Goal: Task Accomplishment & Management: Manage account settings

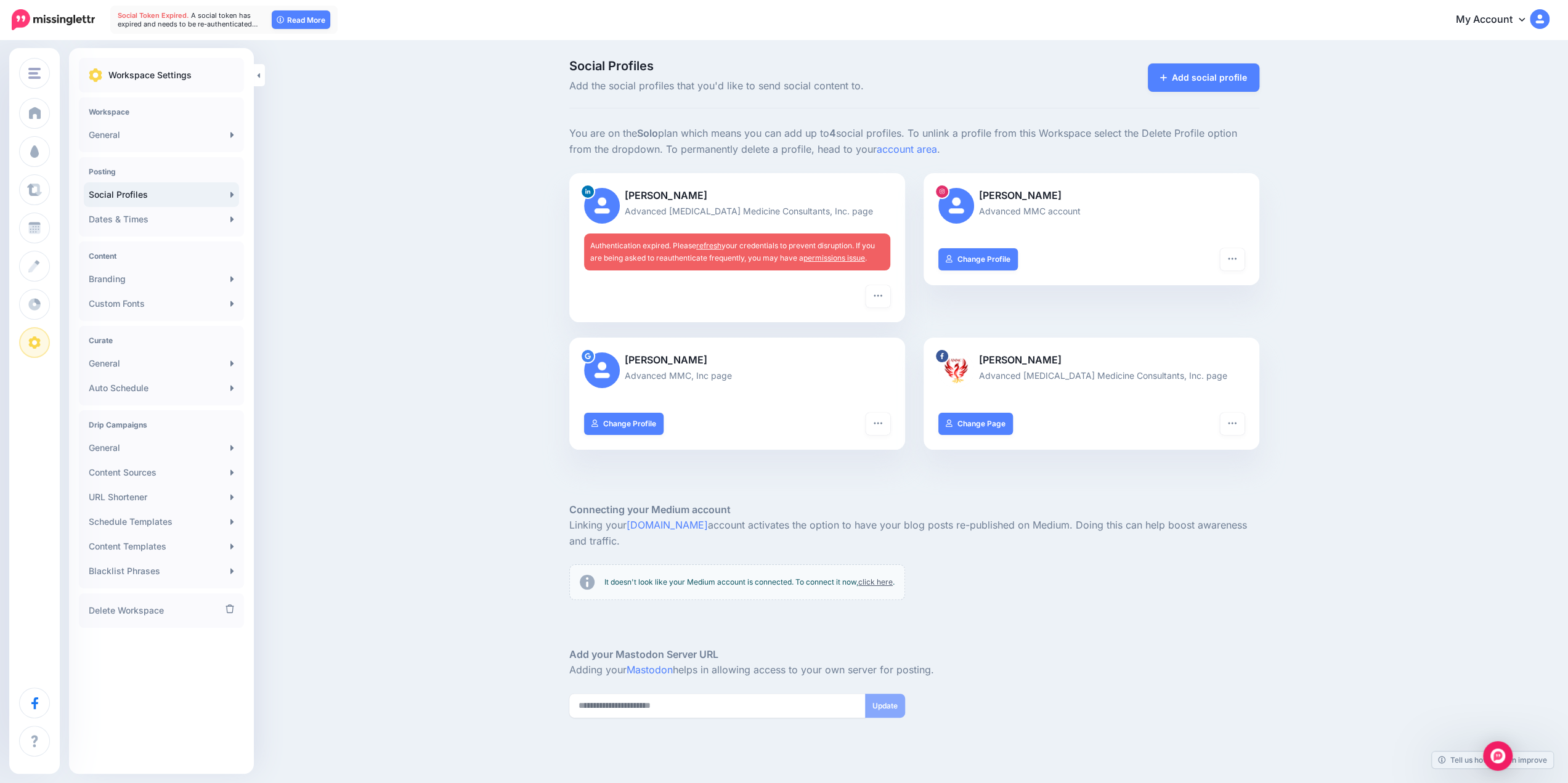
click at [824, 258] on link "permissions issue" at bounding box center [833, 258] width 61 height 9
click at [619, 206] on img at bounding box center [602, 205] width 36 height 36
click at [735, 248] on span "Authentication expired. Please refresh your credentials to prevent disruption. …" at bounding box center [733, 252] width 285 height 22
click at [715, 249] on link "refresh" at bounding box center [709, 245] width 26 height 9
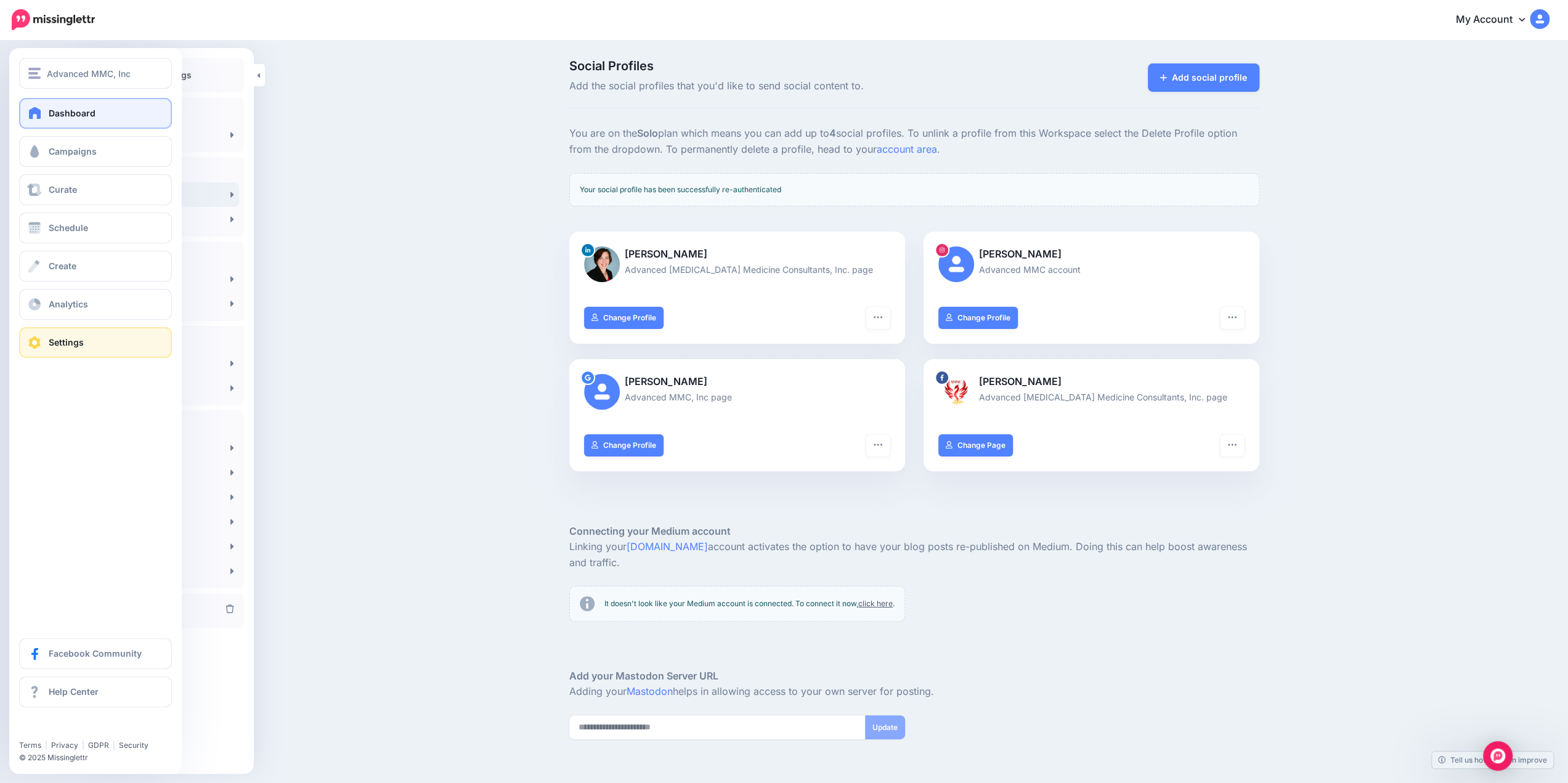
click at [69, 108] on span "Dashboard" at bounding box center [71, 113] width 47 height 10
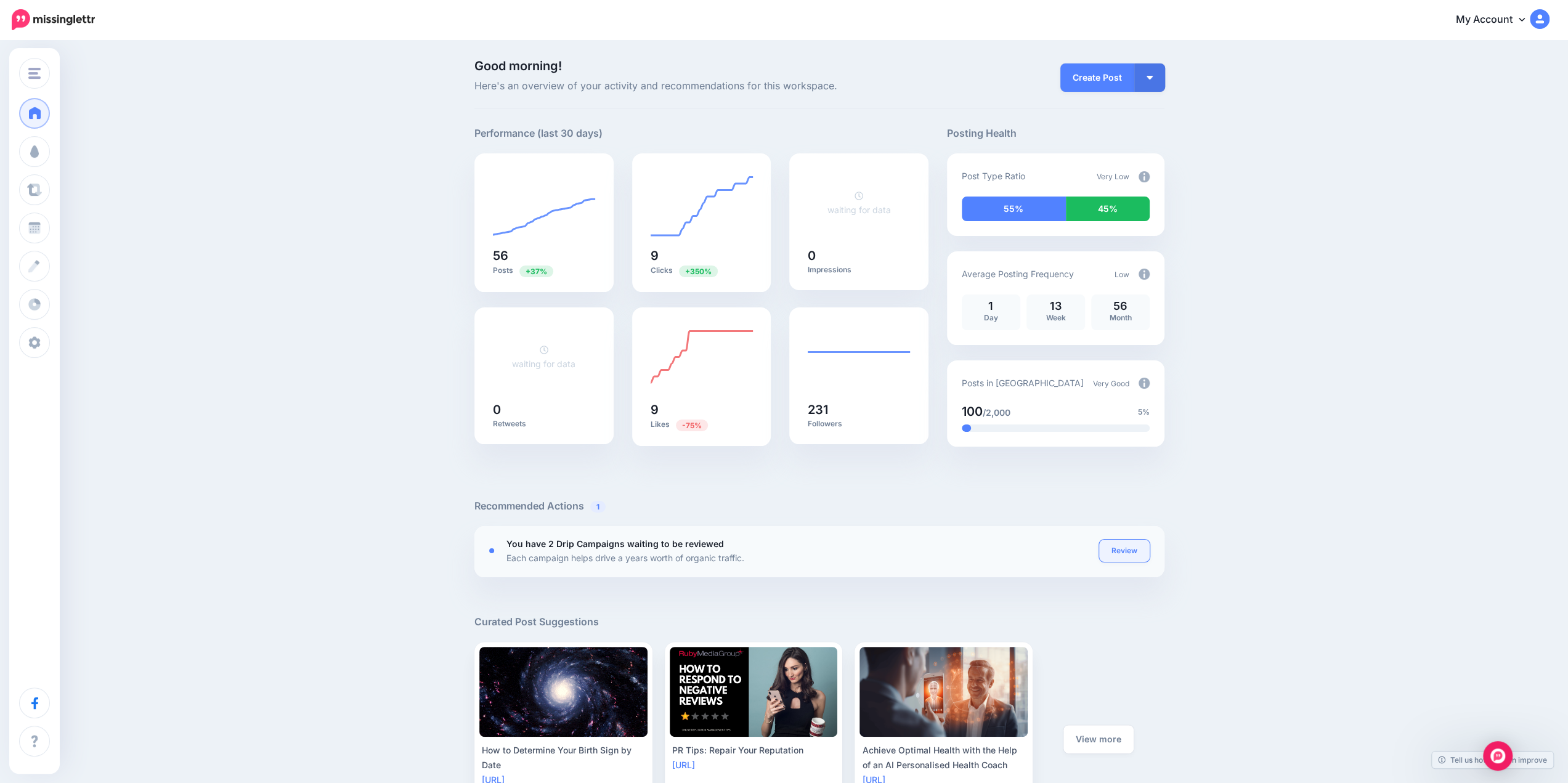
click at [1137, 551] on link "Review" at bounding box center [1124, 550] width 50 height 22
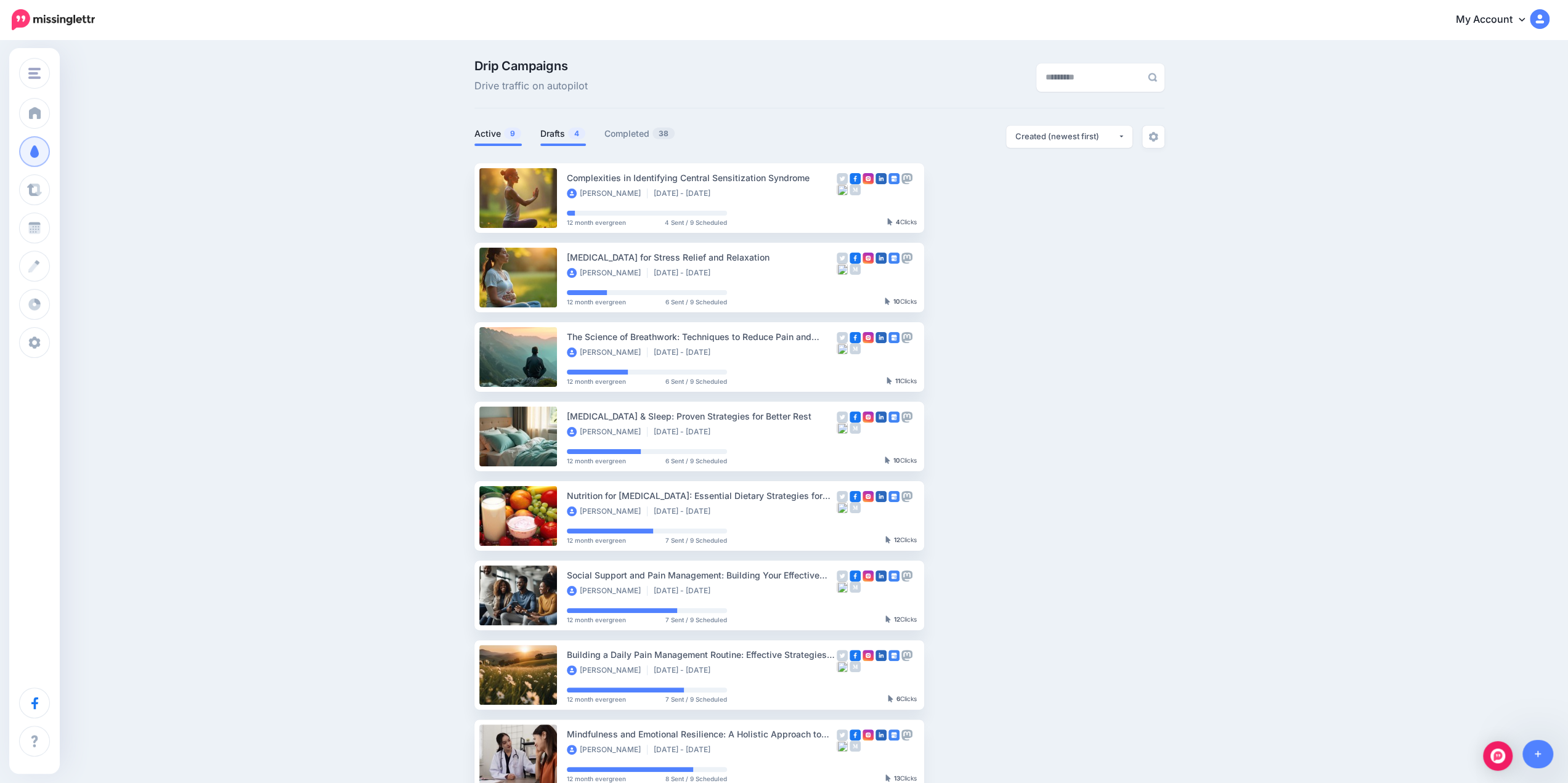
click at [561, 136] on link "Drafts 4" at bounding box center [563, 134] width 46 height 15
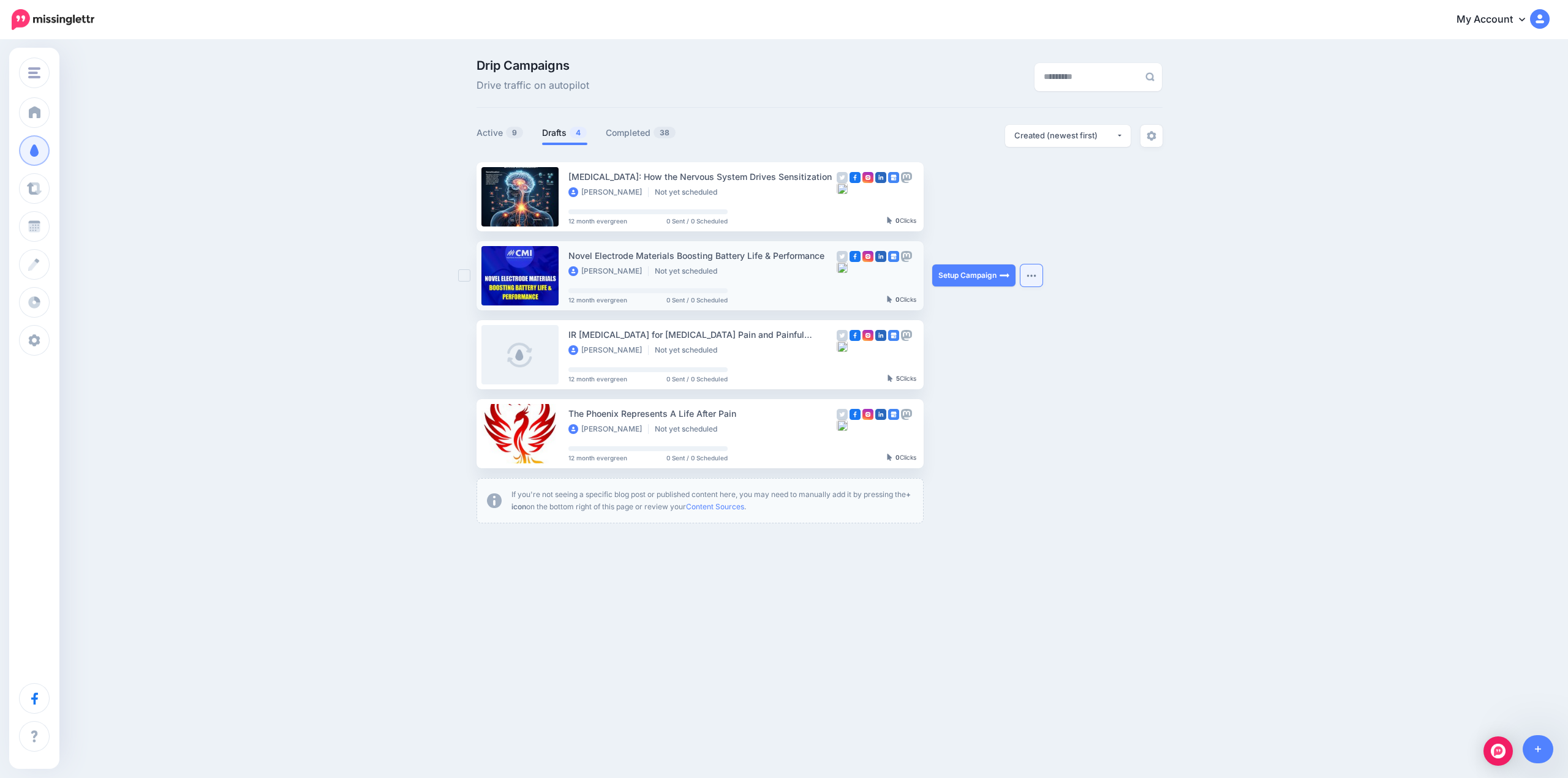
click at [1039, 281] on button "button" at bounding box center [1031, 276] width 22 height 22
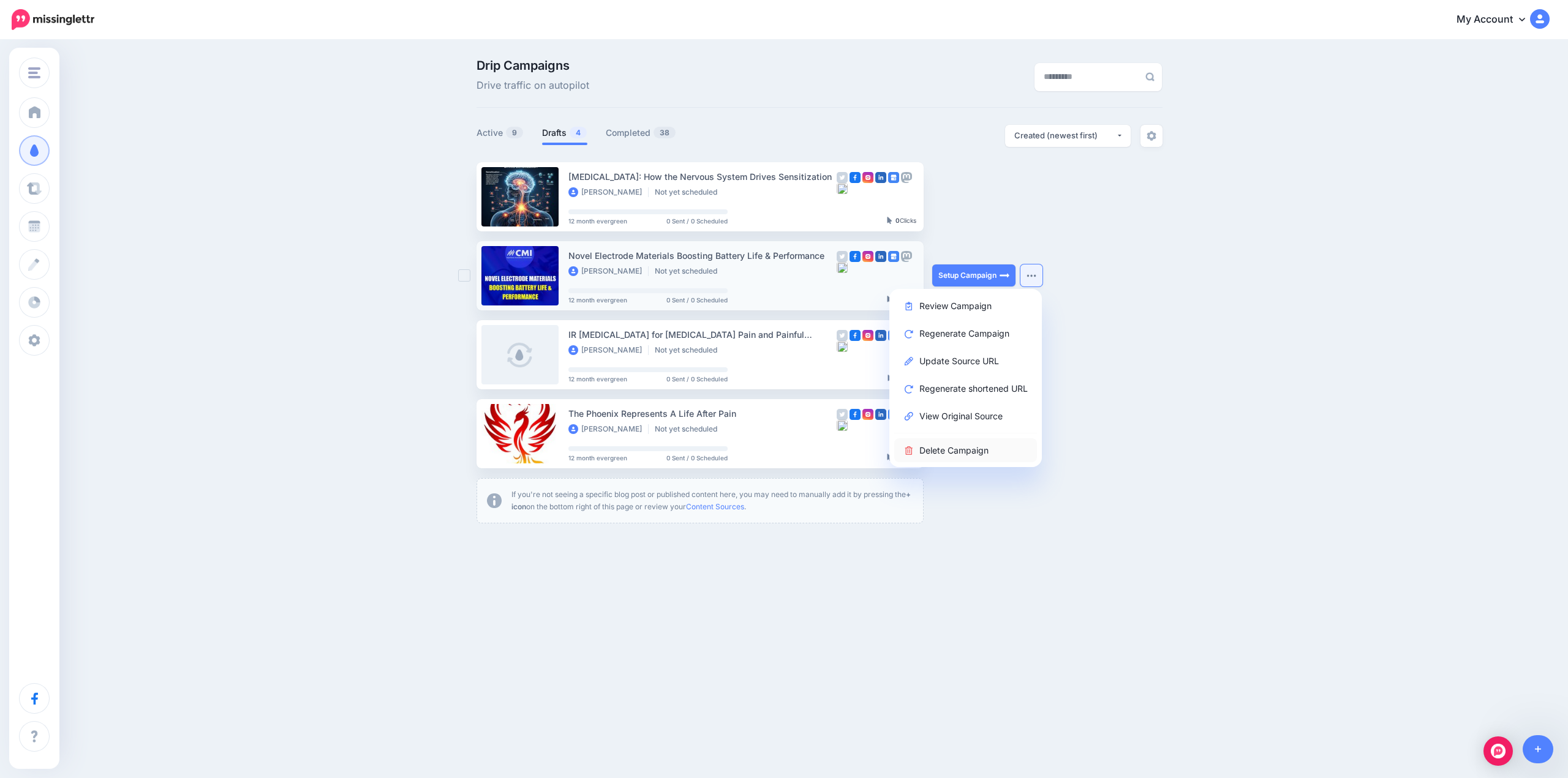
click at [953, 455] on link "Delete Campaign" at bounding box center [965, 450] width 143 height 24
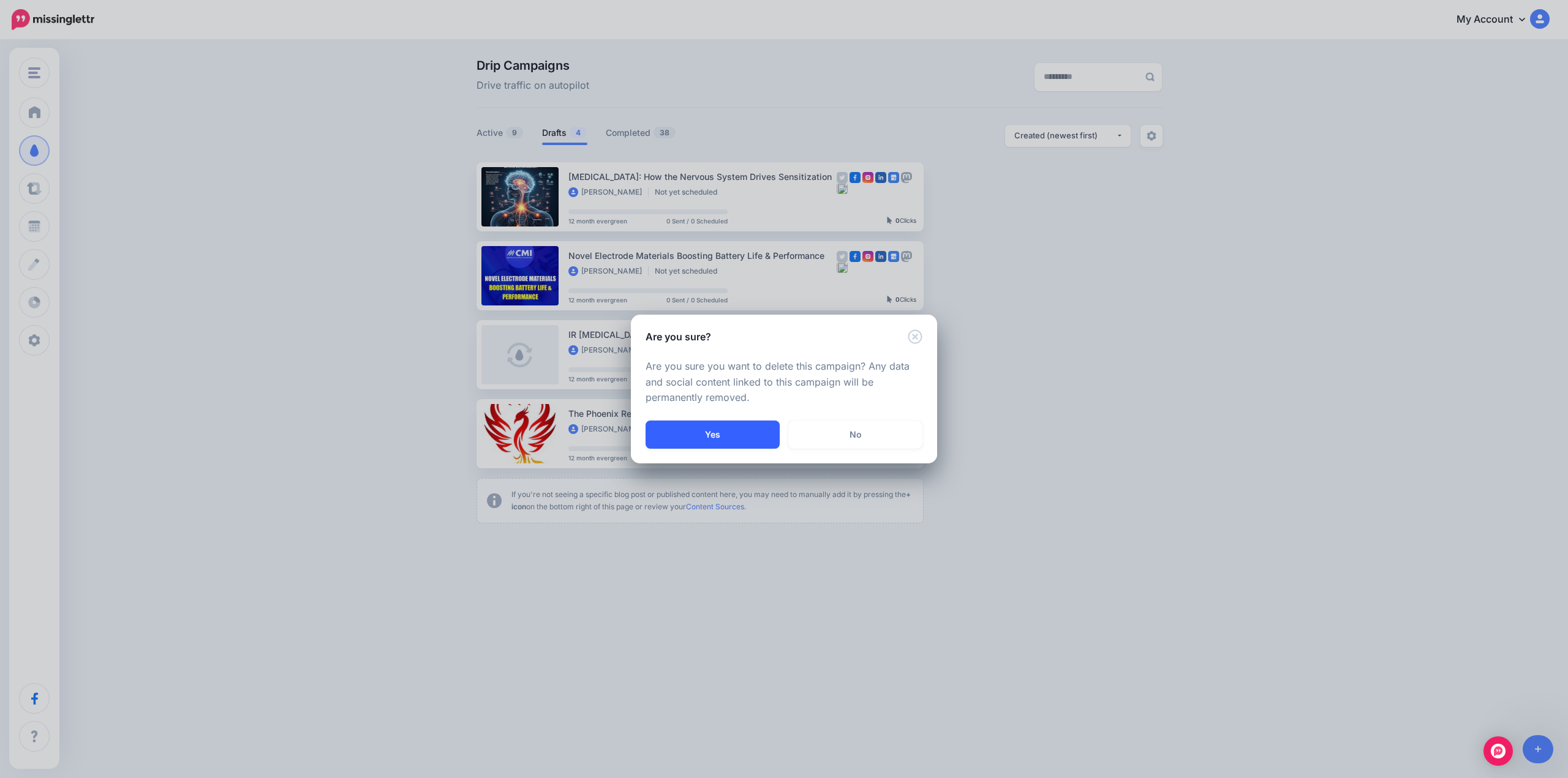
click at [740, 431] on button "Yes" at bounding box center [712, 434] width 134 height 28
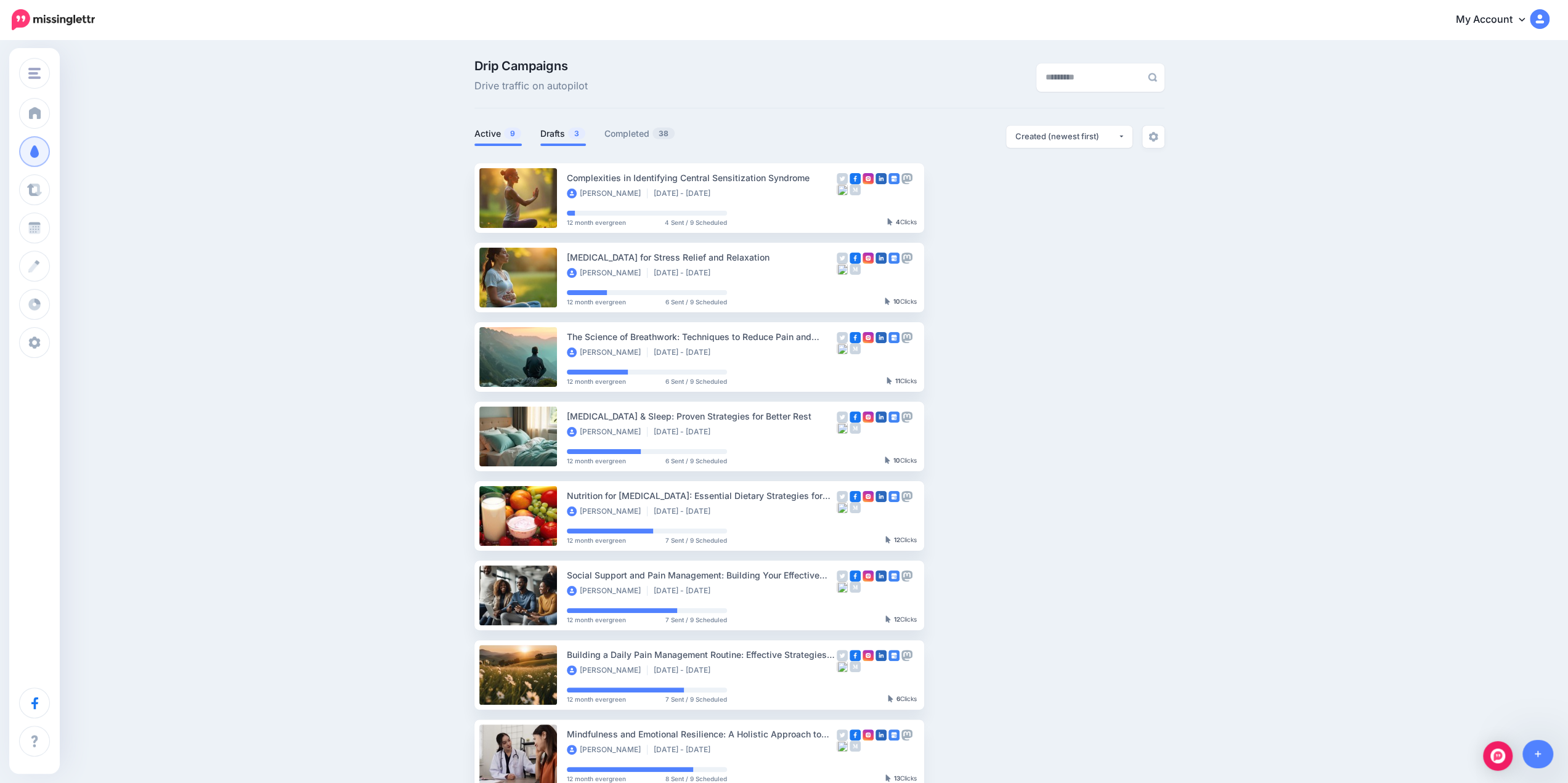
click at [559, 128] on link "Drafts 3" at bounding box center [563, 134] width 46 height 15
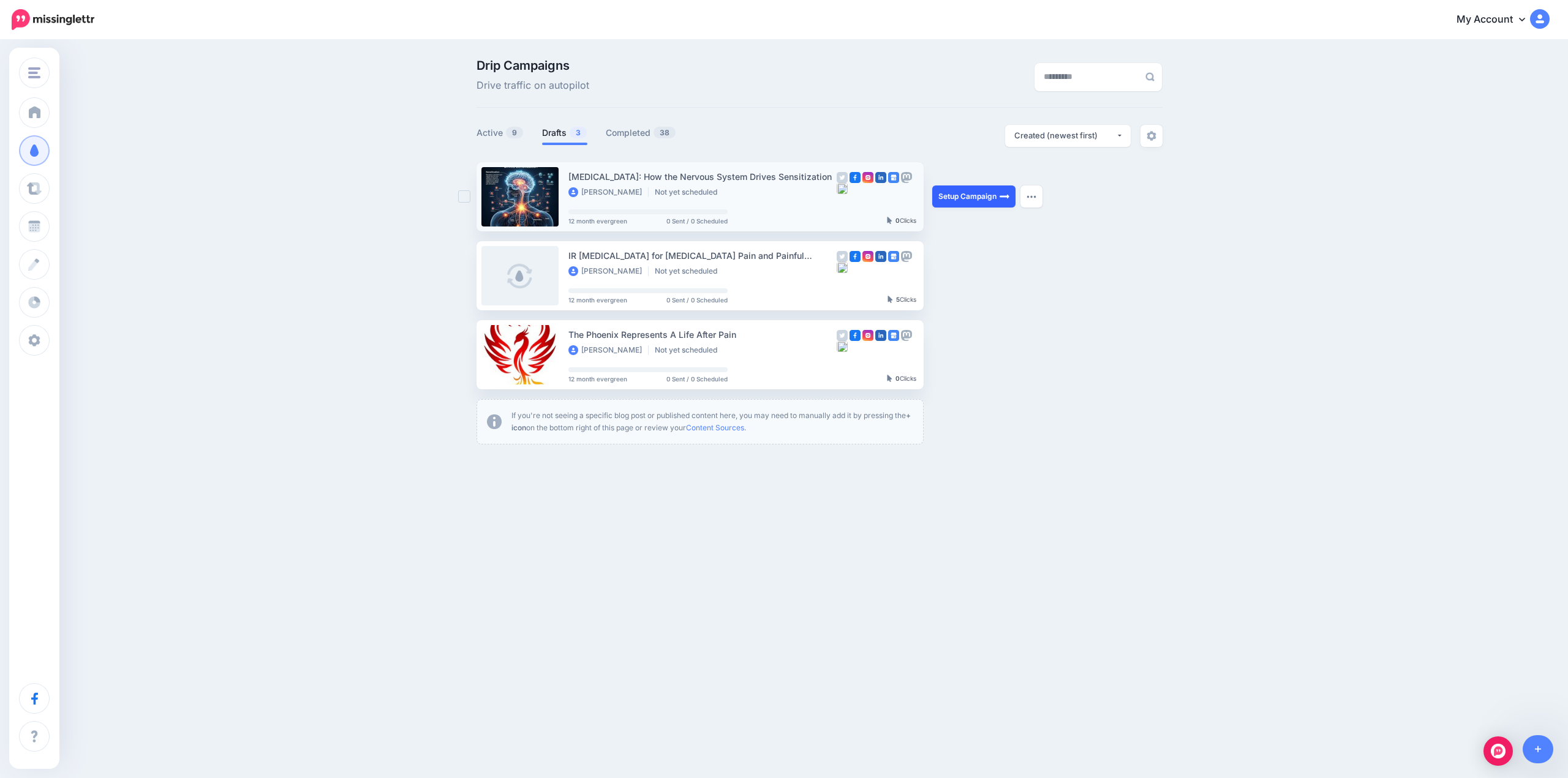
click at [978, 199] on link "Setup Campaign" at bounding box center [974, 197] width 84 height 22
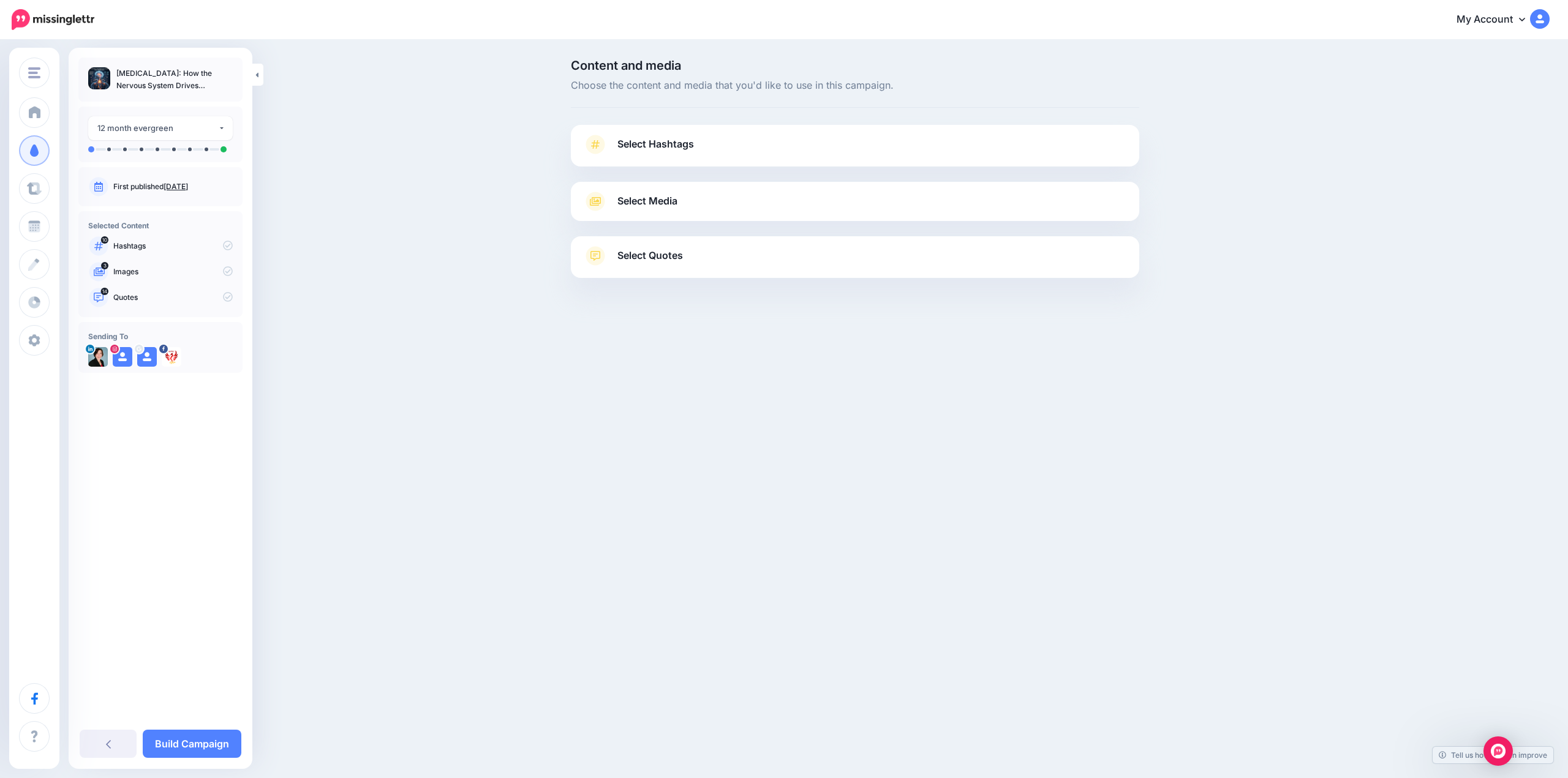
click at [635, 144] on span "Select Hashtags" at bounding box center [655, 144] width 76 height 16
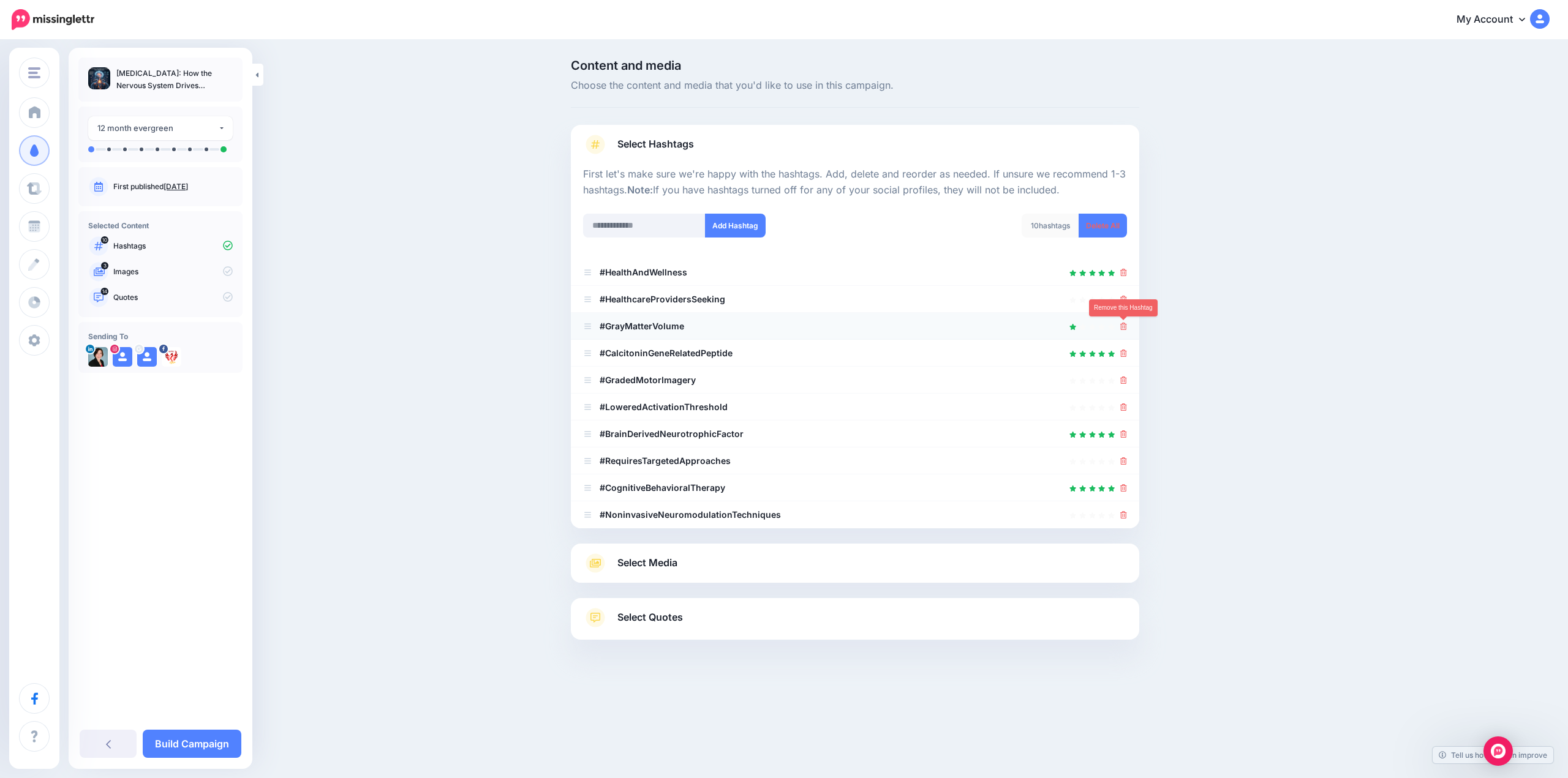
click at [1122, 325] on icon at bounding box center [1123, 327] width 6 height 7
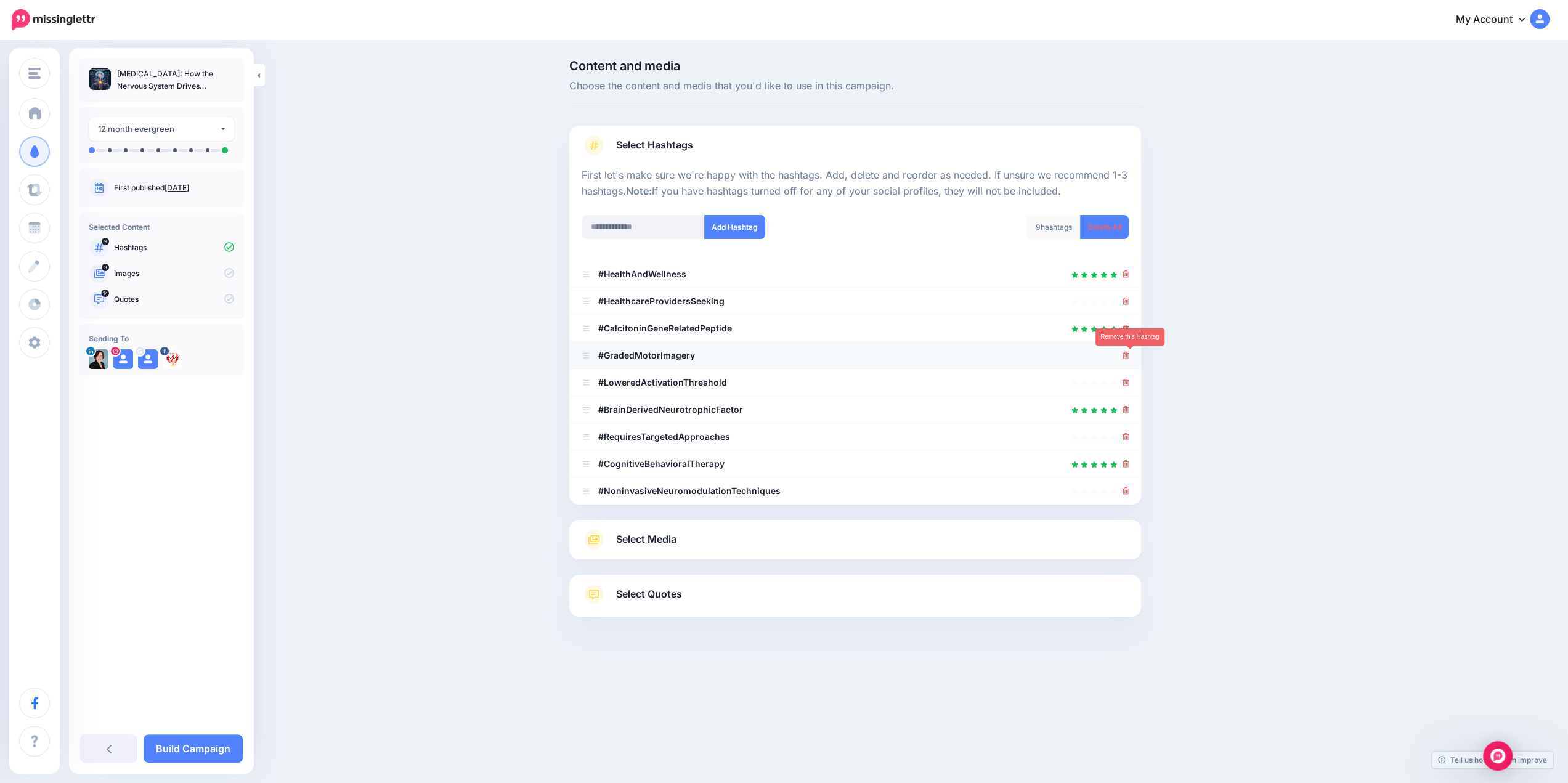
click at [1129, 357] on icon at bounding box center [1126, 355] width 6 height 7
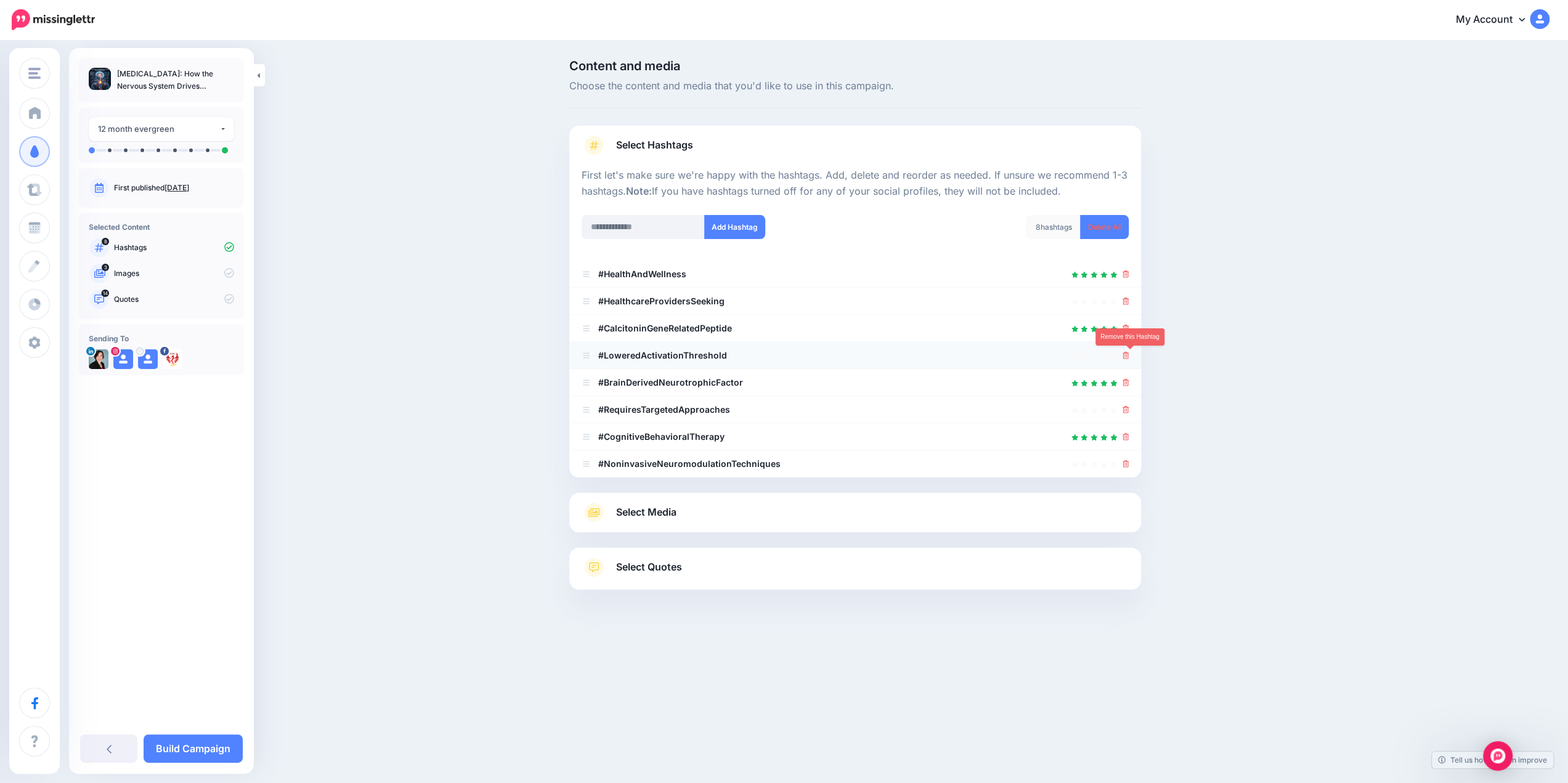
click at [1129, 357] on icon at bounding box center [1126, 355] width 6 height 7
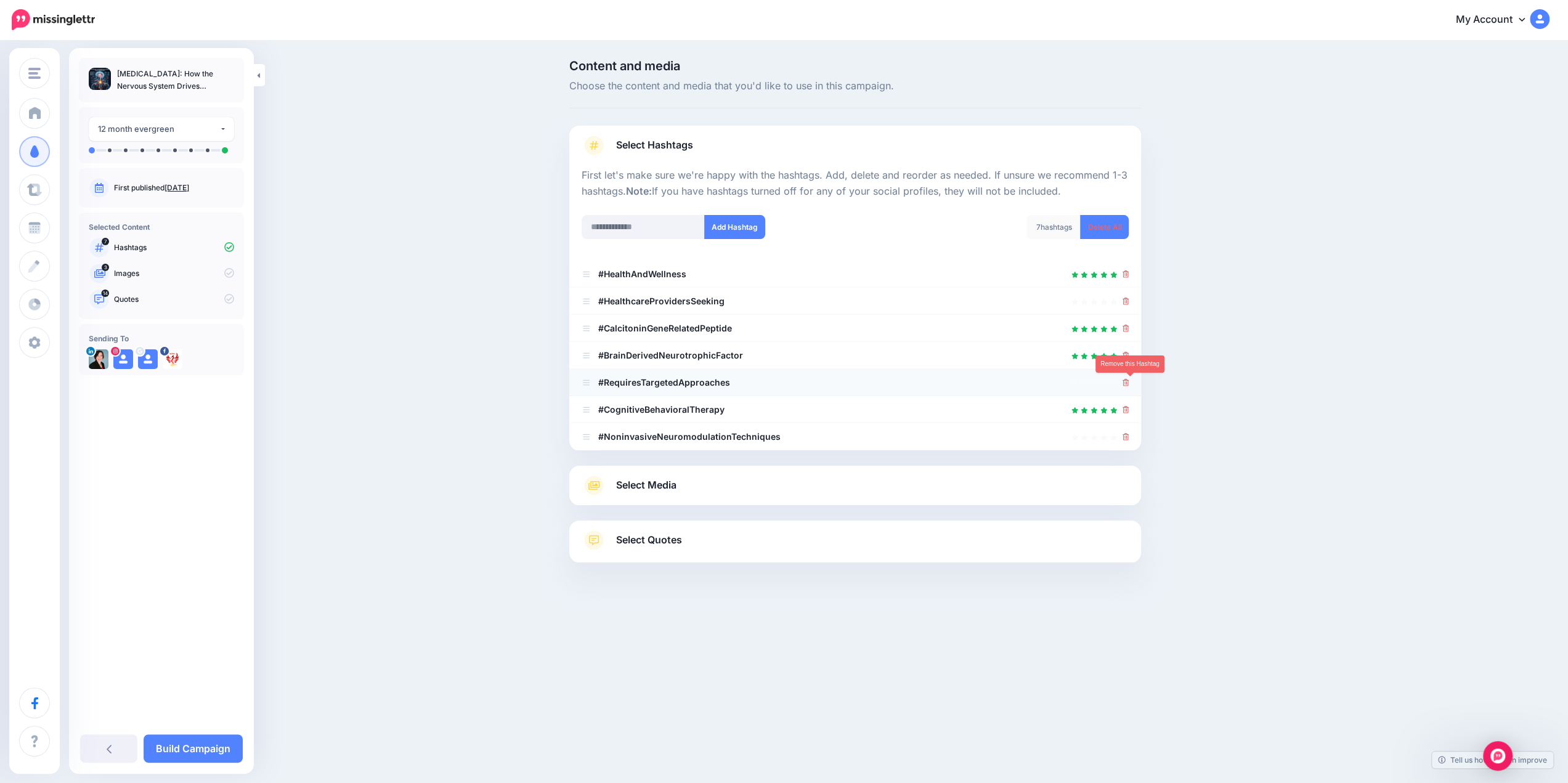
click at [1129, 382] on icon at bounding box center [1126, 383] width 6 height 7
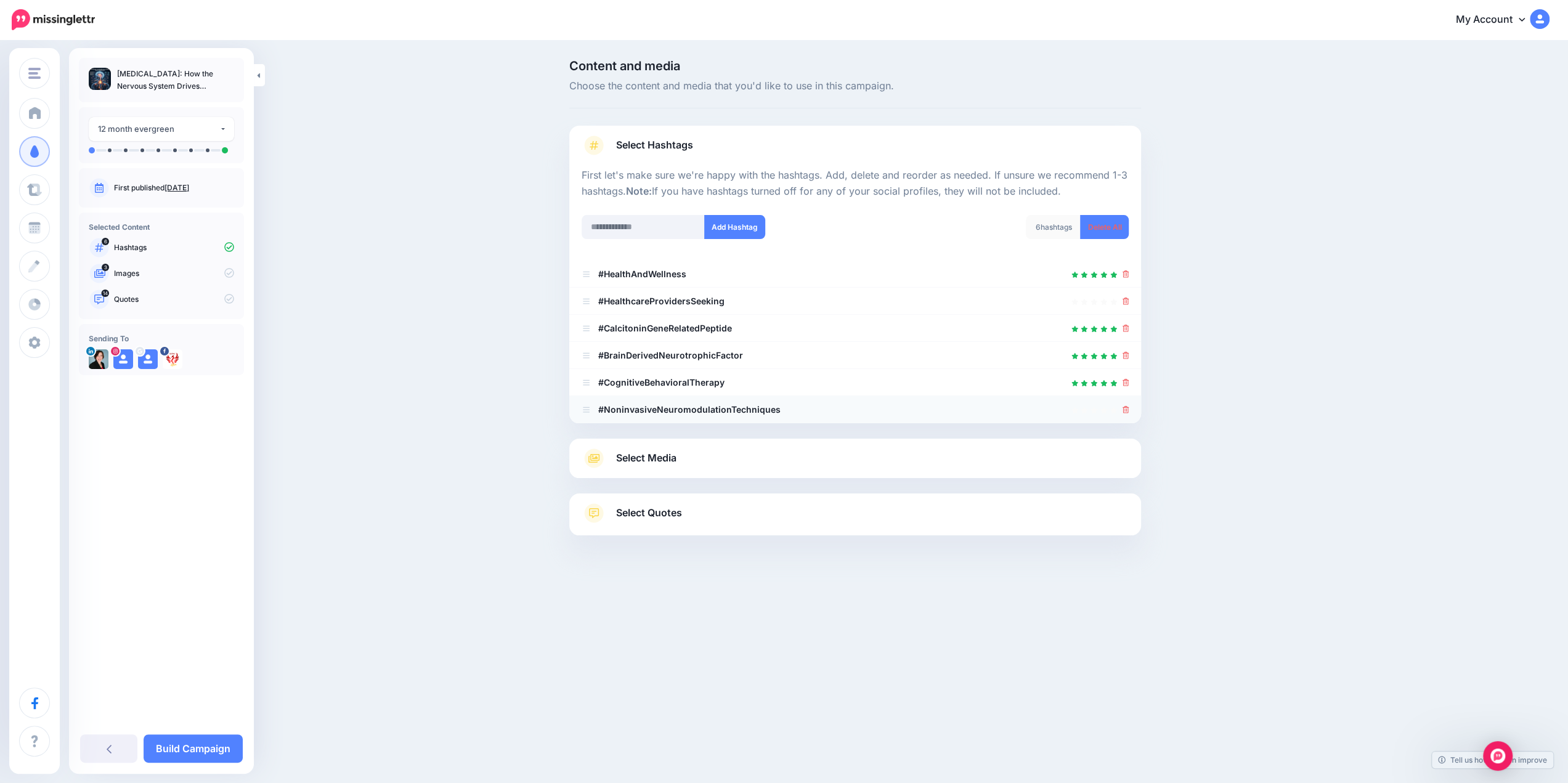
click at [1134, 412] on li "#NoninvasiveNeuromodulationTechniques" at bounding box center [855, 410] width 572 height 27
click at [1127, 300] on icon at bounding box center [1126, 301] width 6 height 7
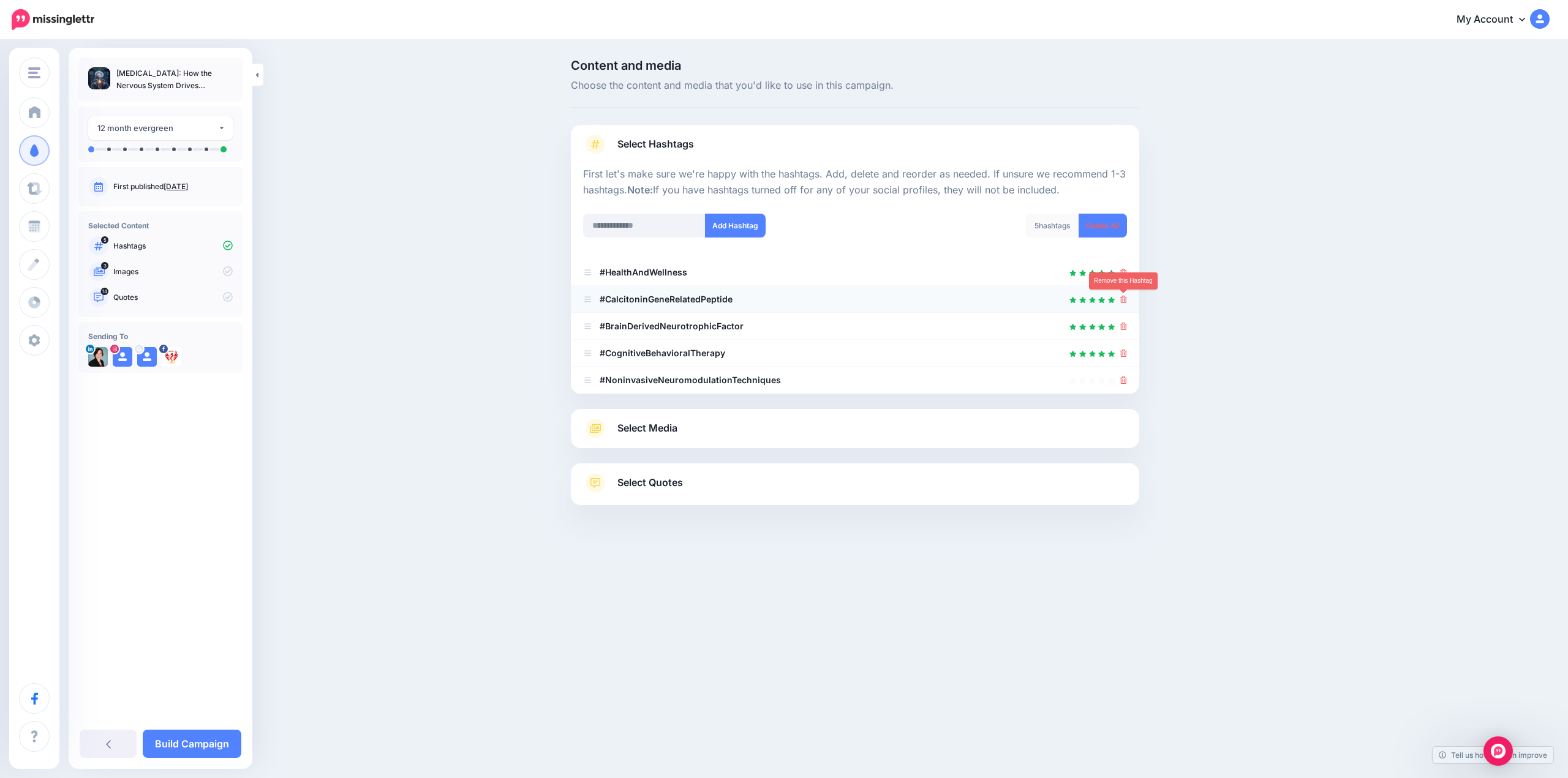
click at [1126, 300] on icon at bounding box center [1123, 299] width 6 height 7
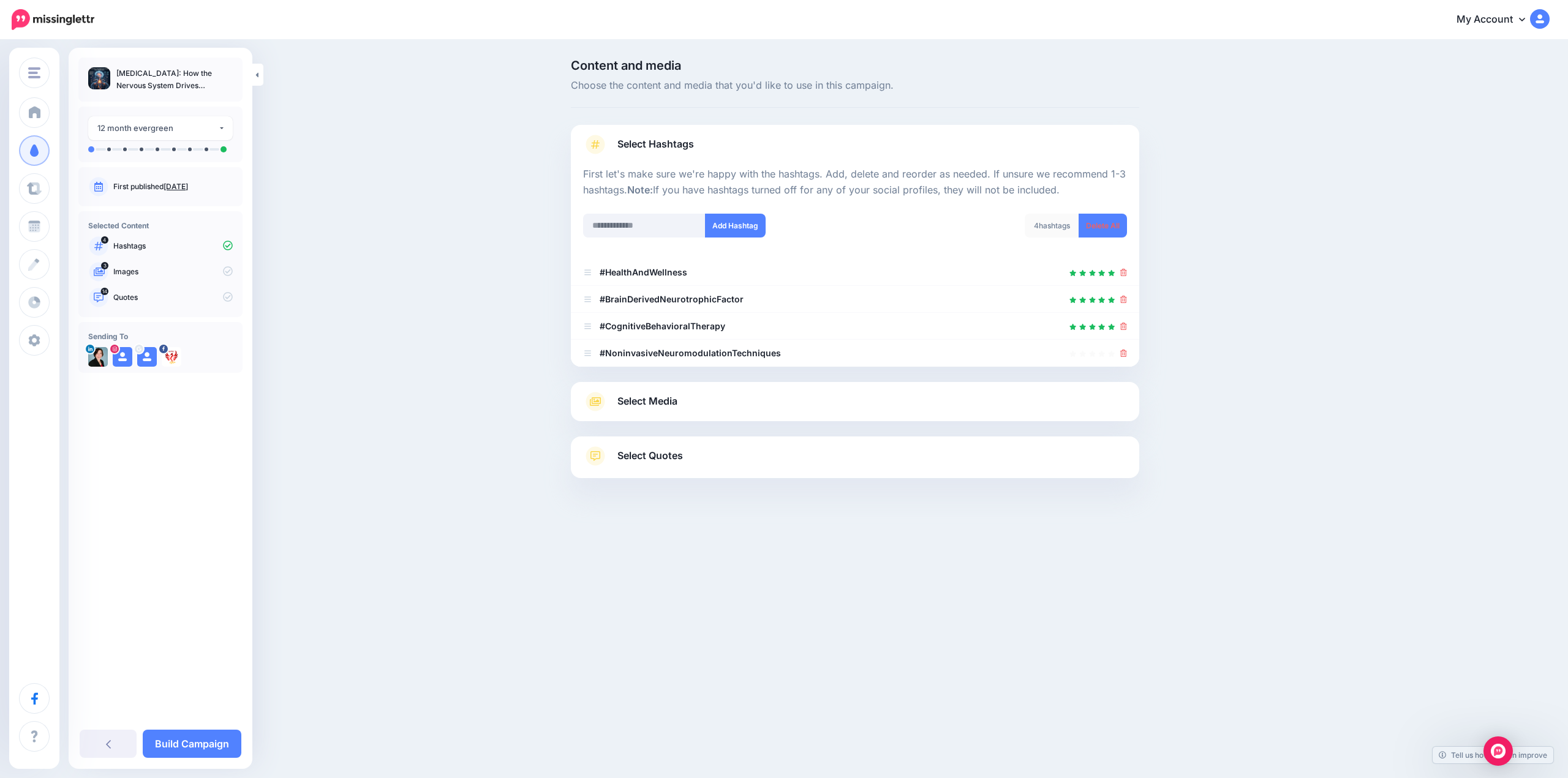
click at [657, 403] on span "Select Media" at bounding box center [647, 401] width 60 height 16
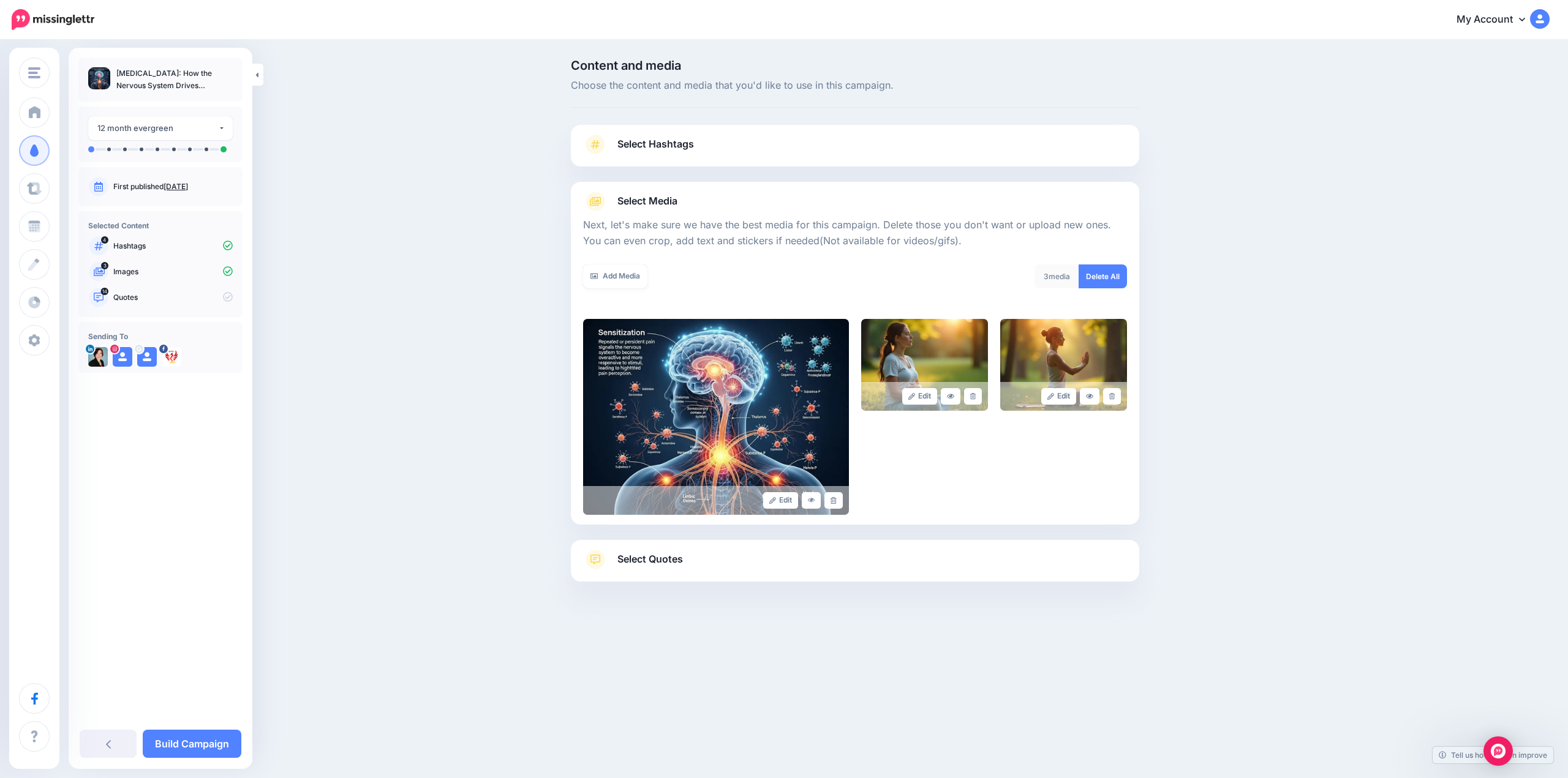
click at [658, 559] on span "Select Quotes" at bounding box center [650, 560] width 66 height 16
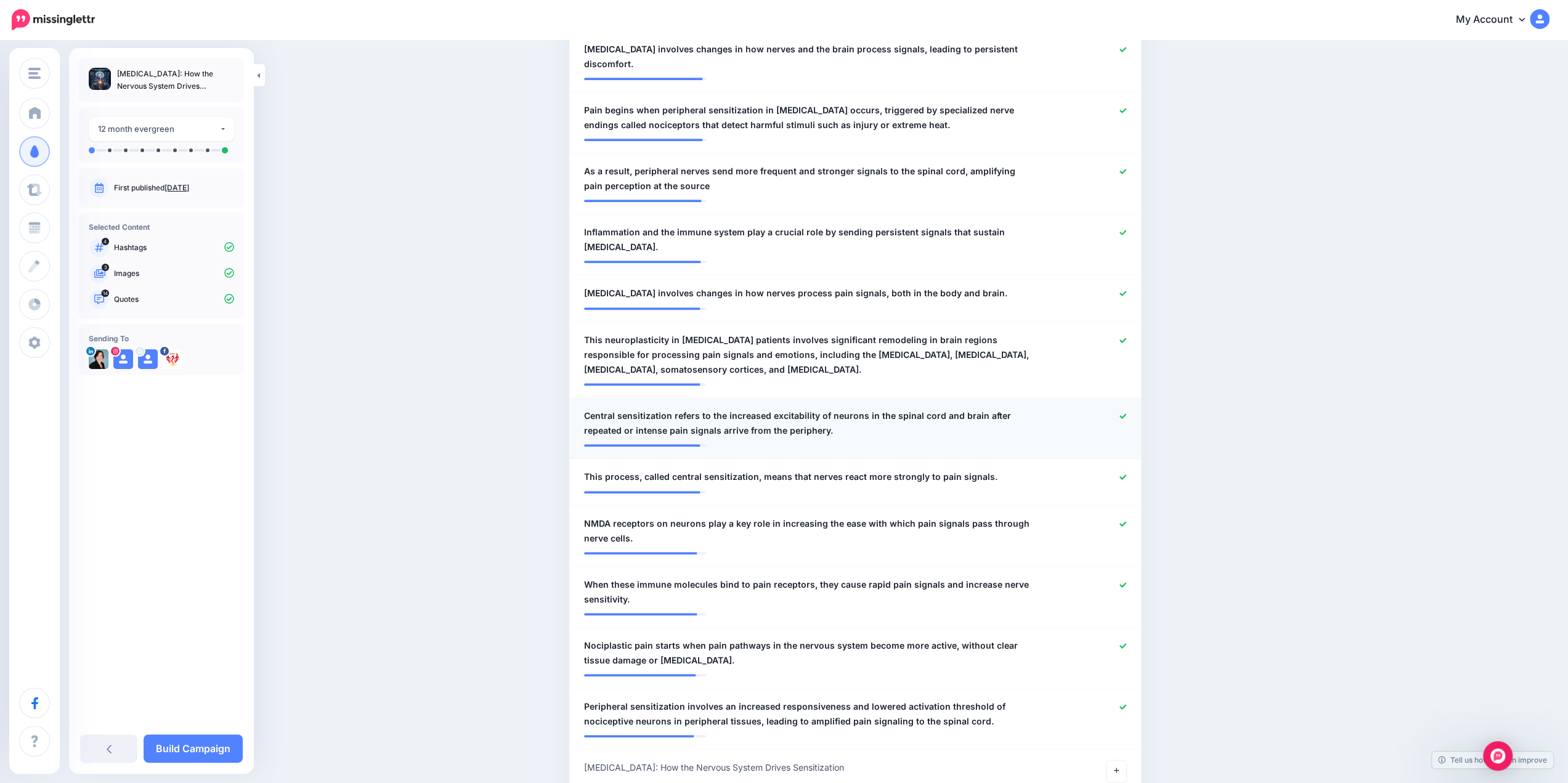
scroll to position [555, 0]
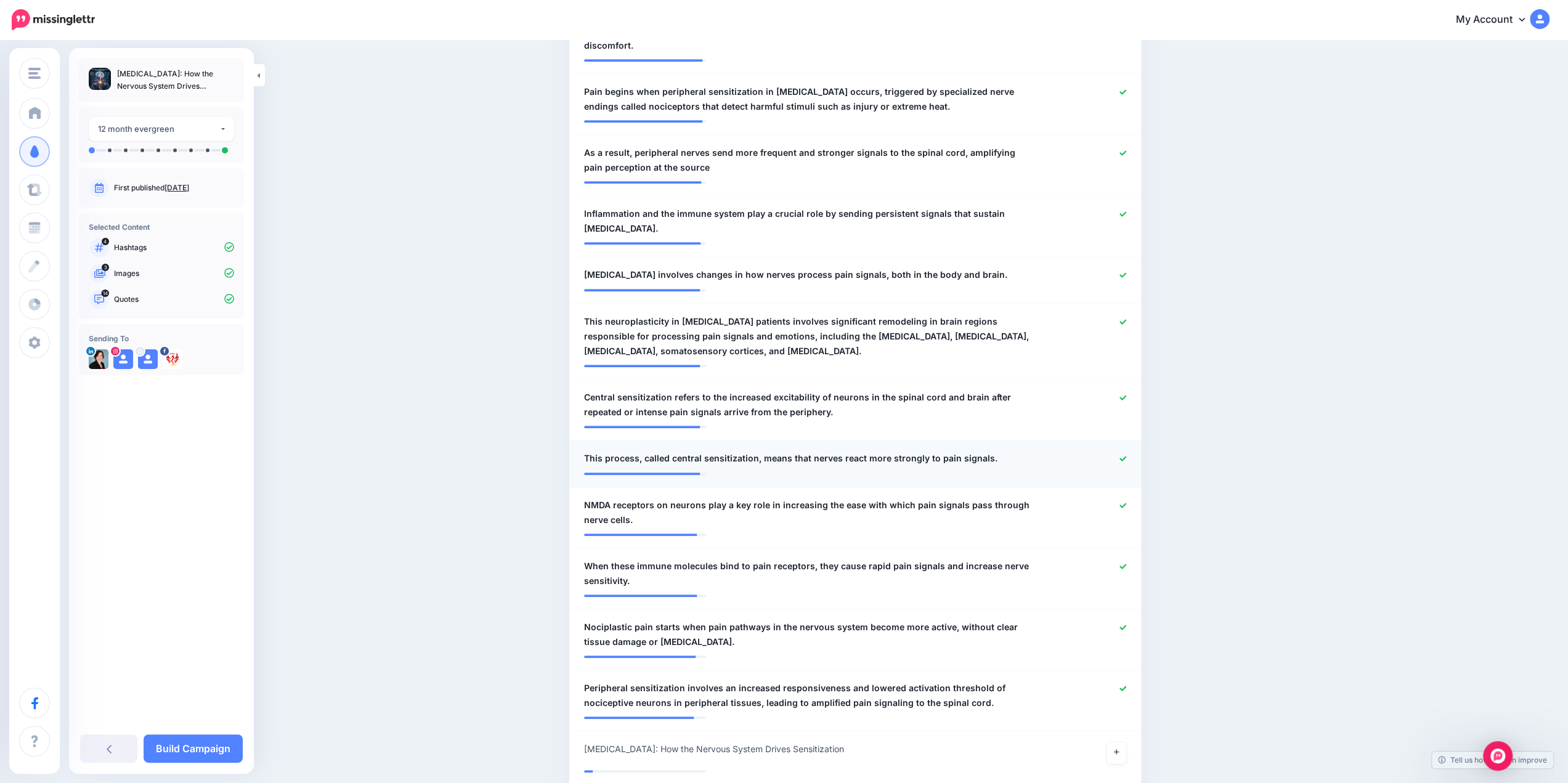
click at [1127, 462] on link at bounding box center [1123, 459] width 6 height 8
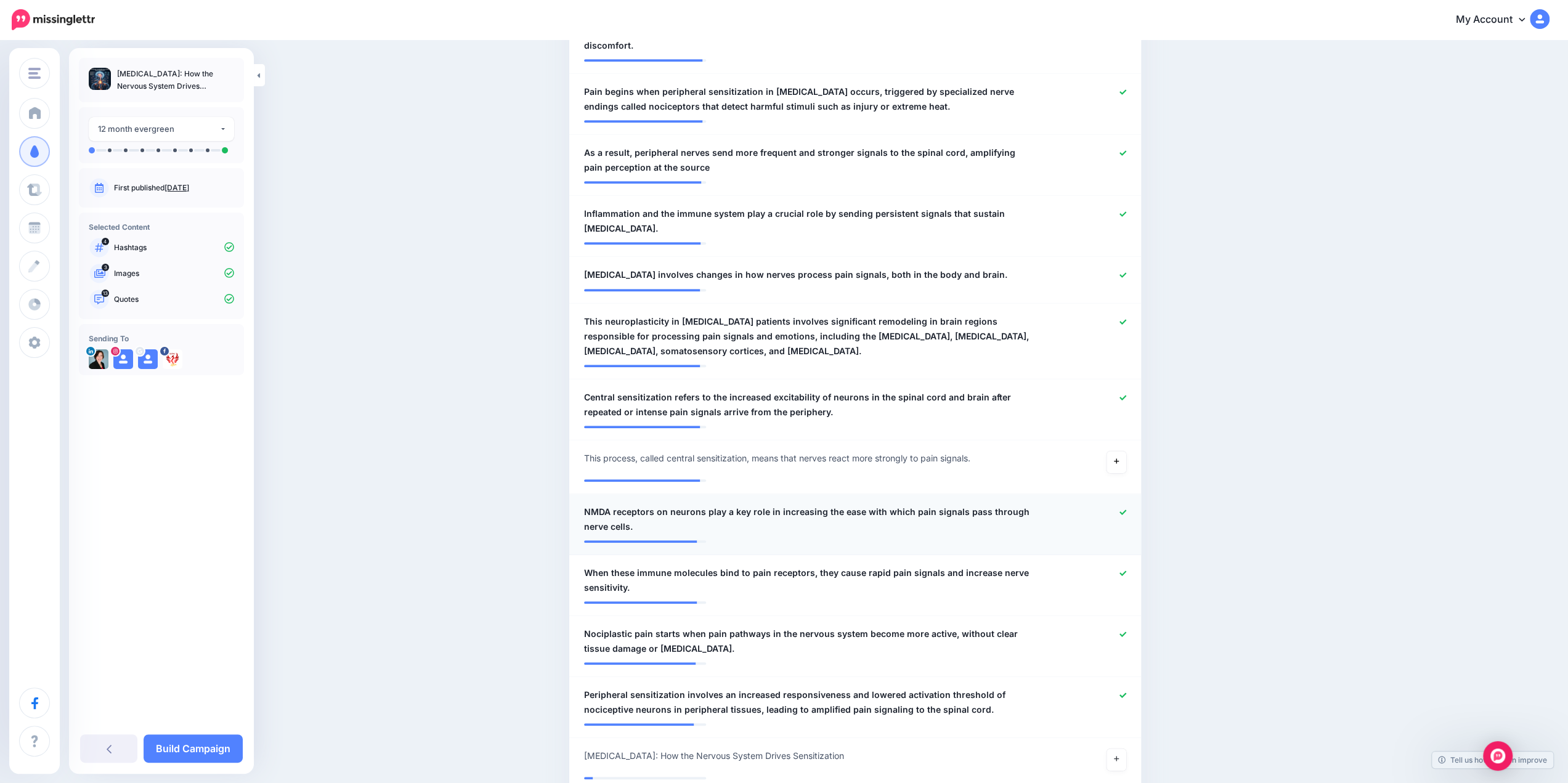
click at [1124, 512] on div at bounding box center [1090, 519] width 93 height 29
click at [1127, 513] on icon at bounding box center [1123, 512] width 6 height 6
click at [1126, 570] on icon at bounding box center [1123, 572] width 6 height 6
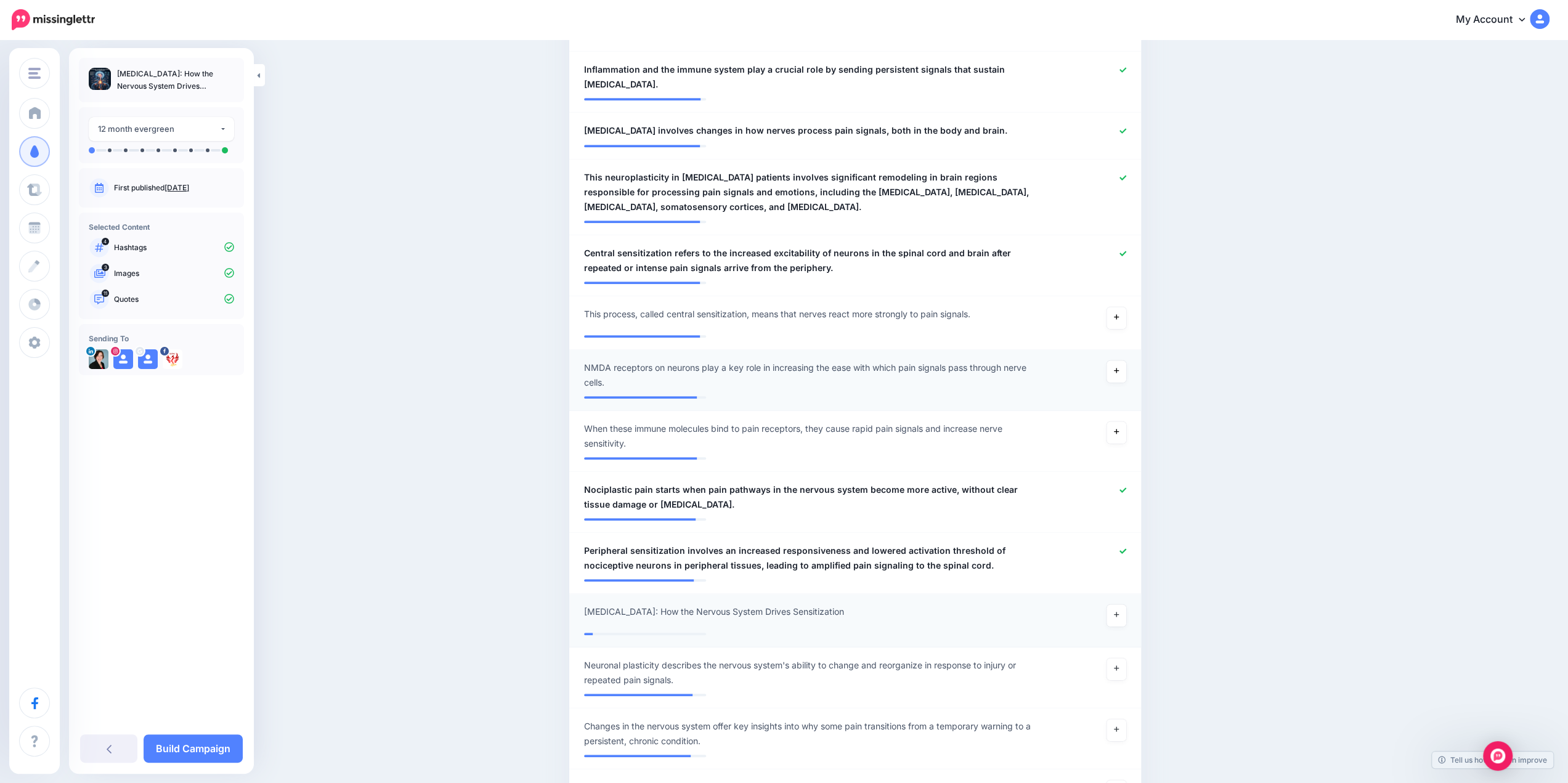
scroll to position [739, 0]
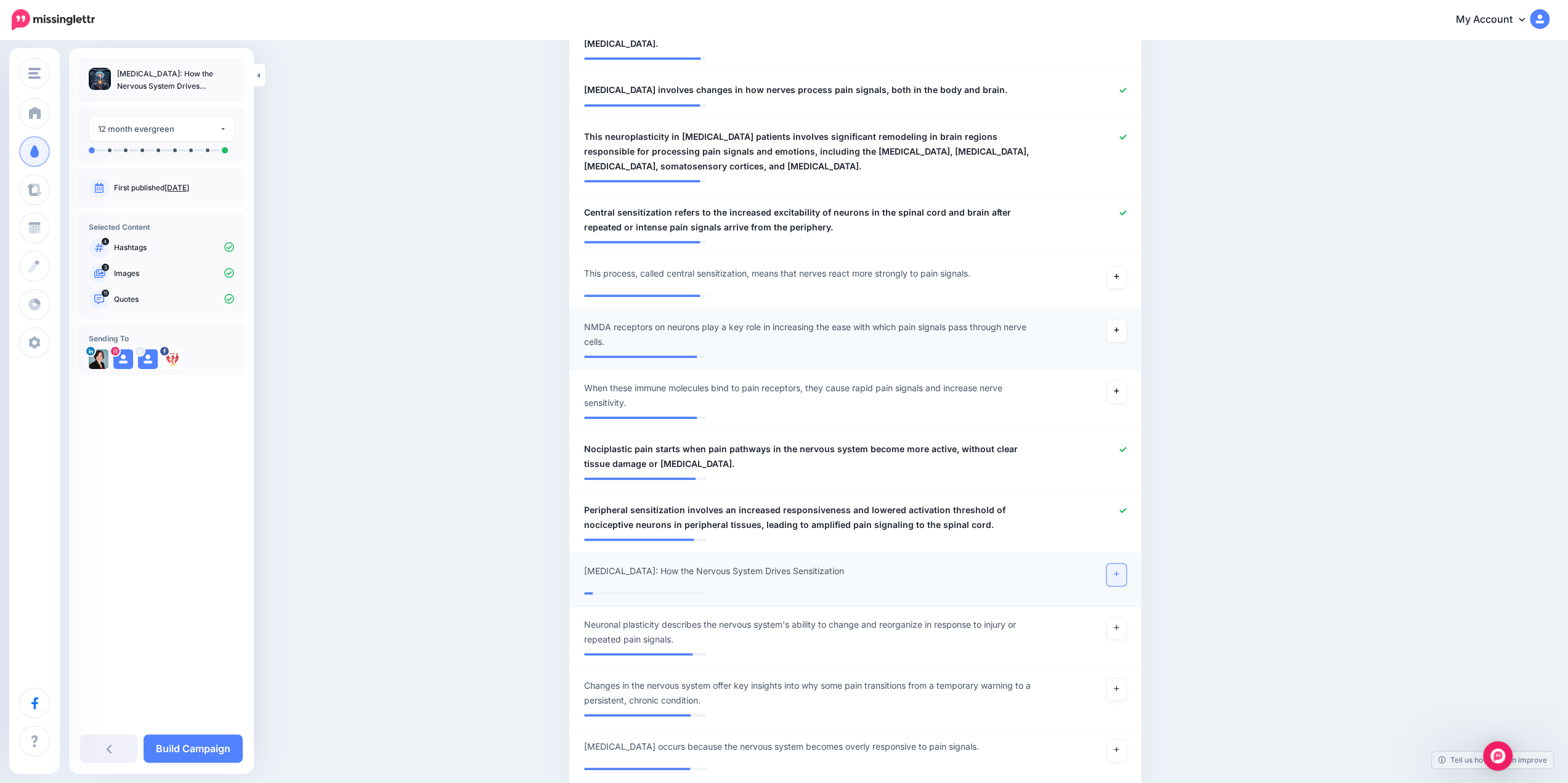
click at [1119, 576] on icon at bounding box center [1116, 573] width 5 height 6
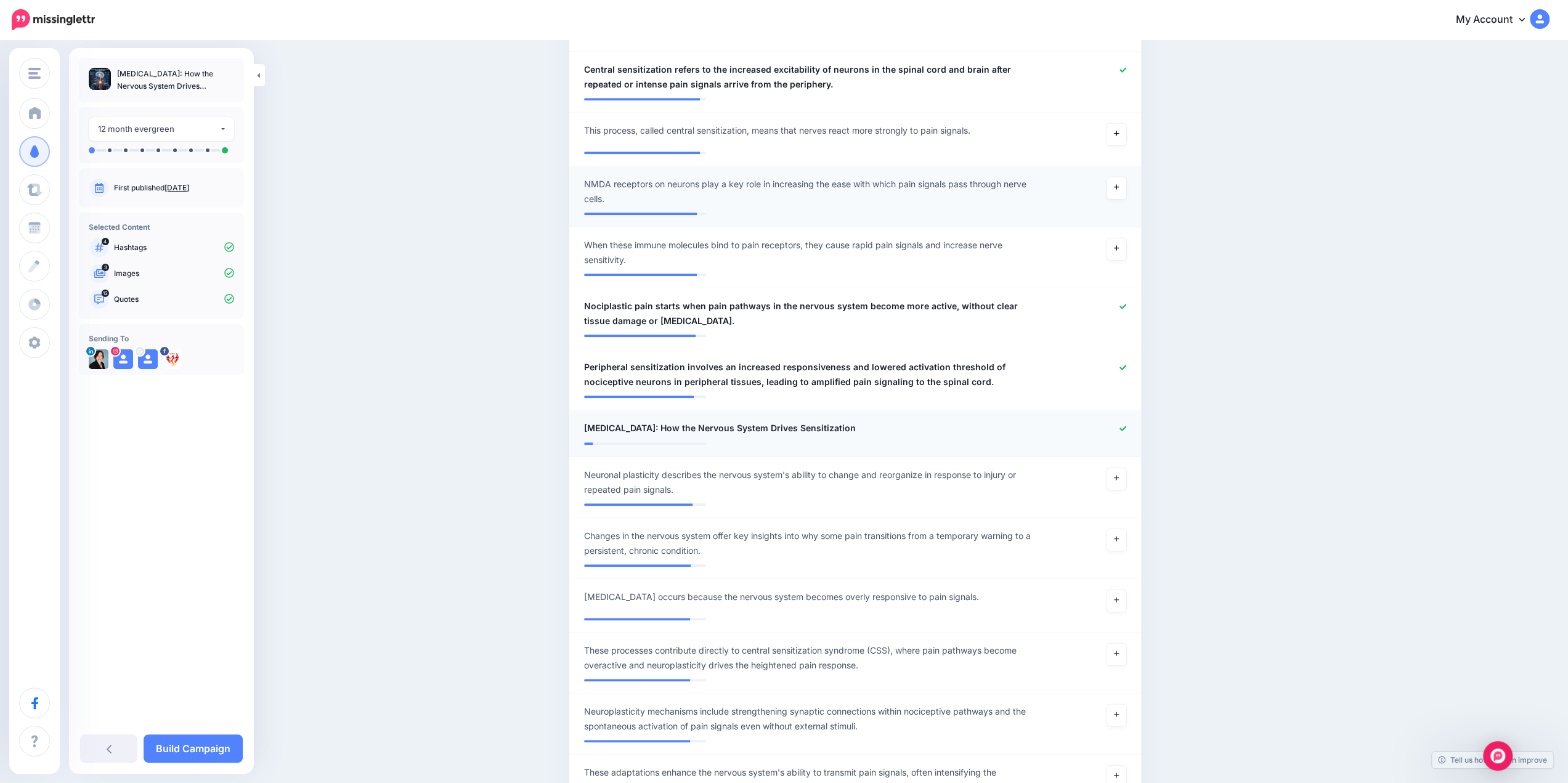
scroll to position [924, 0]
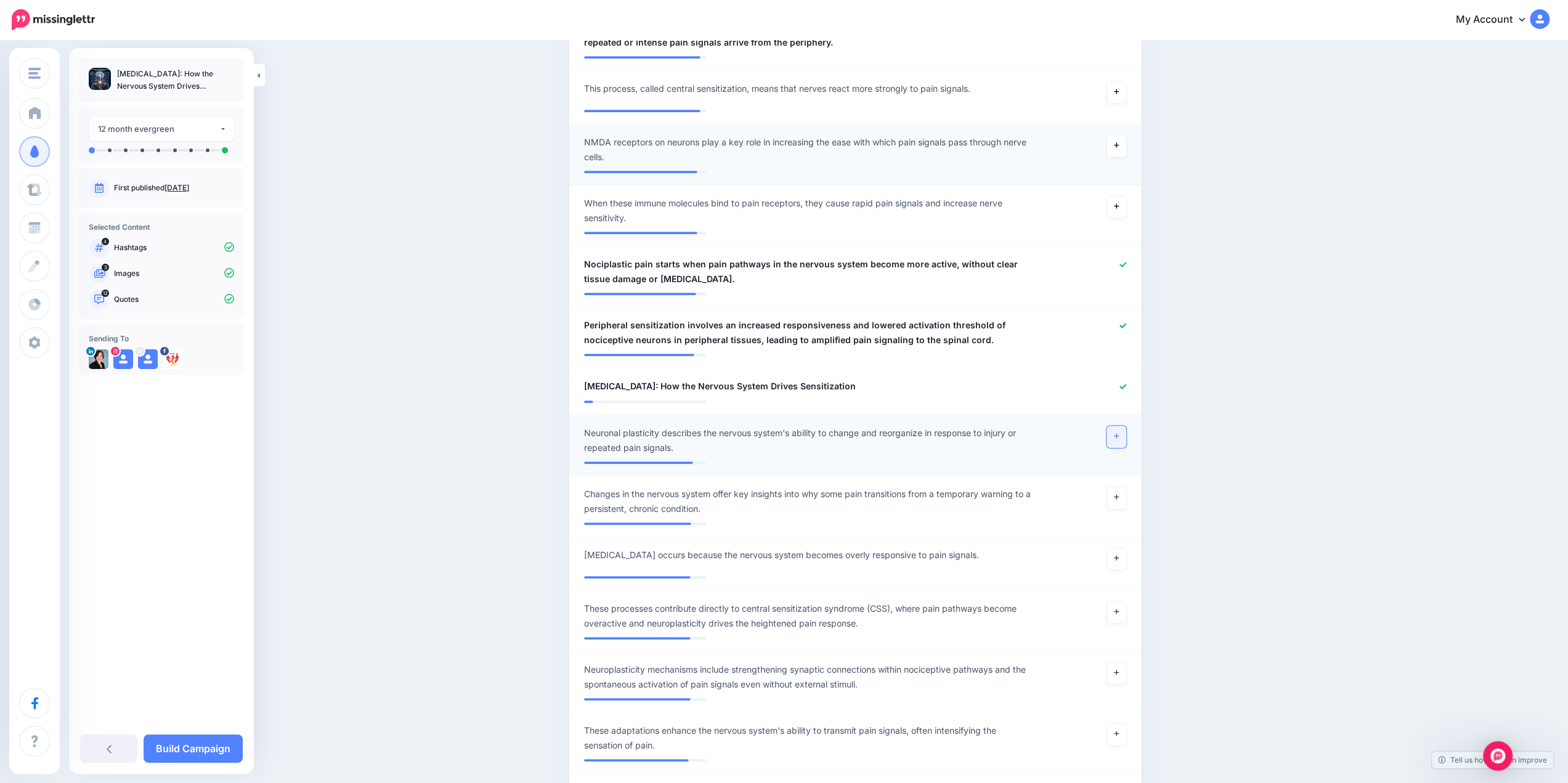
click at [1119, 436] on icon at bounding box center [1116, 435] width 5 height 6
click at [1126, 498] on link at bounding box center [1117, 498] width 20 height 22
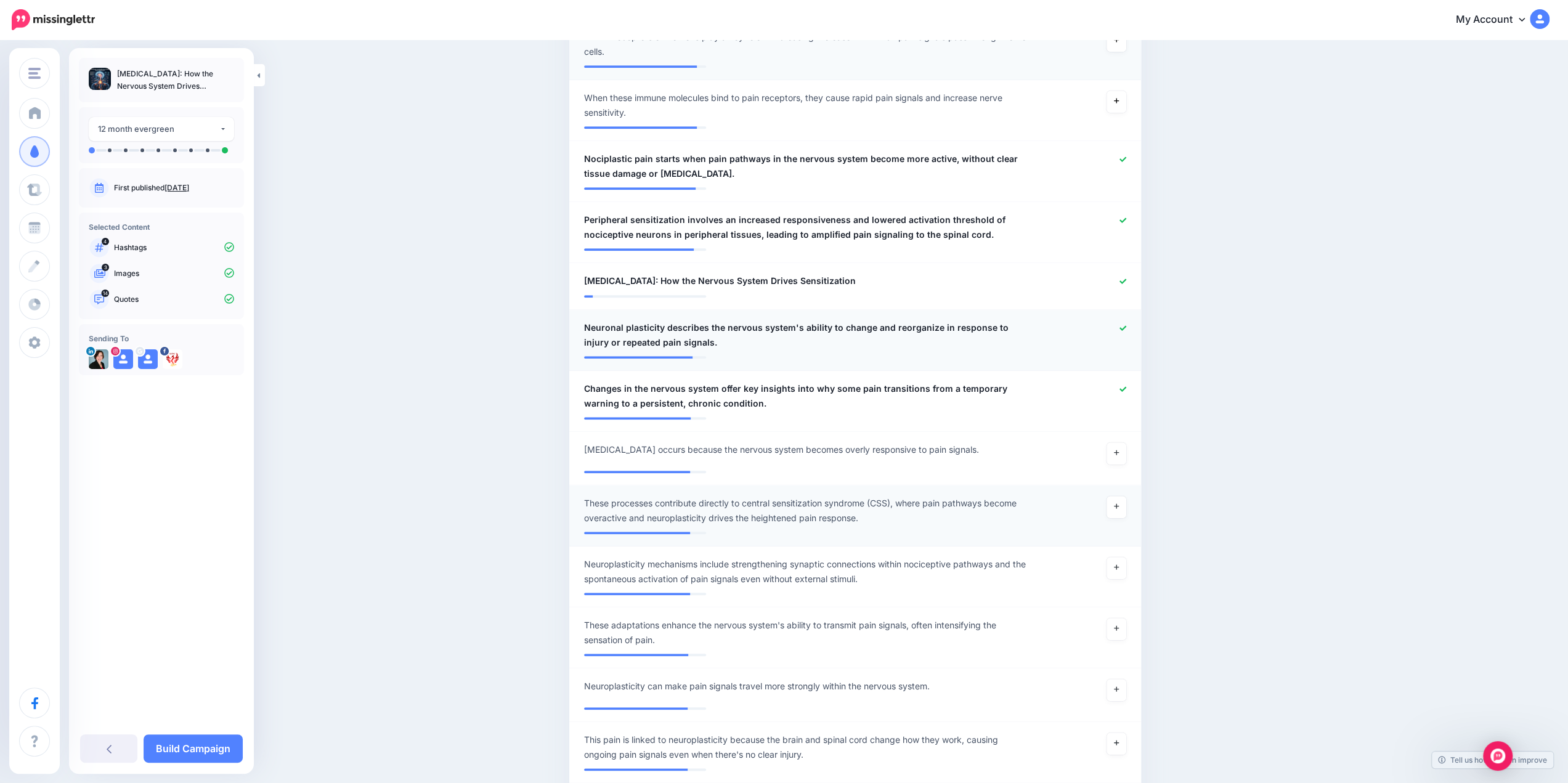
scroll to position [1048, 0]
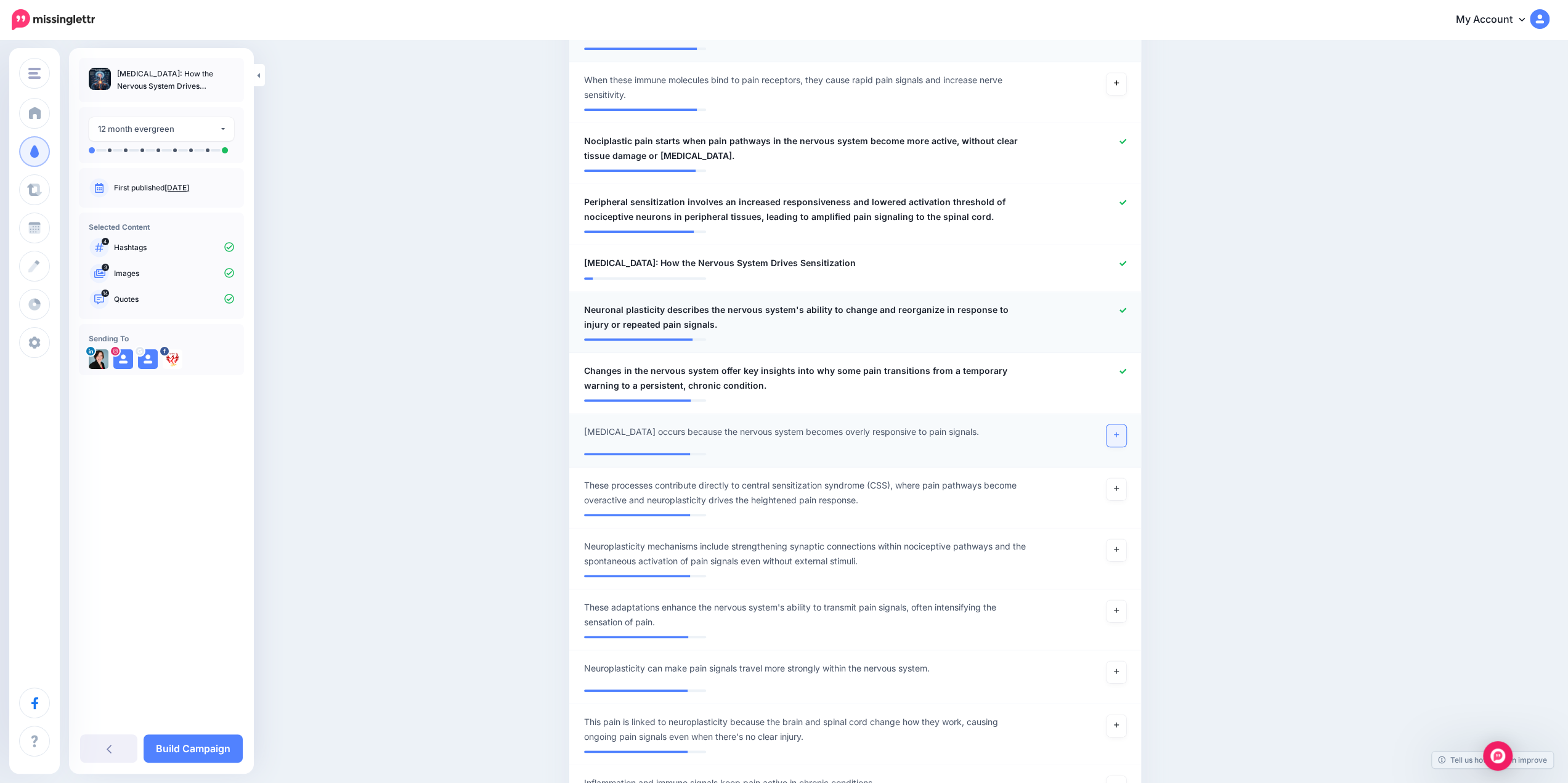
click at [1118, 440] on link at bounding box center [1117, 436] width 20 height 22
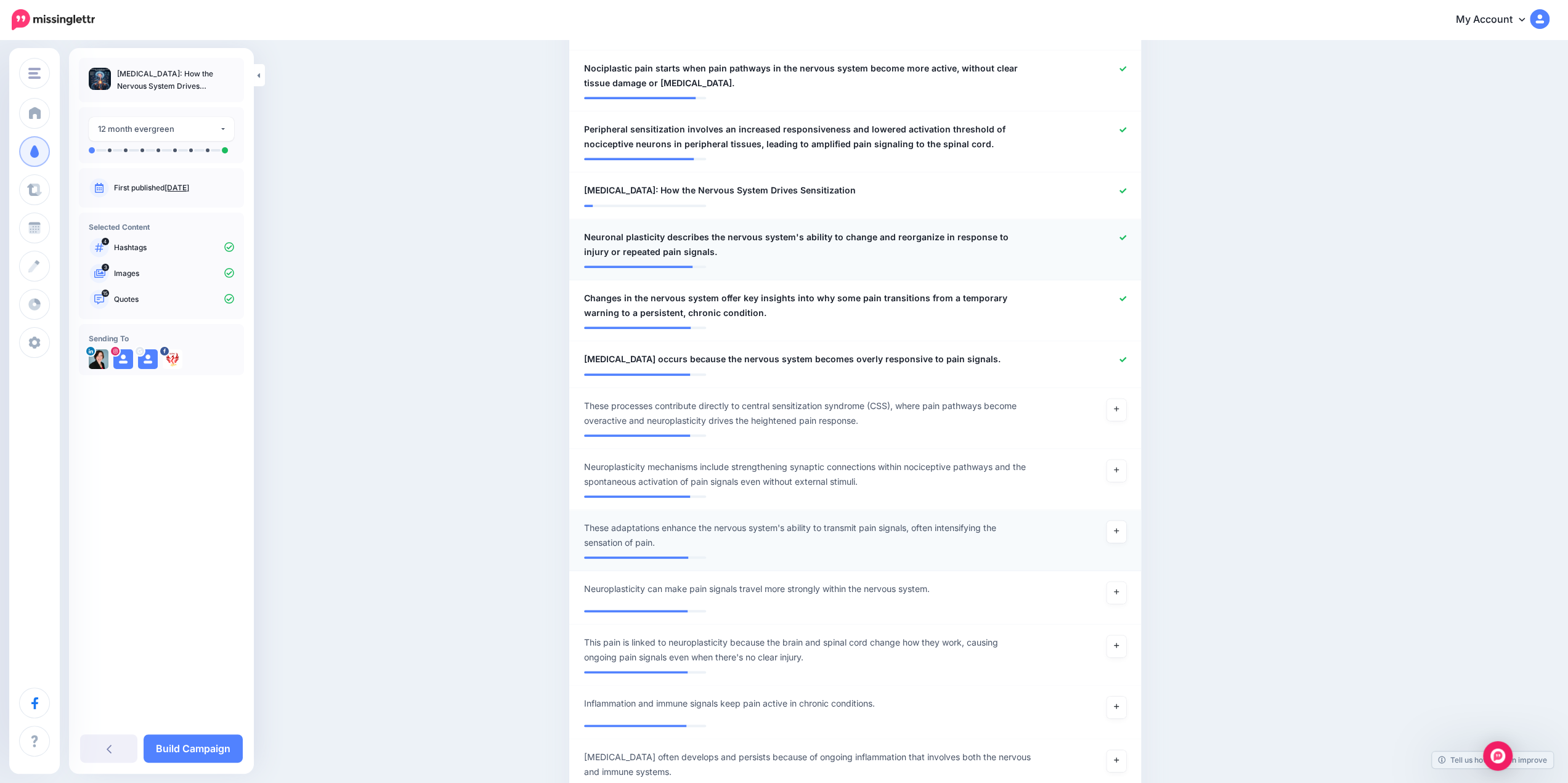
scroll to position [1170, 0]
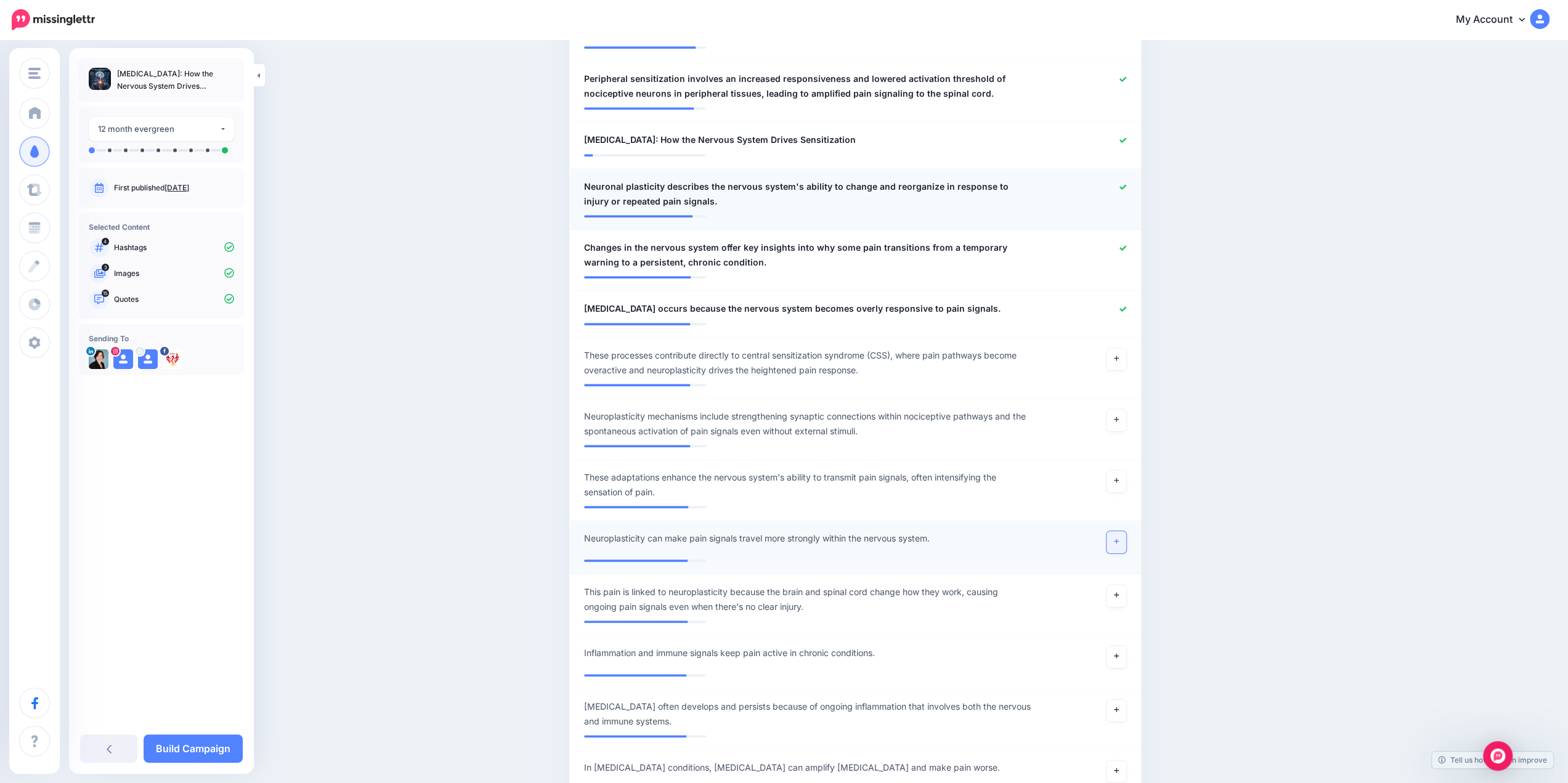
click at [1119, 540] on icon at bounding box center [1116, 541] width 5 height 5
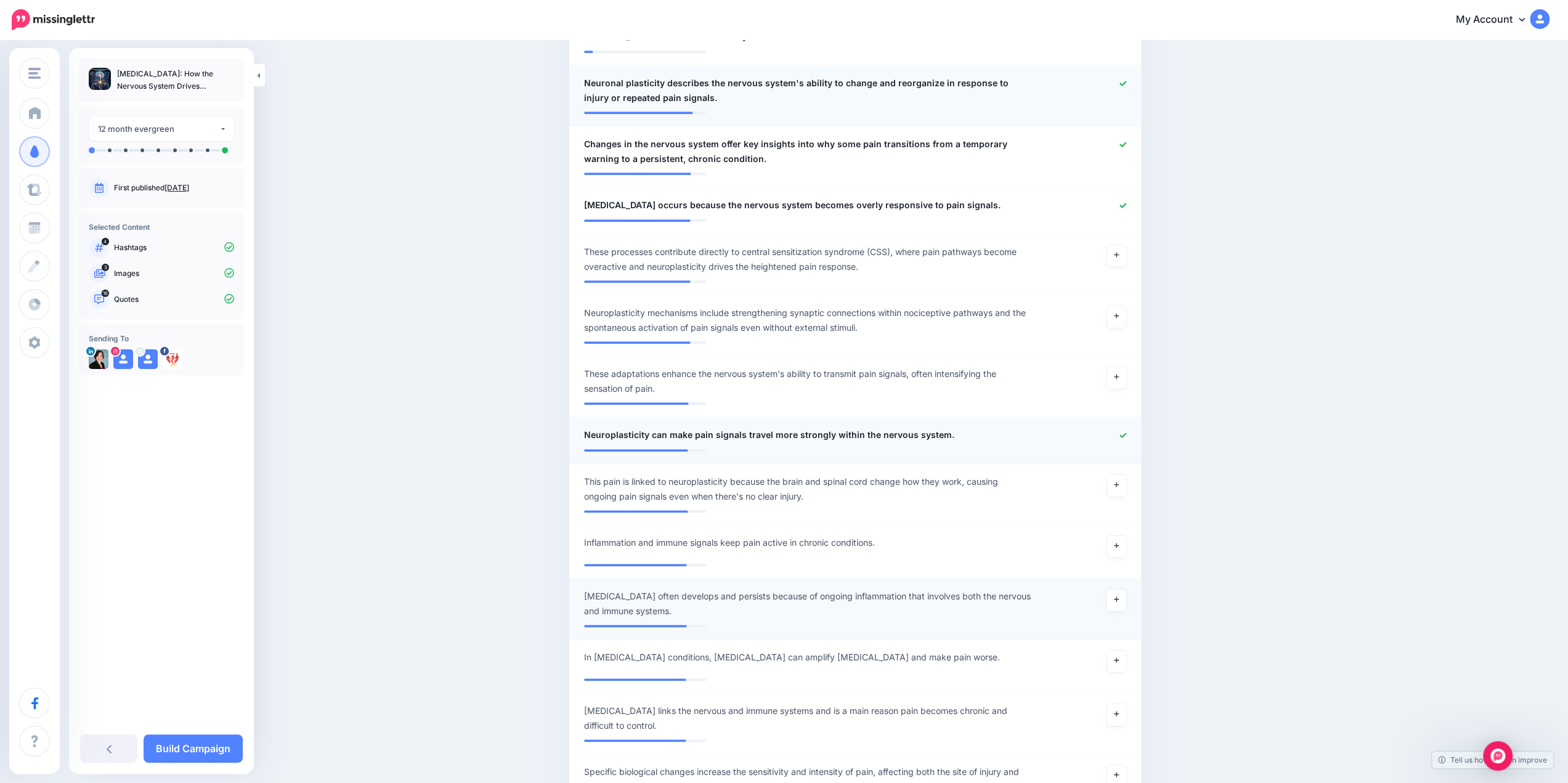
scroll to position [1294, 0]
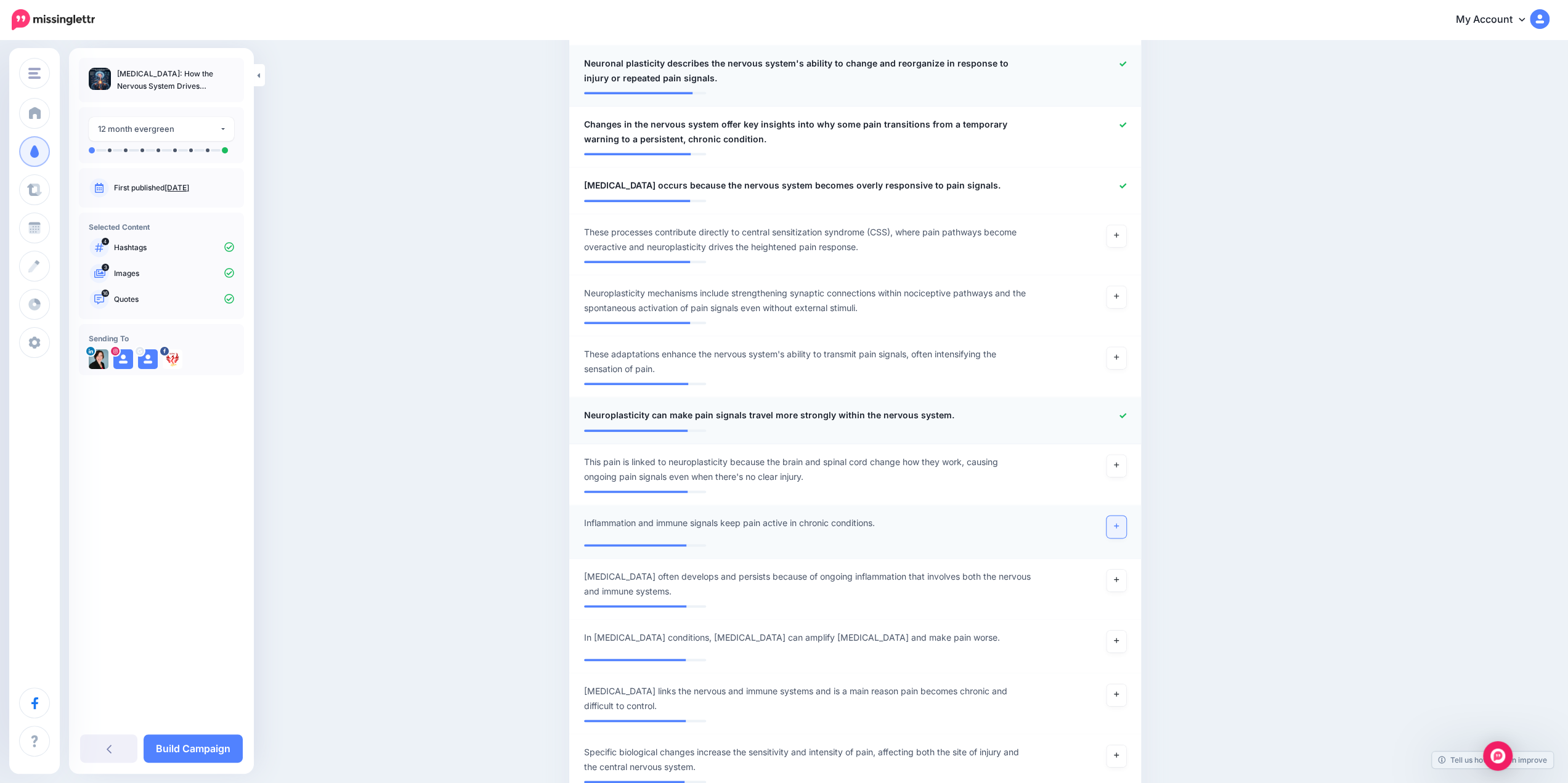
click at [1116, 528] on link at bounding box center [1117, 527] width 20 height 22
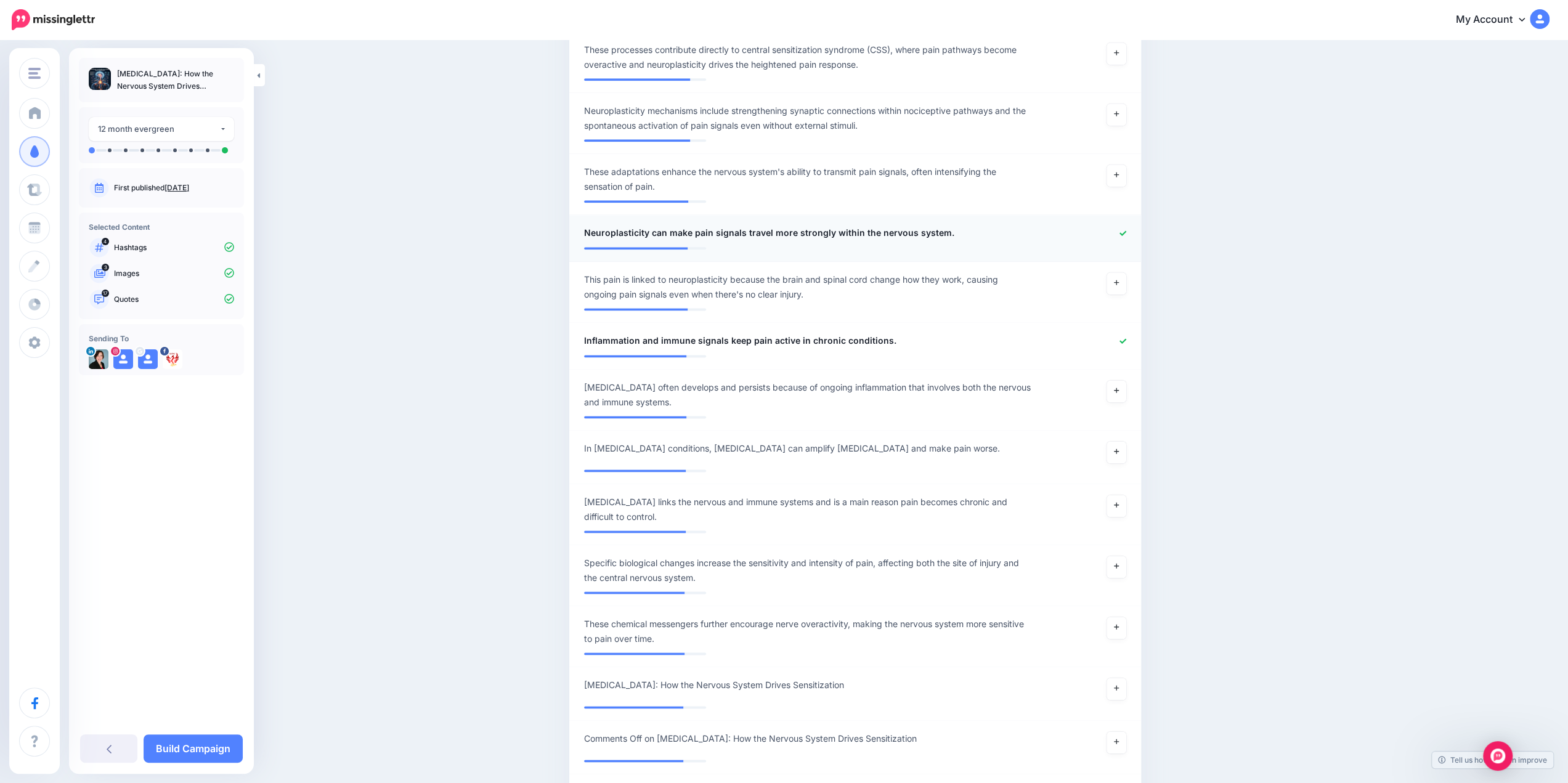
scroll to position [1479, 0]
click at [1124, 389] on link at bounding box center [1117, 388] width 20 height 22
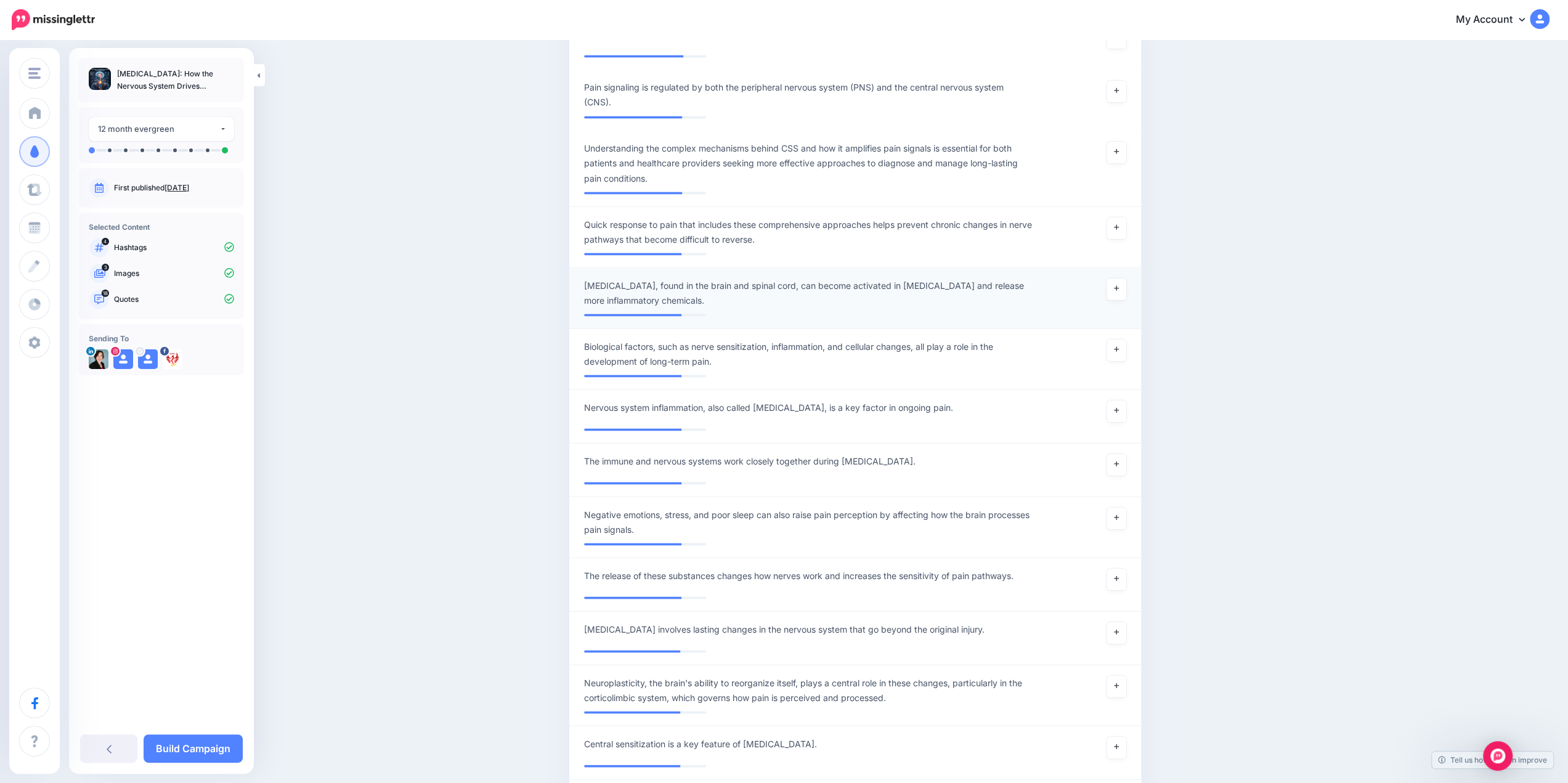
scroll to position [2218, 0]
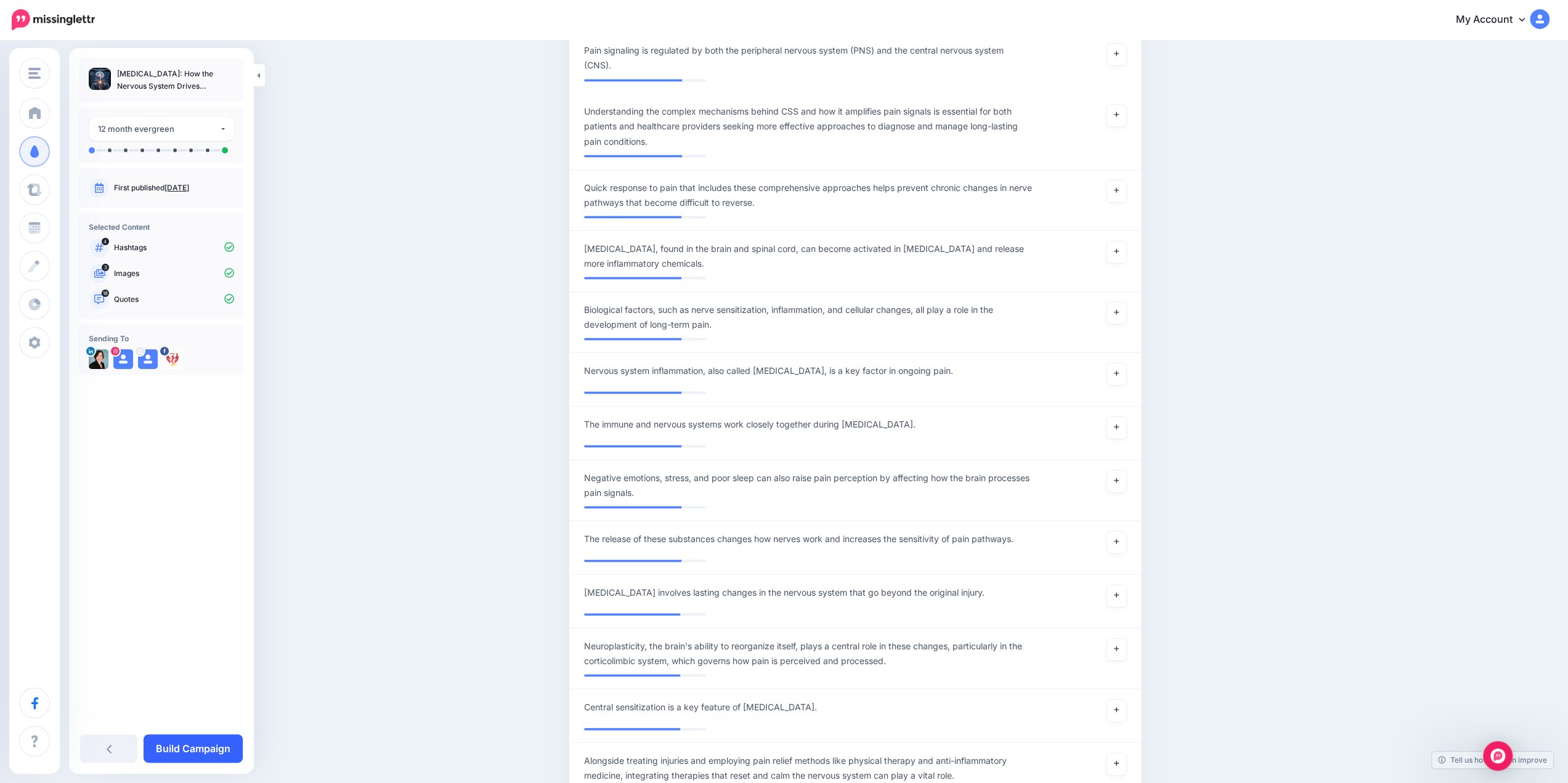
click at [183, 754] on link "Build Campaign" at bounding box center [193, 748] width 99 height 28
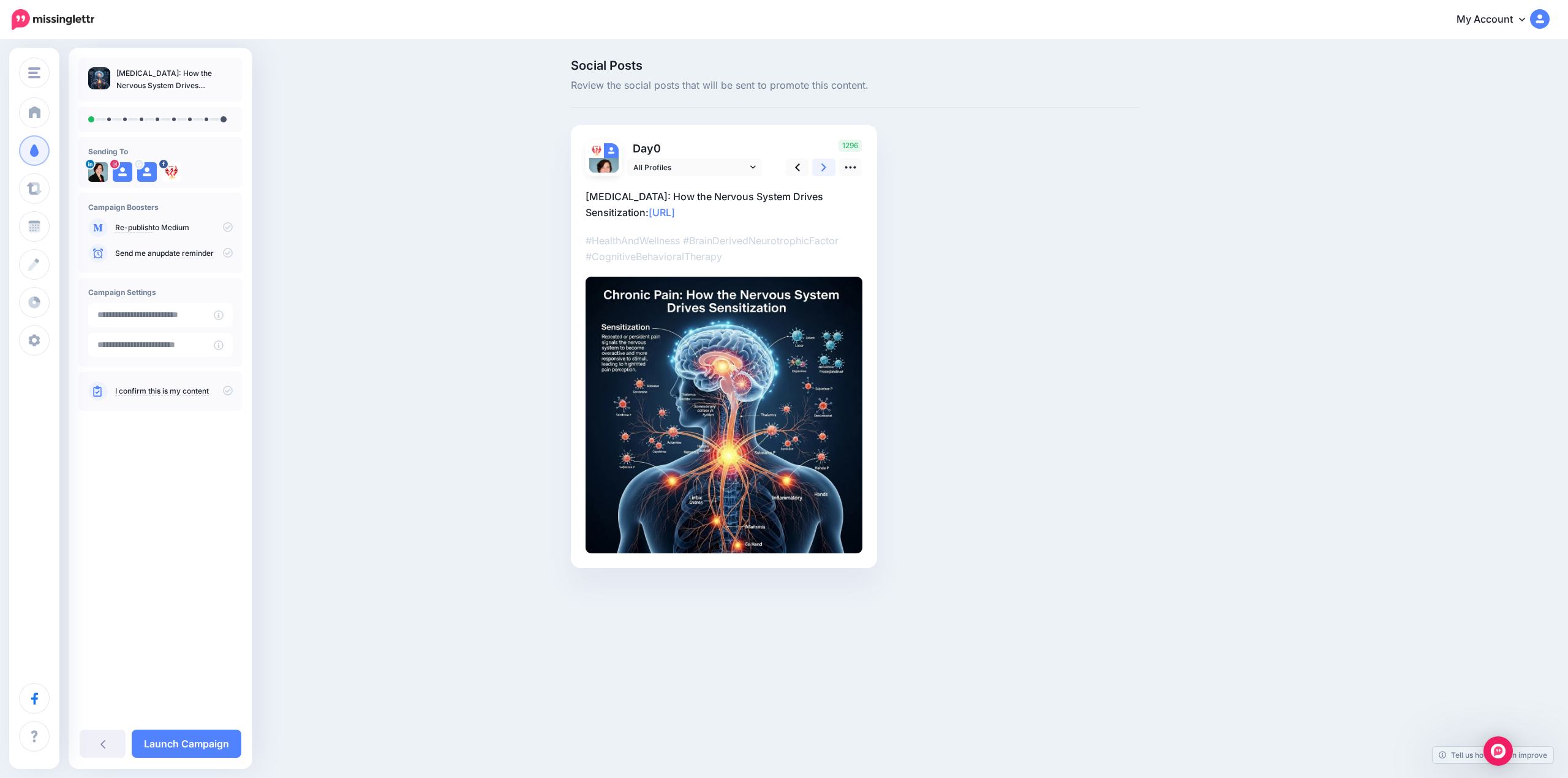
click at [823, 169] on icon at bounding box center [823, 167] width 5 height 8
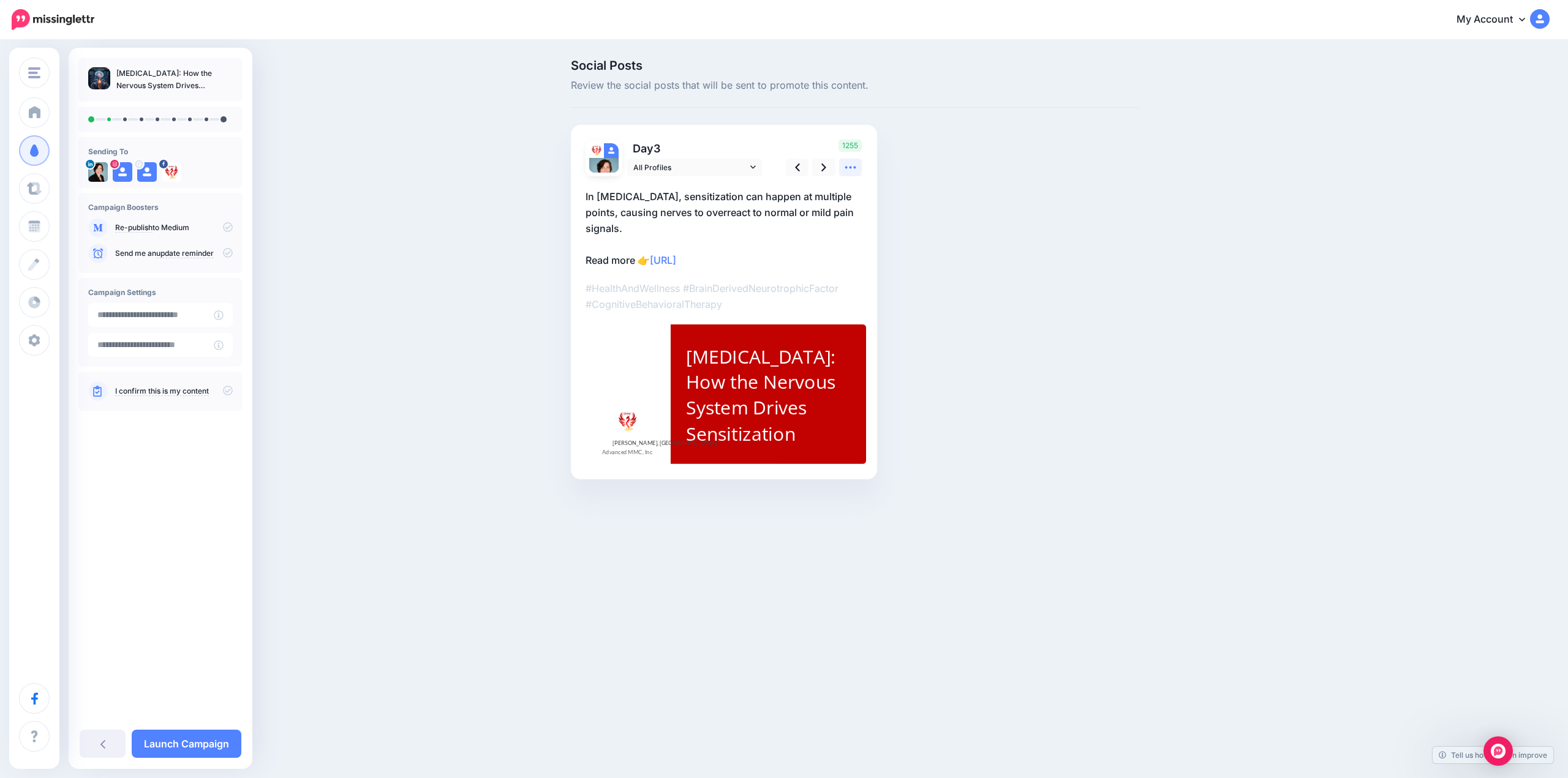
click at [853, 167] on icon at bounding box center [850, 167] width 13 height 13
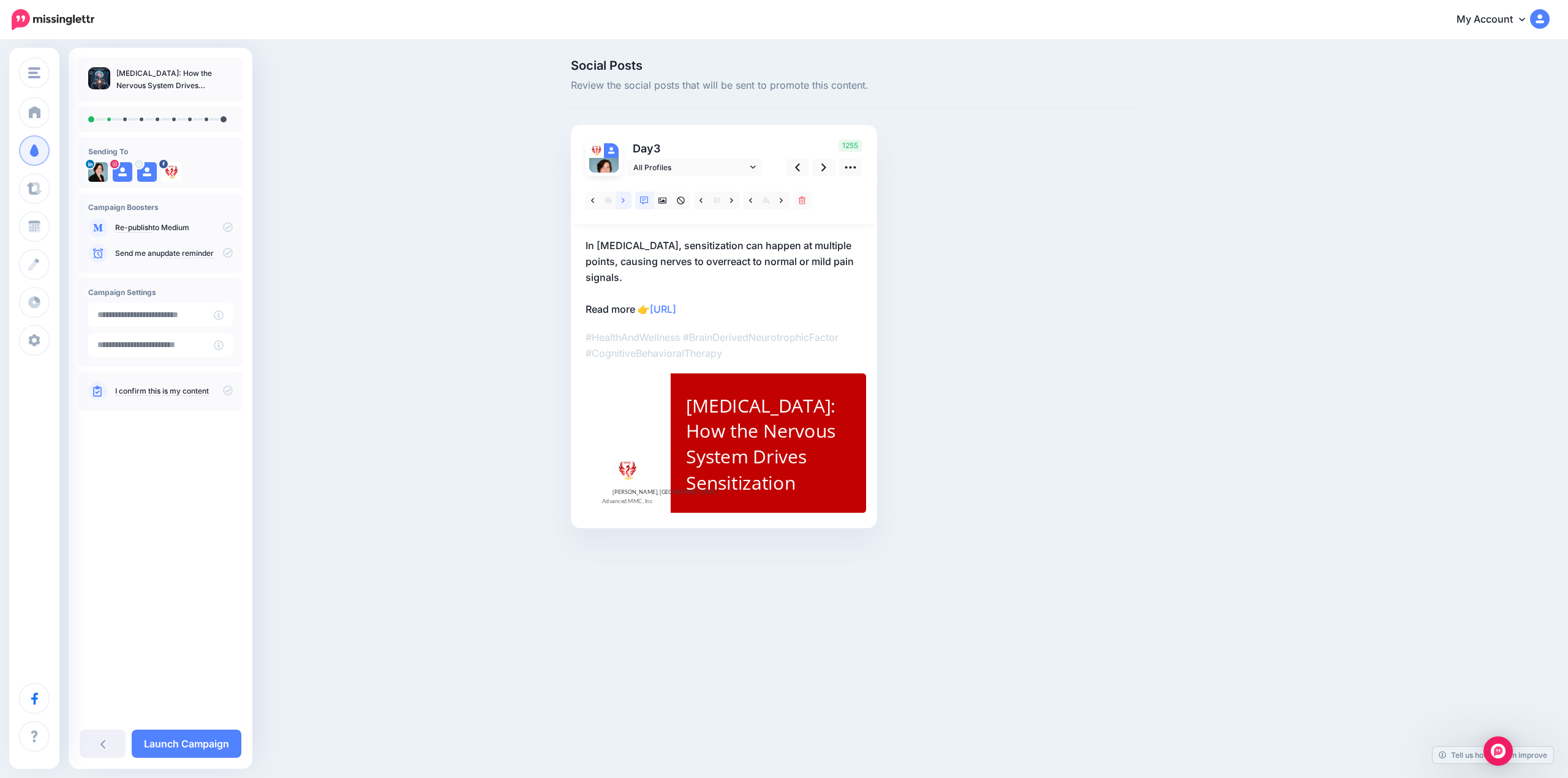
click at [624, 201] on icon at bounding box center [622, 200] width 3 height 8
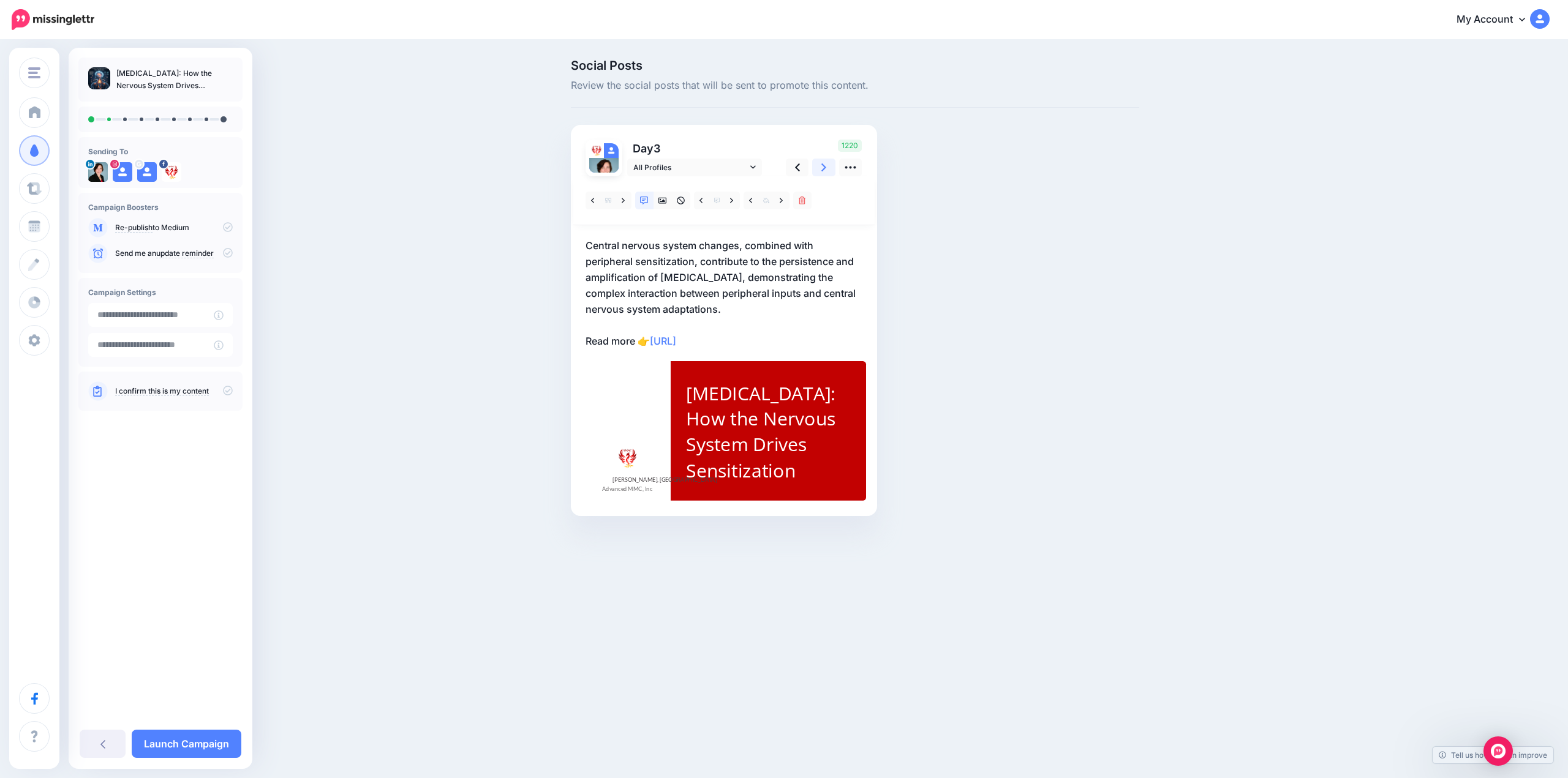
click at [826, 168] on link at bounding box center [824, 167] width 24 height 18
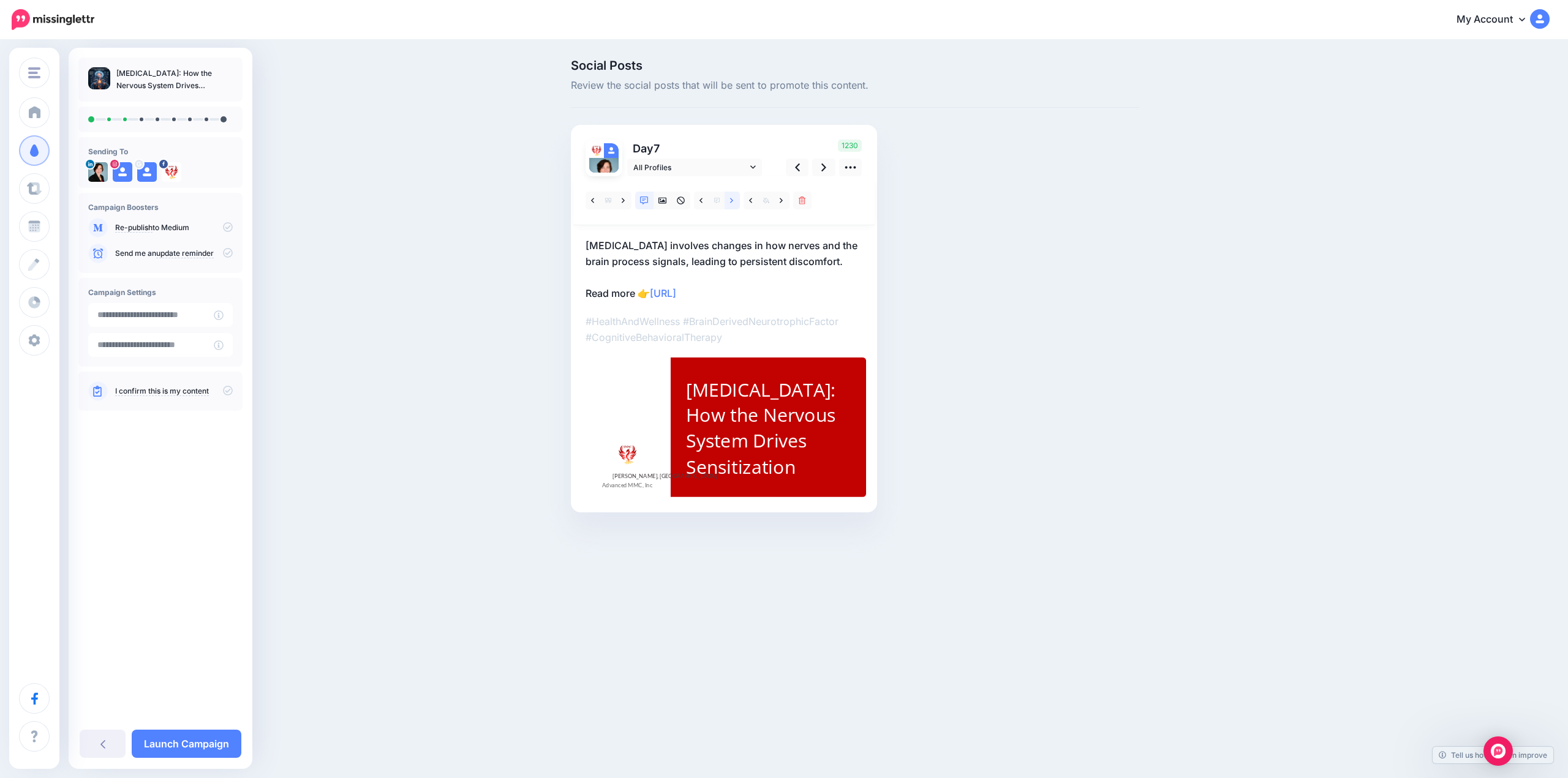
click at [726, 203] on link at bounding box center [732, 201] width 15 height 18
click at [821, 167] on icon at bounding box center [823, 167] width 5 height 13
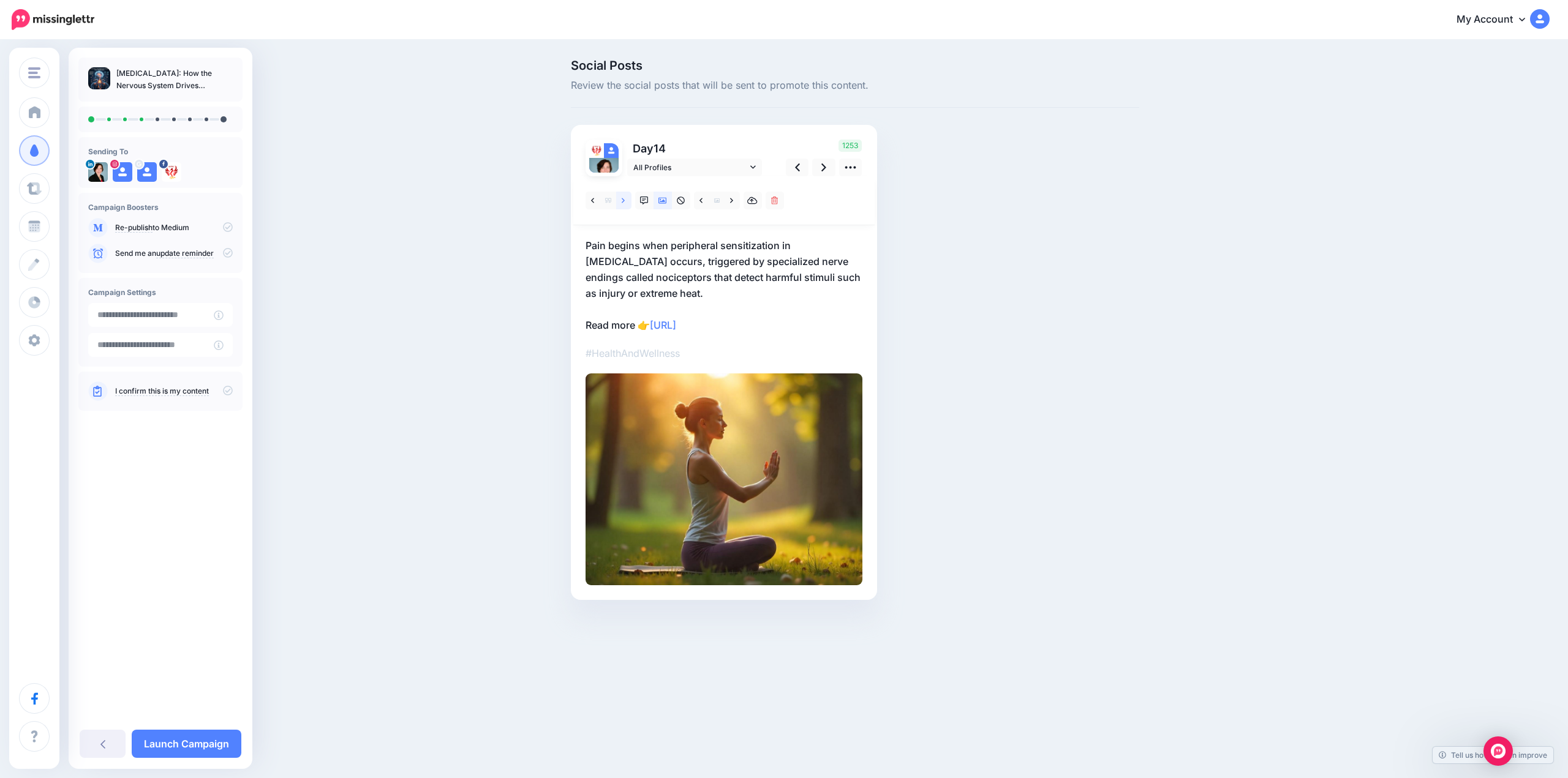
click at [627, 197] on link at bounding box center [623, 201] width 15 height 18
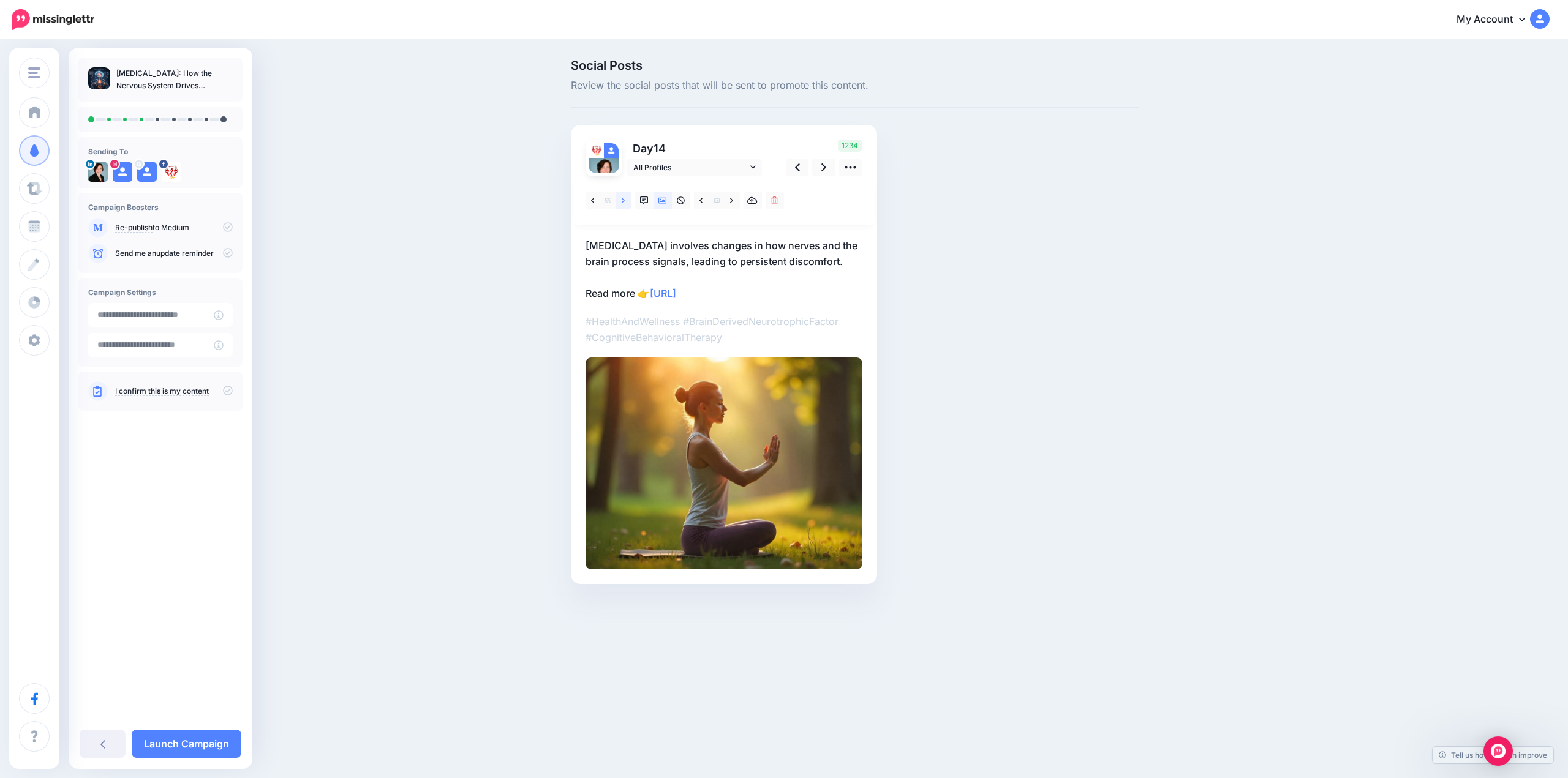
click at [626, 197] on link at bounding box center [623, 201] width 15 height 18
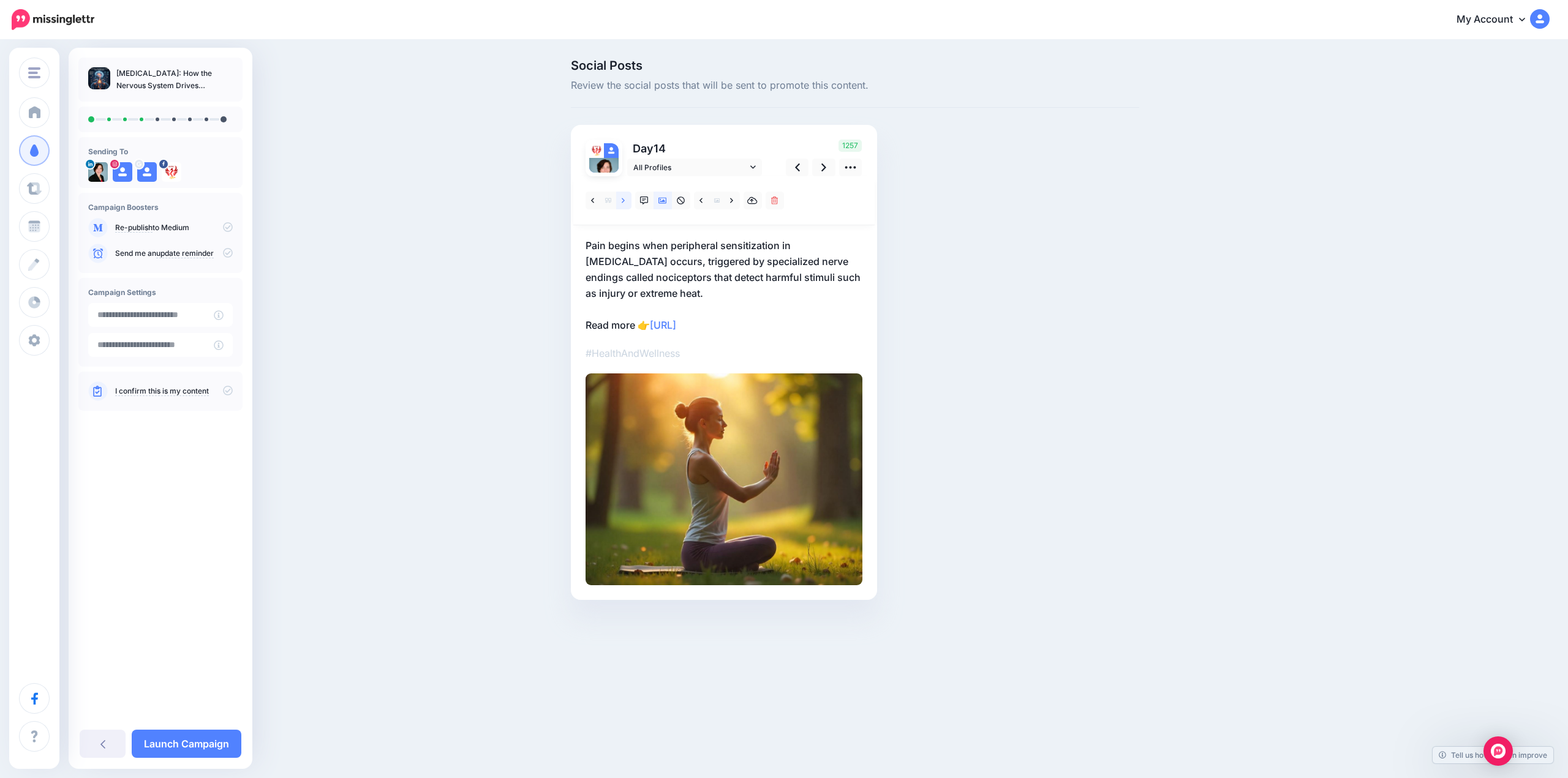
click at [626, 197] on link at bounding box center [623, 201] width 15 height 18
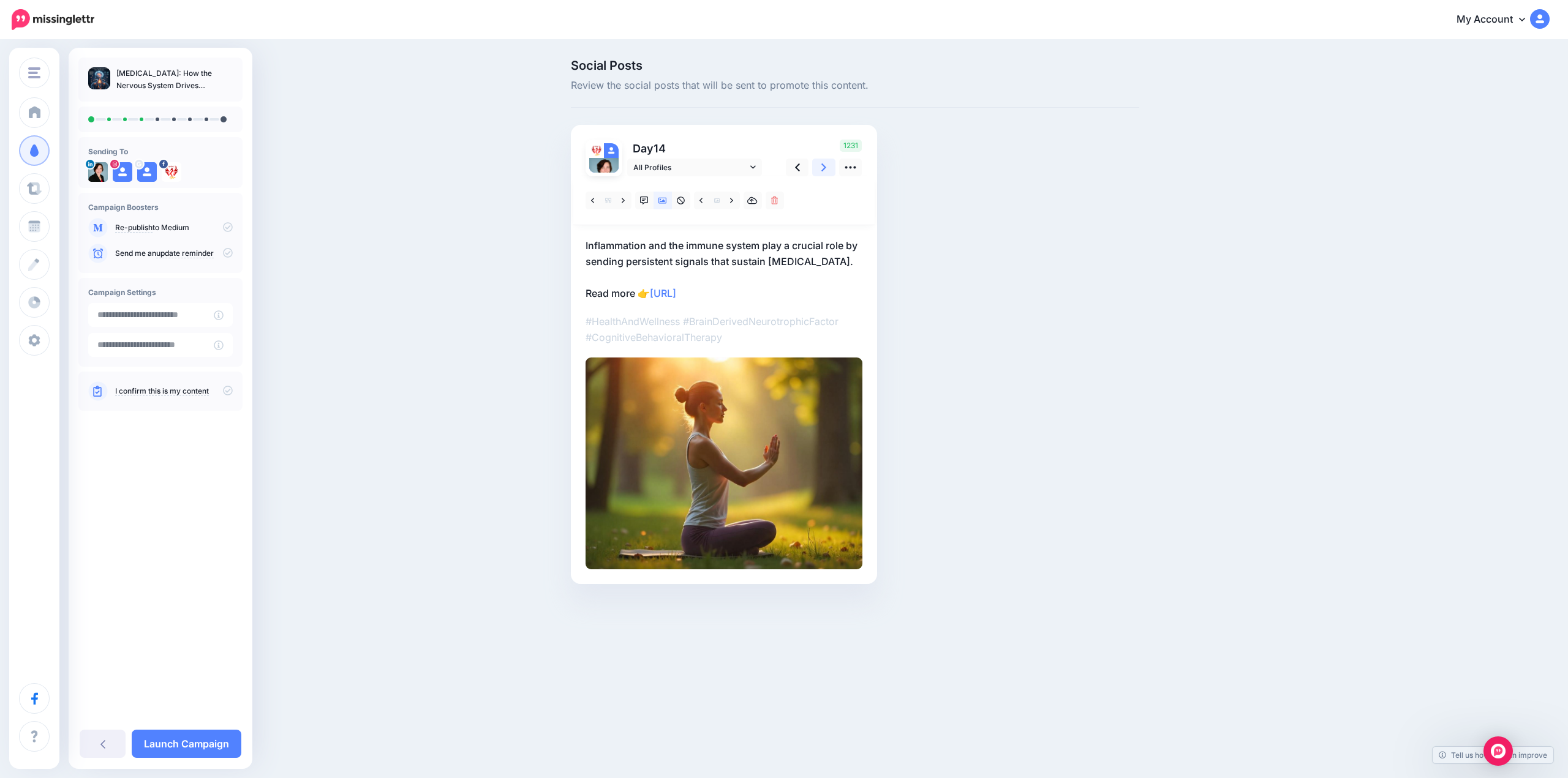
click at [824, 169] on icon at bounding box center [823, 167] width 5 height 13
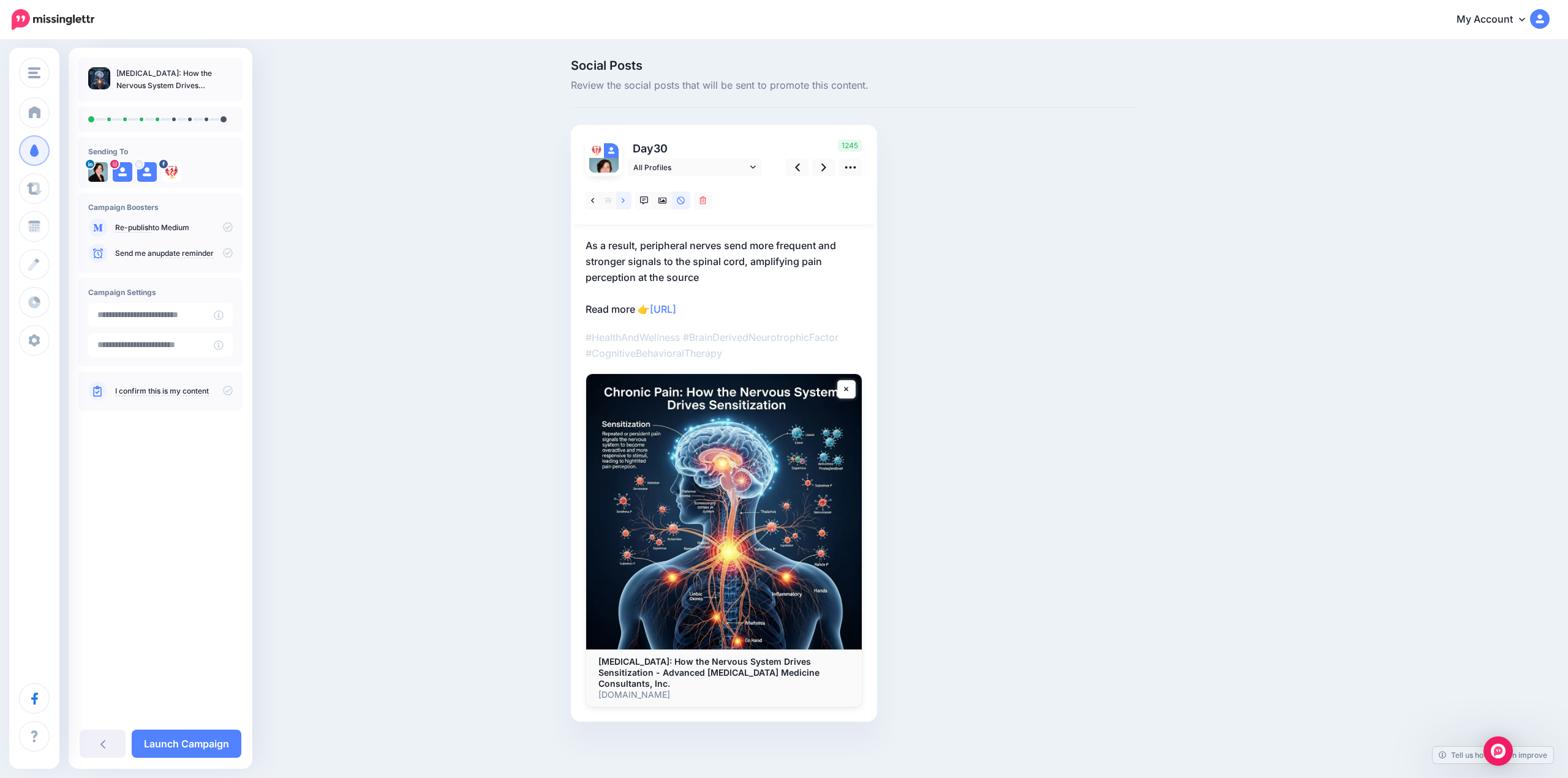
click at [629, 201] on link at bounding box center [623, 201] width 15 height 18
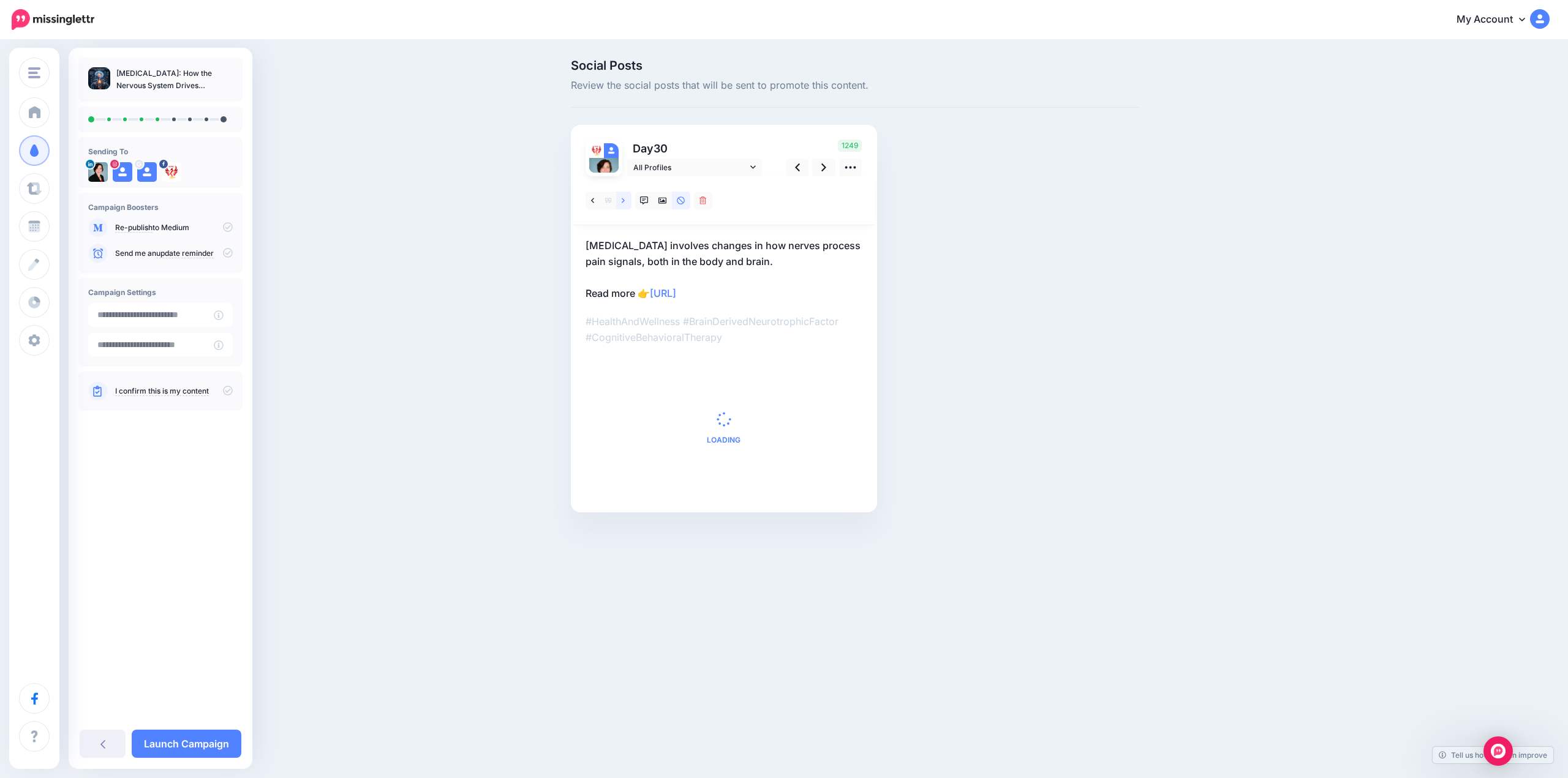
click at [624, 201] on link at bounding box center [623, 201] width 15 height 18
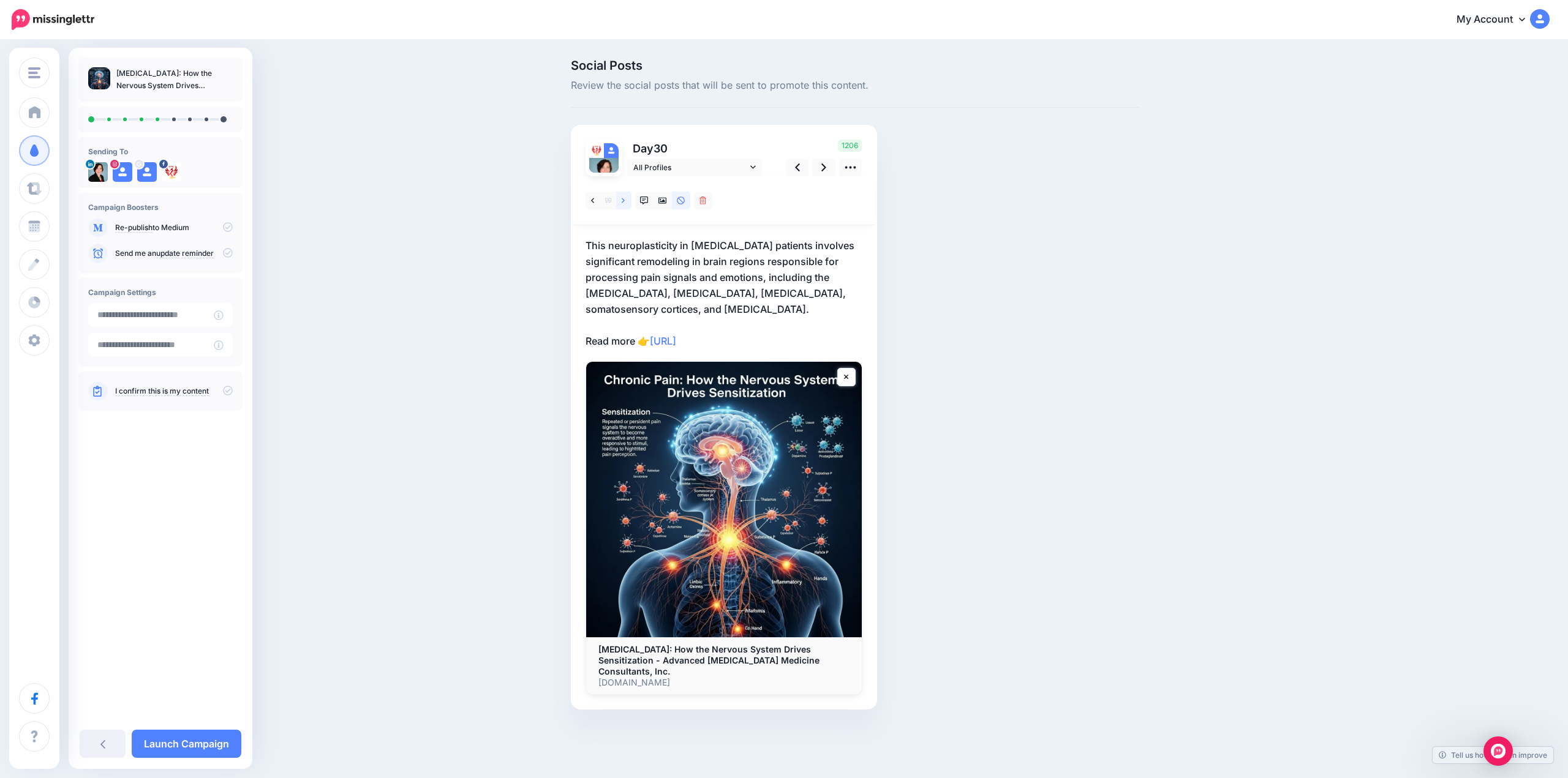
click at [624, 201] on link at bounding box center [623, 201] width 15 height 18
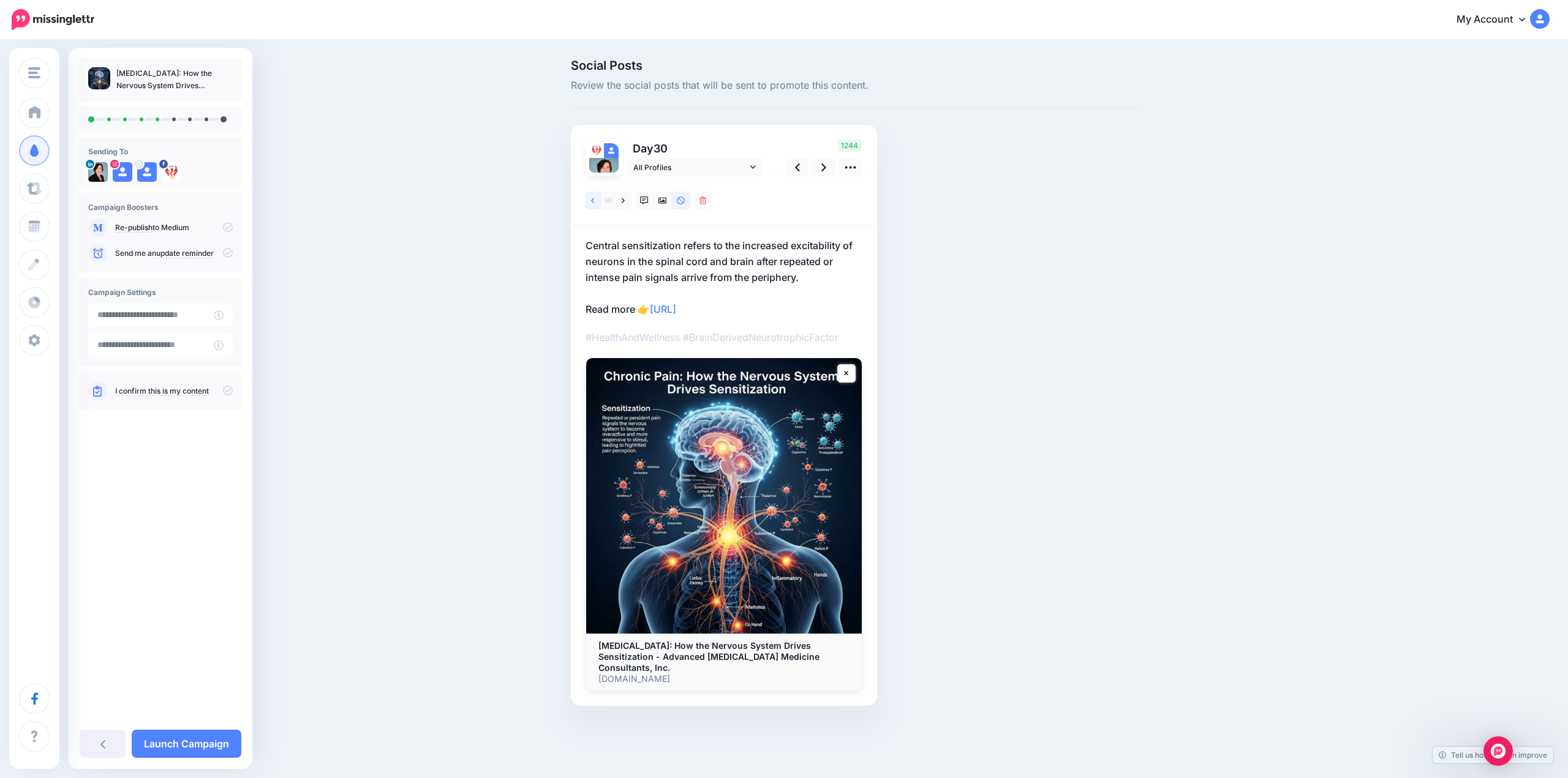
click at [594, 201] on link at bounding box center [592, 201] width 15 height 18
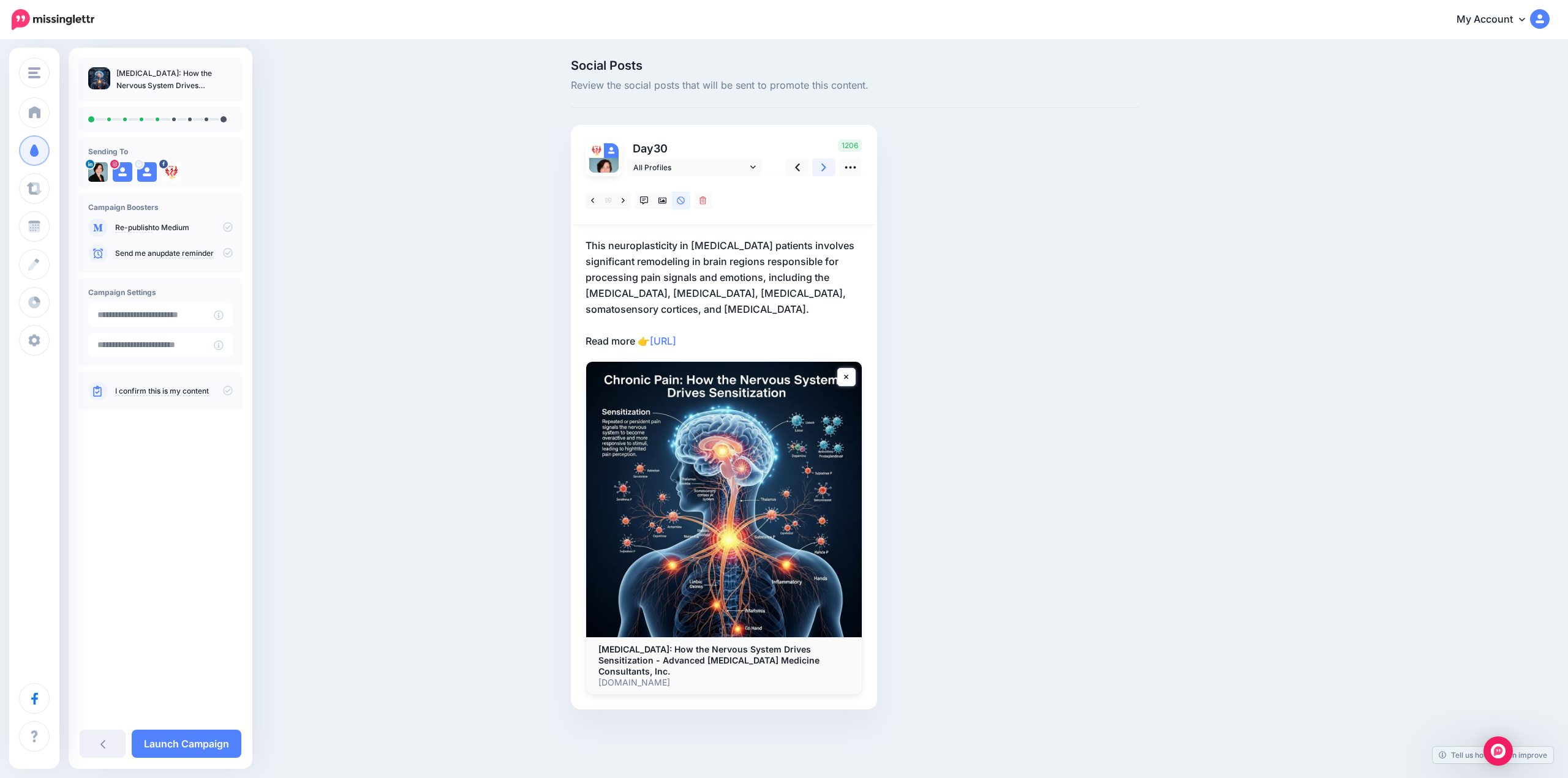
click at [826, 169] on link at bounding box center [824, 167] width 24 height 18
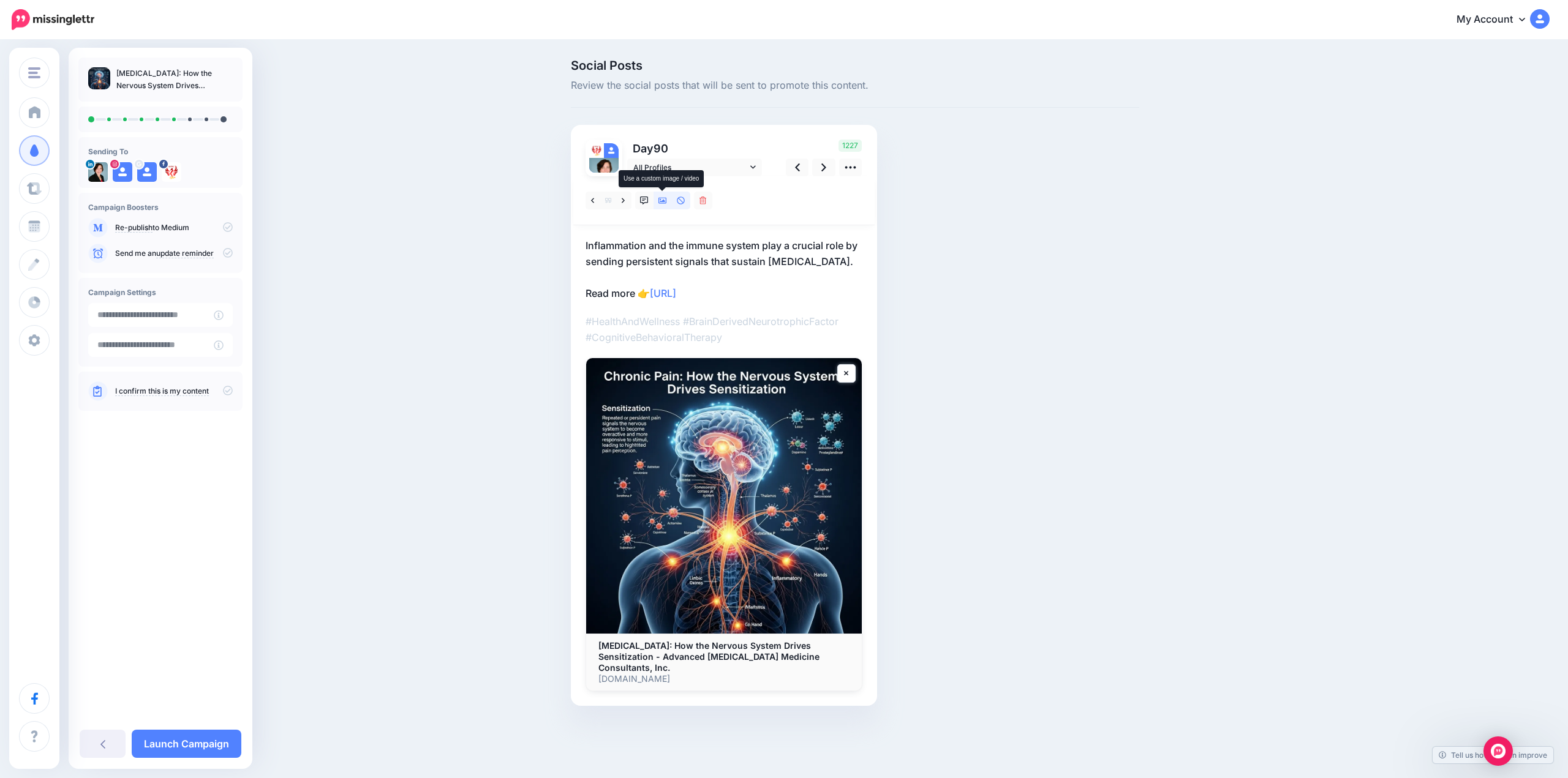
click at [664, 203] on icon at bounding box center [662, 200] width 8 height 6
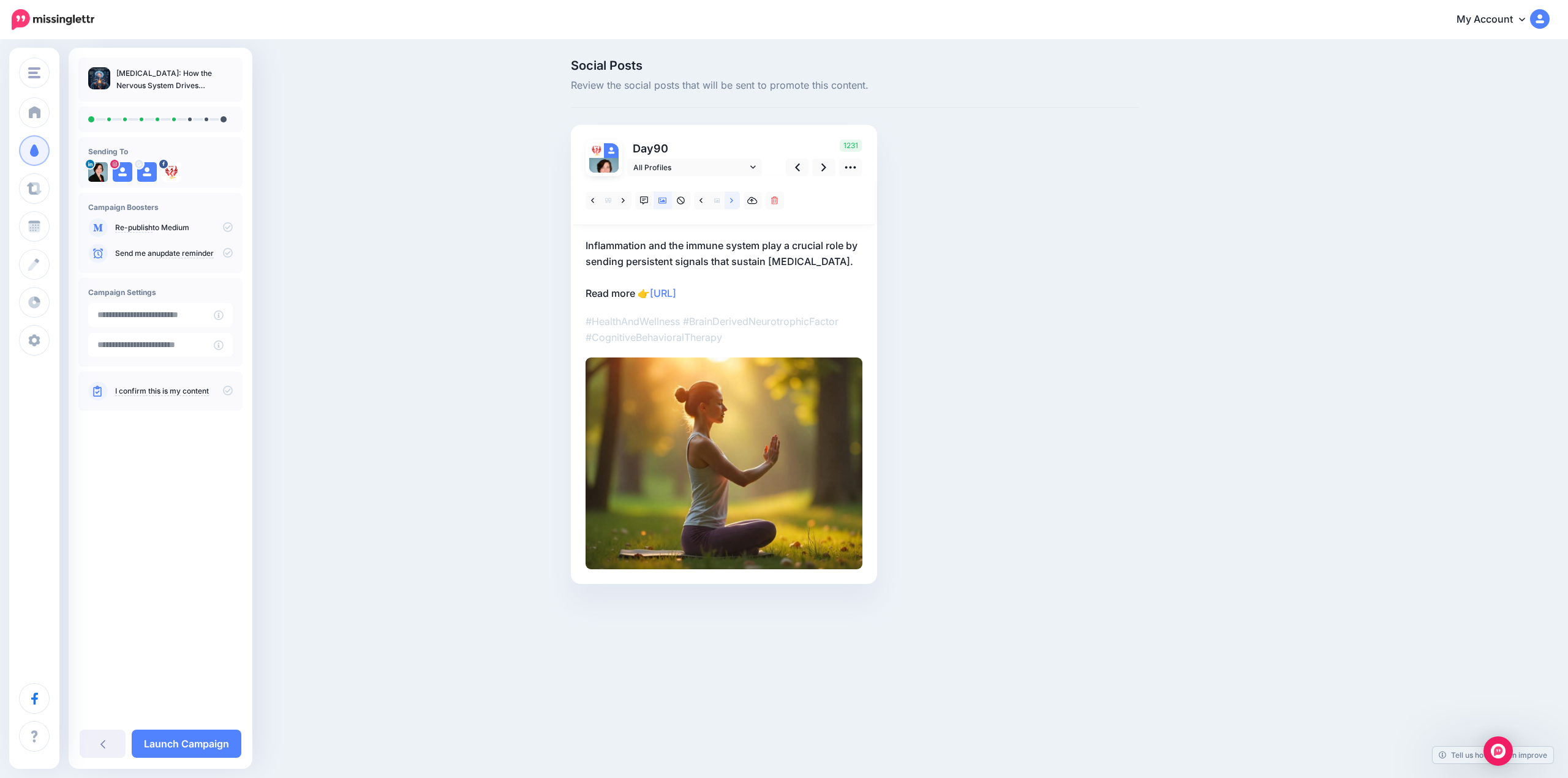
click at [732, 201] on icon at bounding box center [731, 199] width 3 height 5
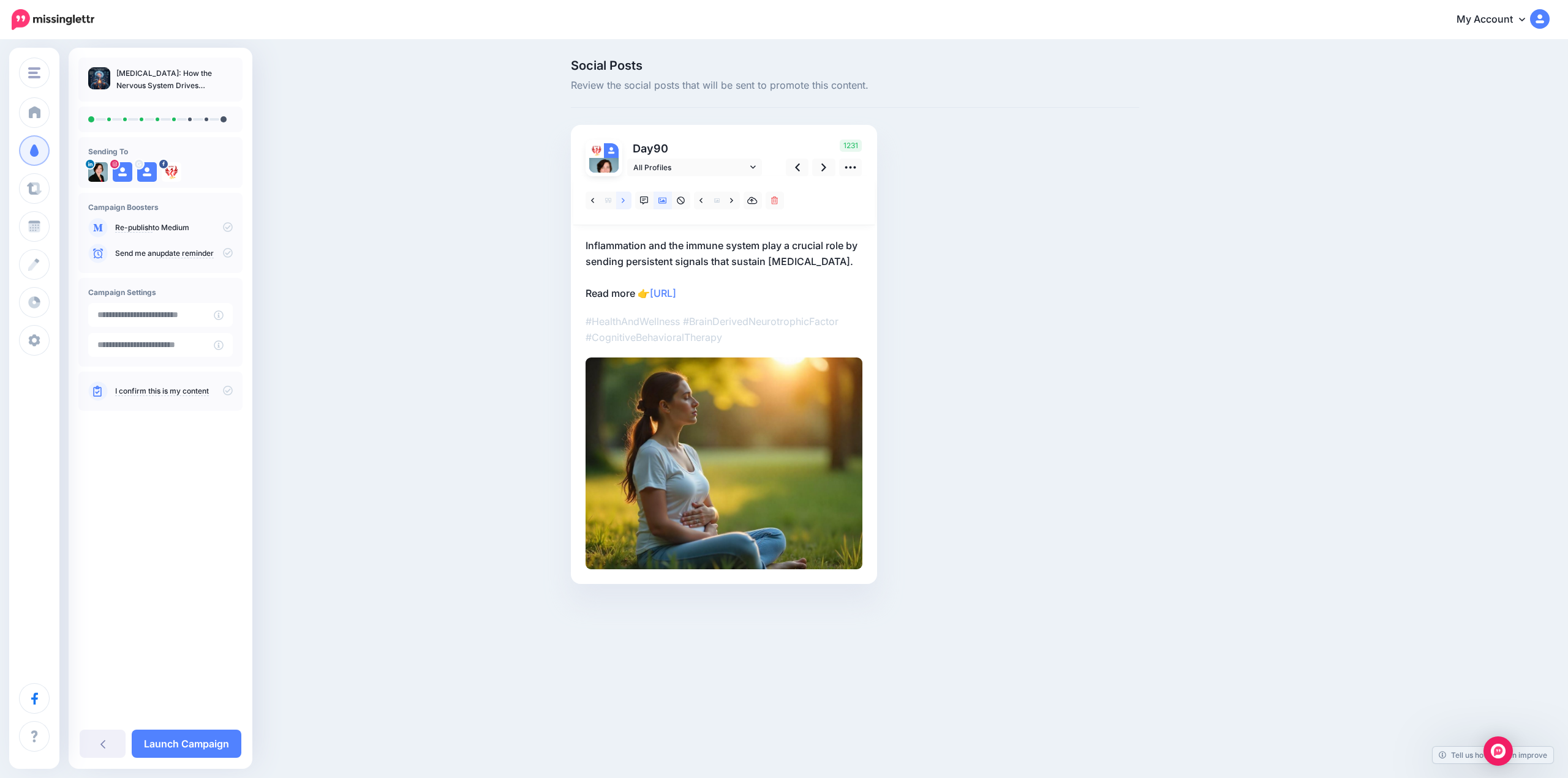
click at [626, 202] on link at bounding box center [623, 201] width 15 height 18
click at [684, 202] on link at bounding box center [681, 201] width 18 height 18
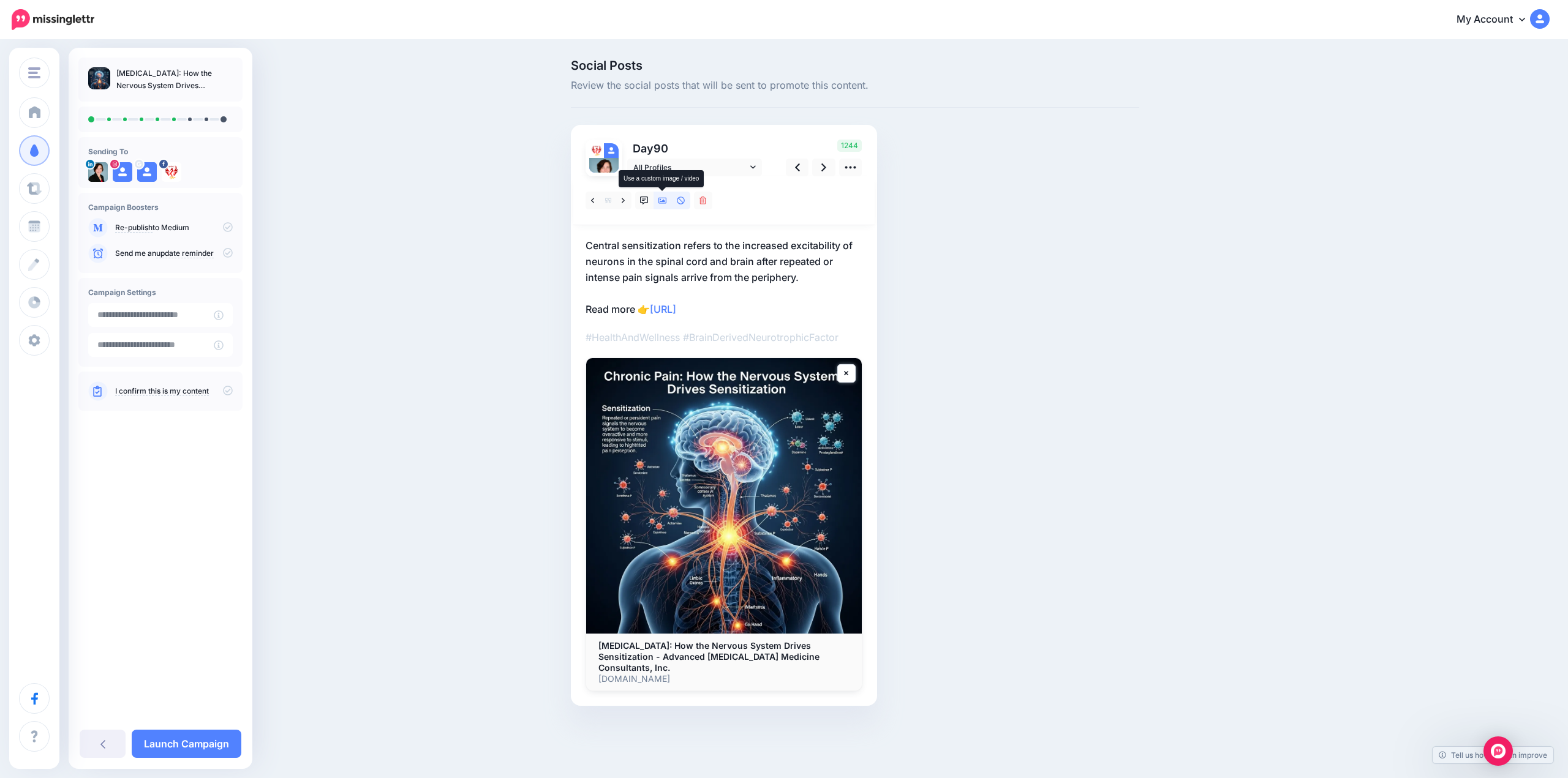
click at [662, 206] on link at bounding box center [663, 201] width 18 height 18
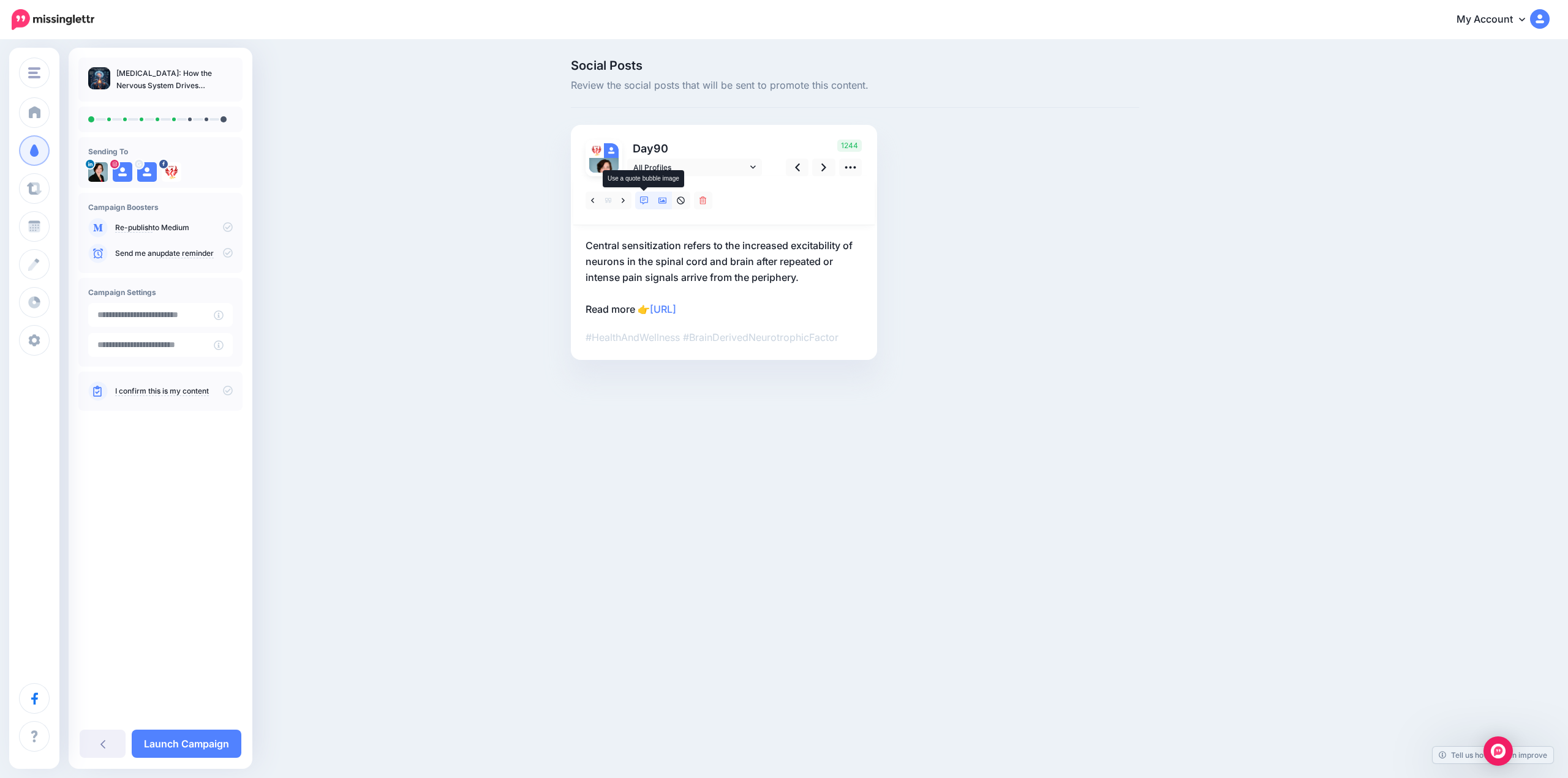
click at [643, 205] on link at bounding box center [644, 201] width 18 height 18
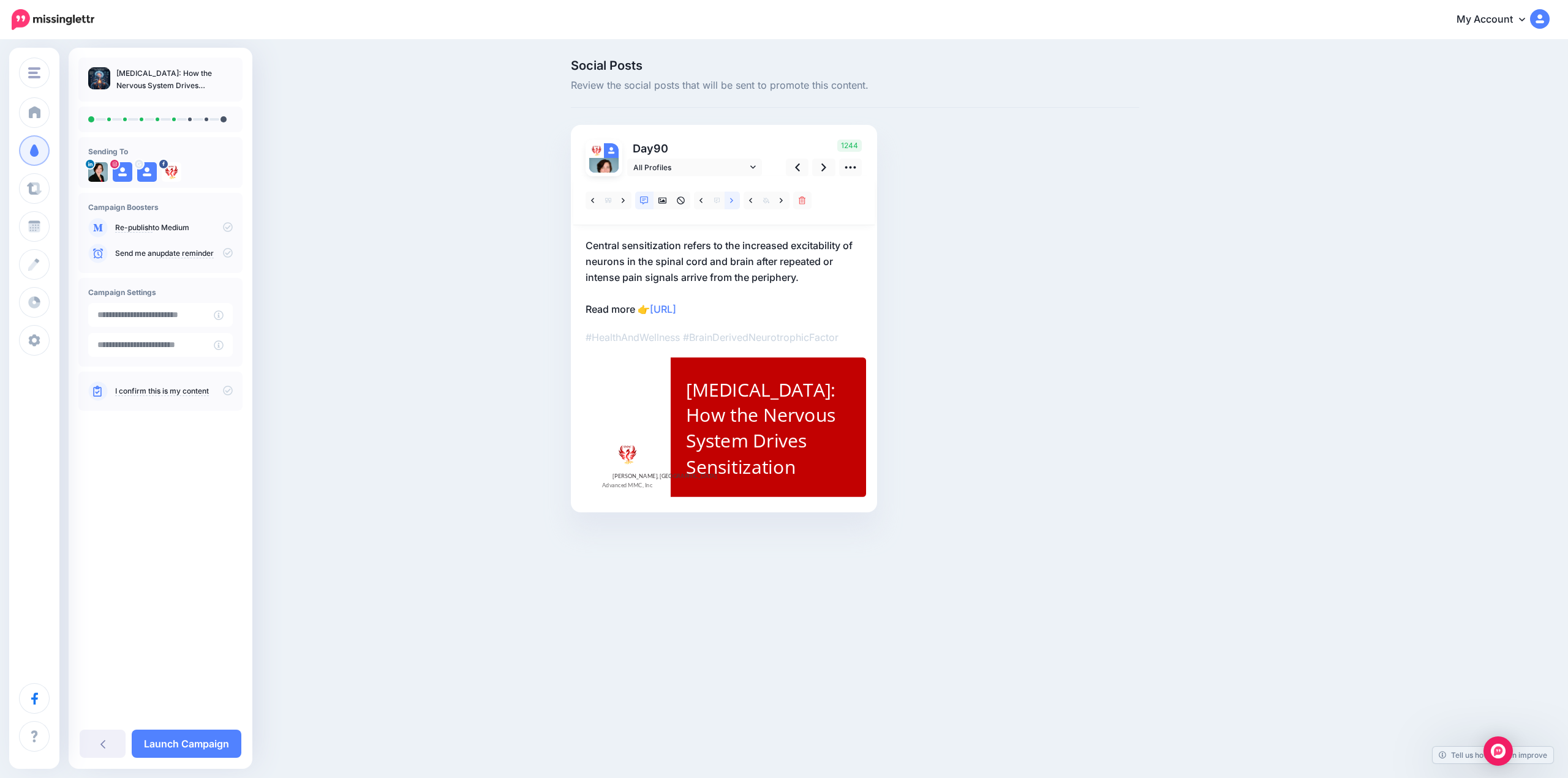
click at [733, 203] on icon at bounding box center [731, 200] width 3 height 8
click at [819, 169] on link at bounding box center [824, 167] width 24 height 18
click at [626, 200] on link at bounding box center [623, 201] width 15 height 18
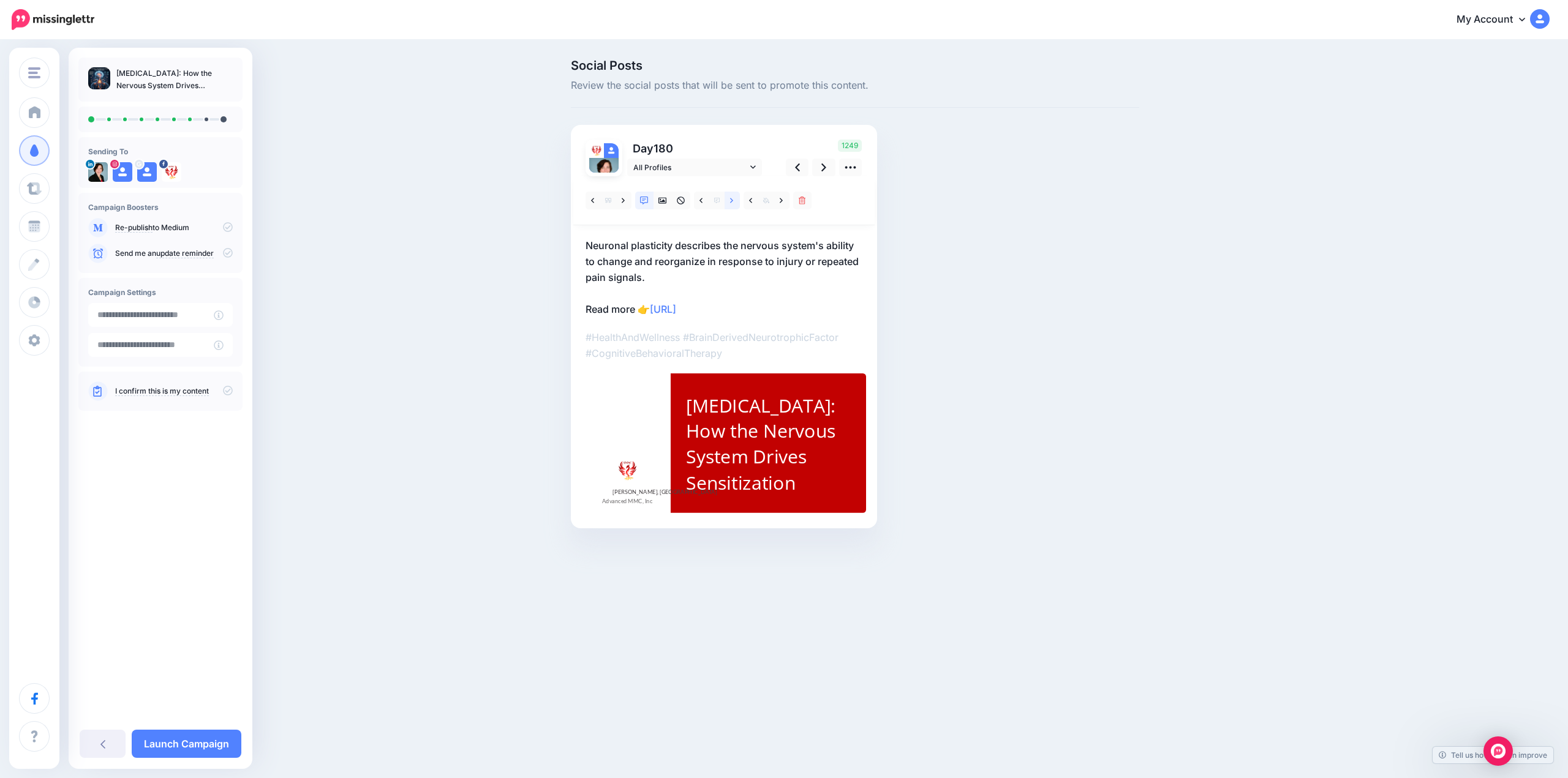
click at [733, 202] on link at bounding box center [732, 201] width 15 height 18
click at [698, 201] on link at bounding box center [701, 201] width 15 height 18
click at [822, 166] on icon at bounding box center [823, 167] width 5 height 13
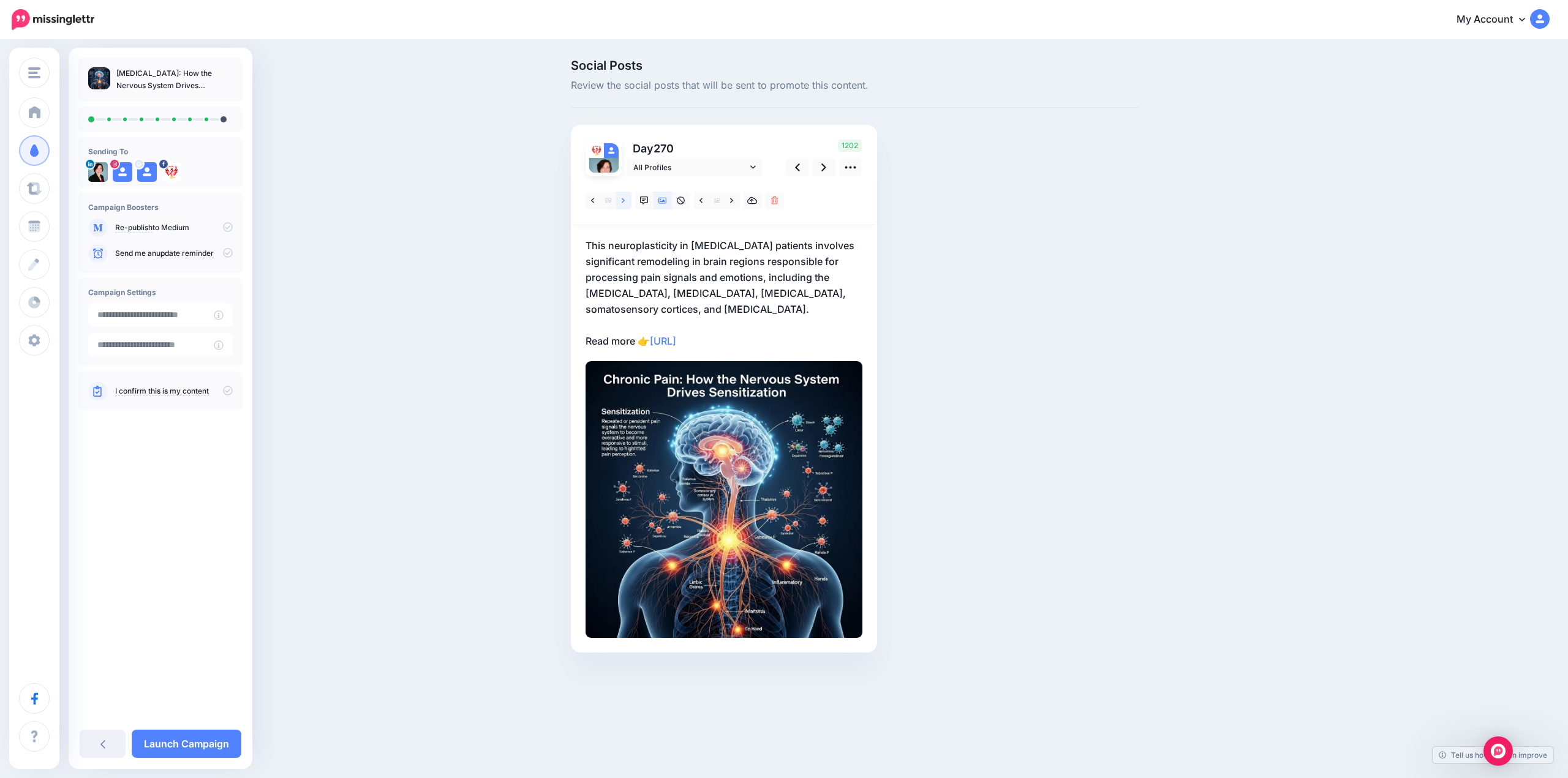
click at [624, 199] on icon at bounding box center [622, 200] width 3 height 8
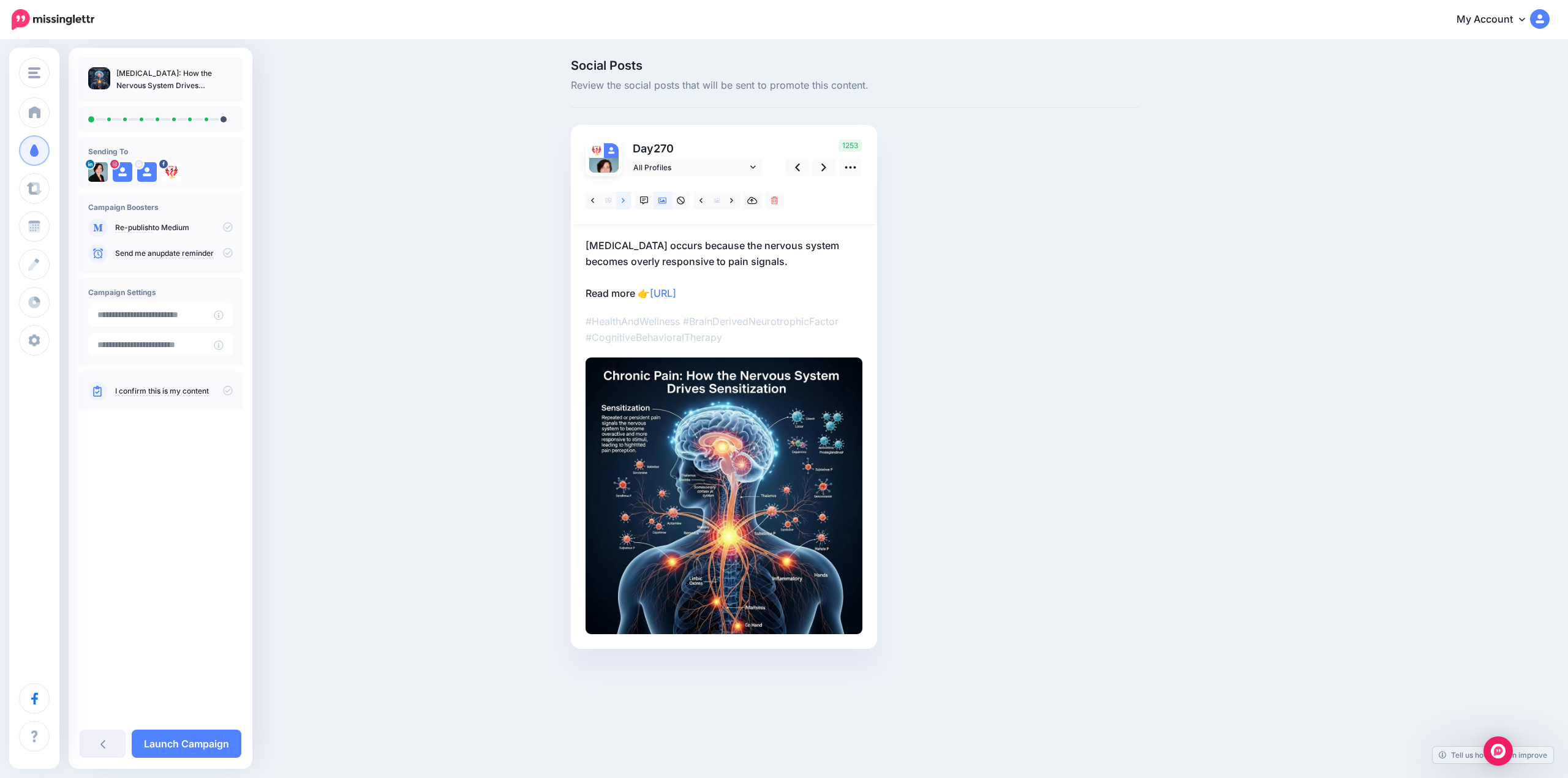
click at [621, 201] on link at bounding box center [623, 201] width 15 height 18
click at [592, 204] on icon at bounding box center [592, 200] width 3 height 8
click at [822, 171] on icon at bounding box center [823, 167] width 5 height 13
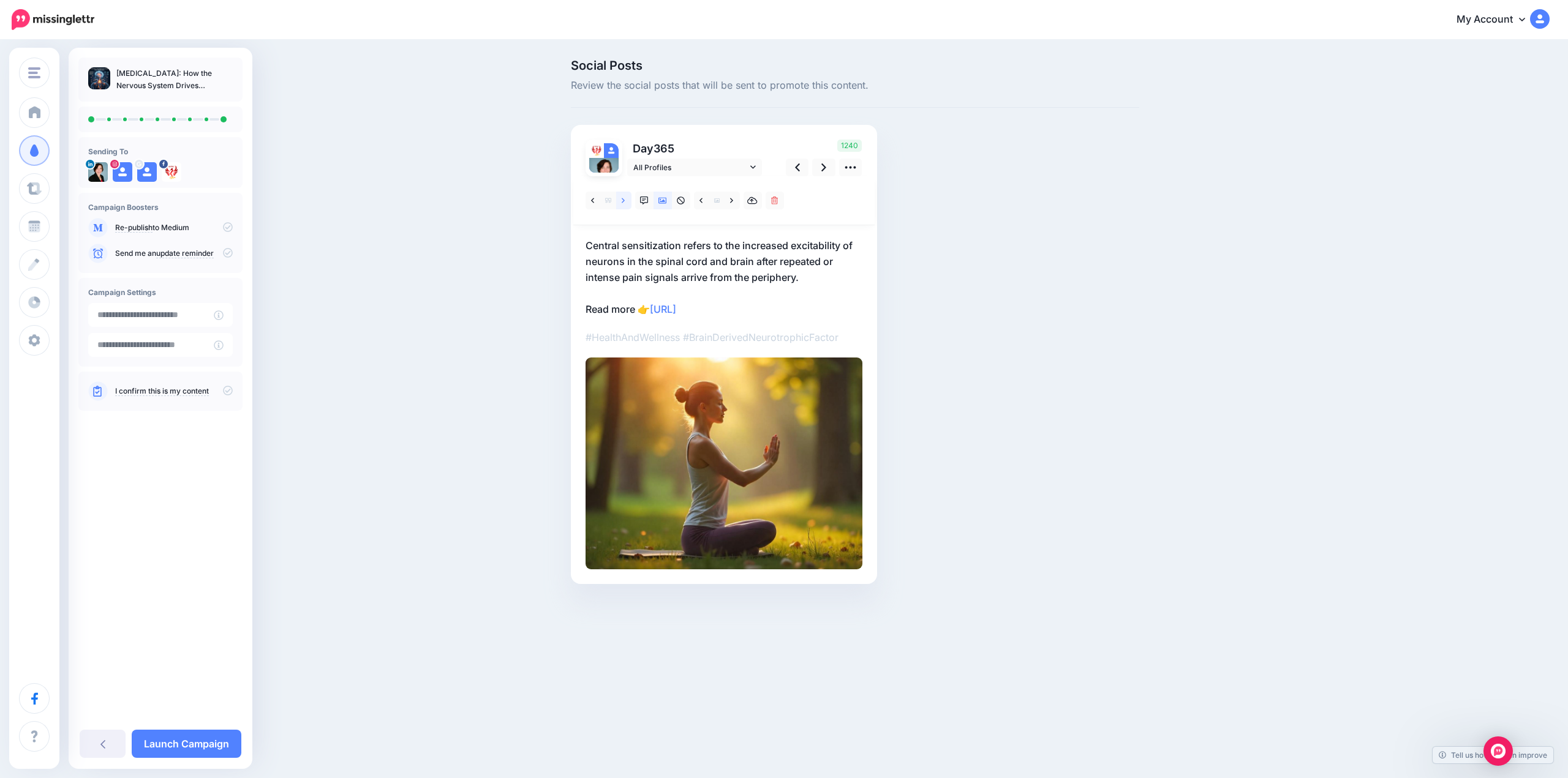
click at [624, 205] on link at bounding box center [623, 201] width 15 height 18
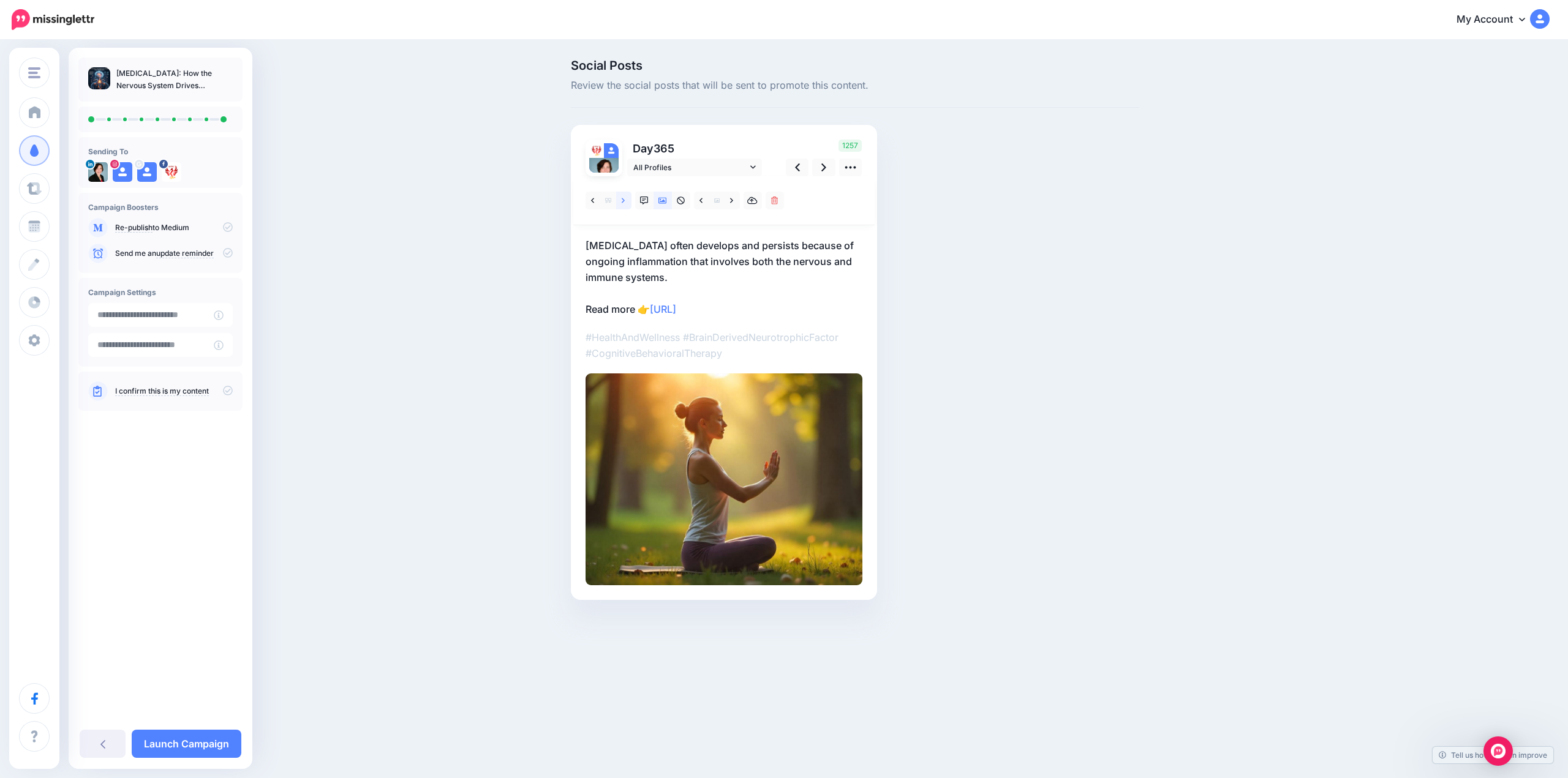
click at [624, 205] on link at bounding box center [623, 201] width 15 height 18
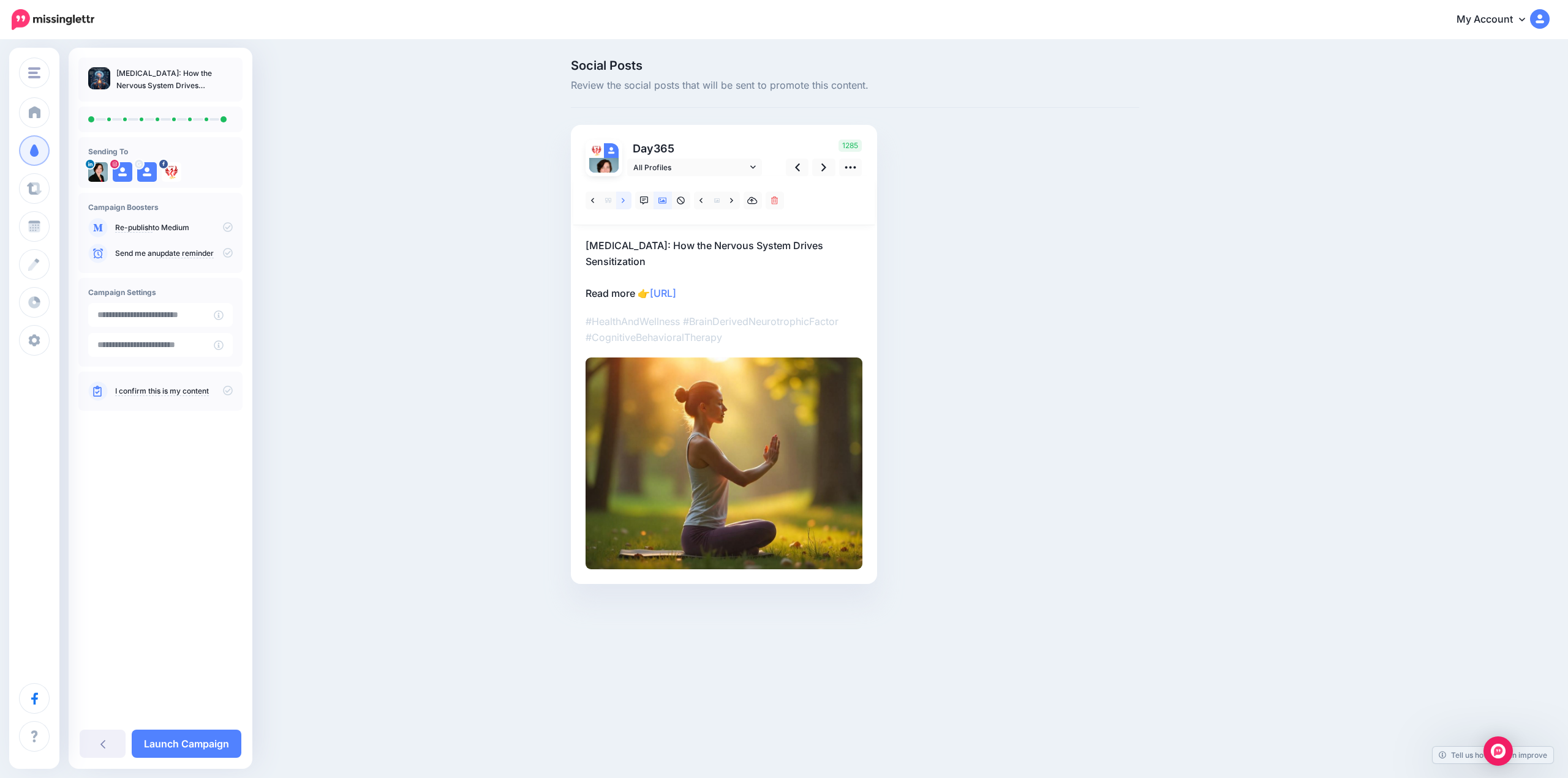
click at [626, 205] on link at bounding box center [623, 201] width 15 height 18
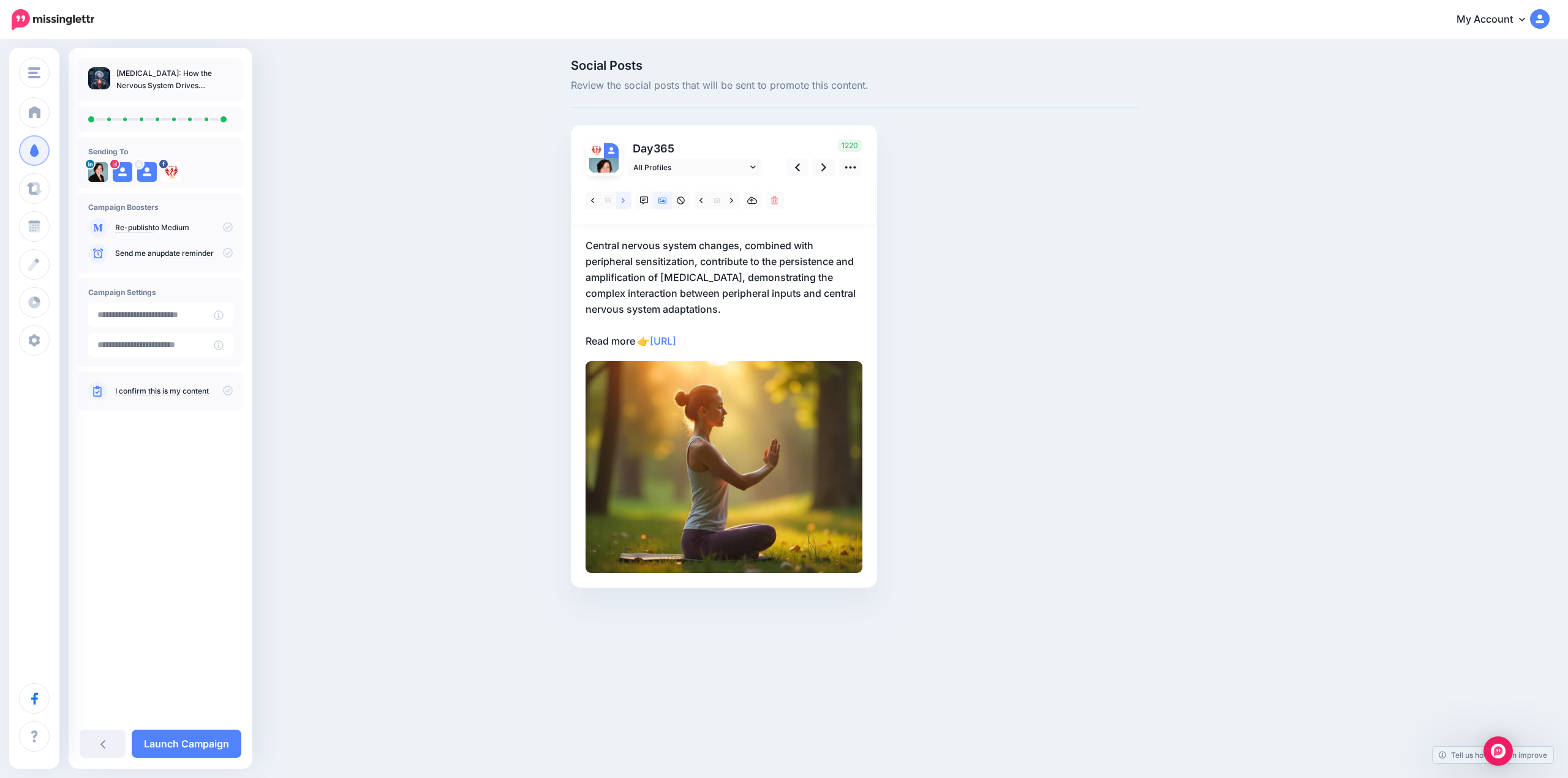
click at [626, 206] on link at bounding box center [623, 201] width 15 height 18
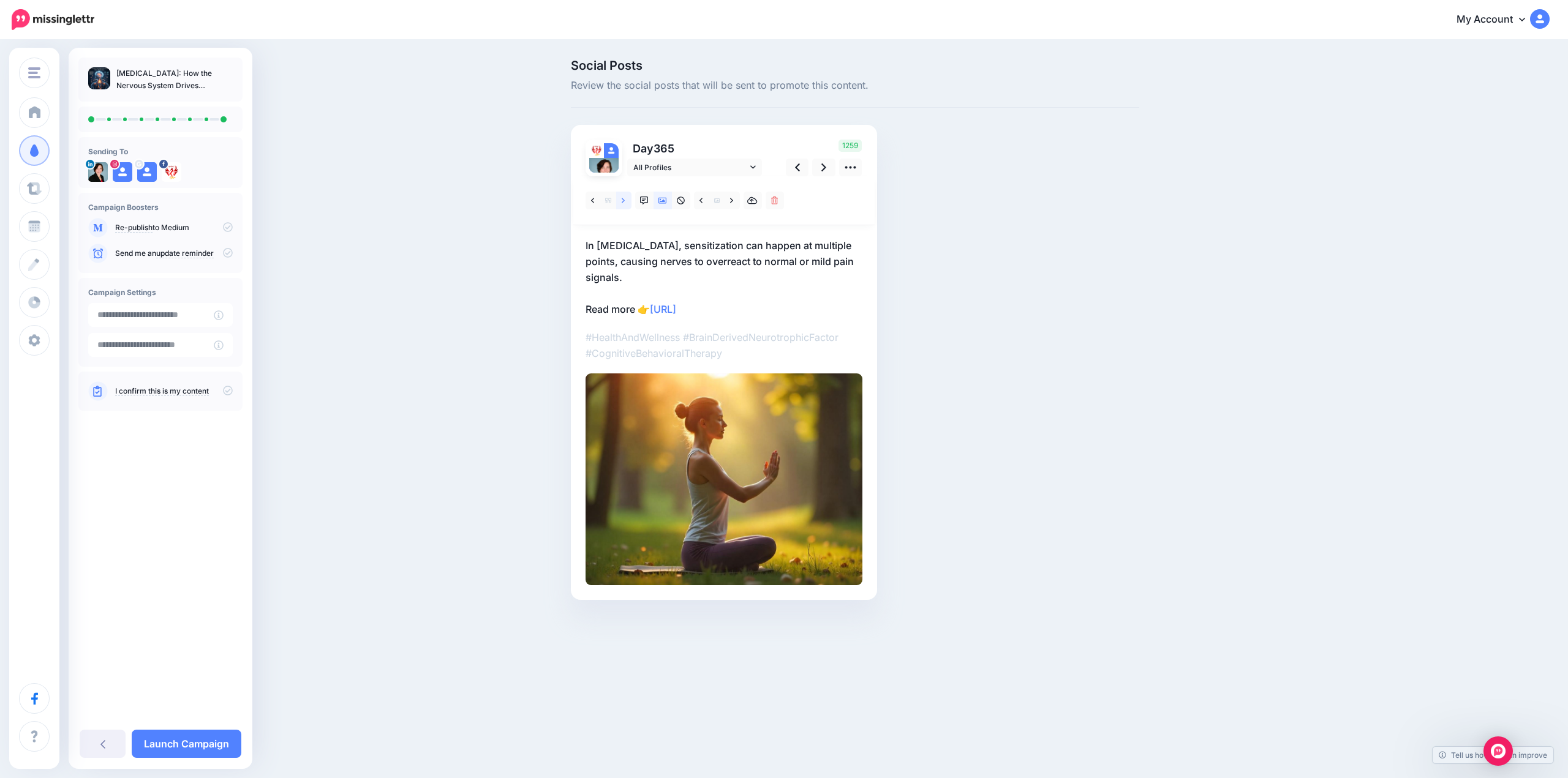
click at [626, 206] on link at bounding box center [623, 201] width 15 height 18
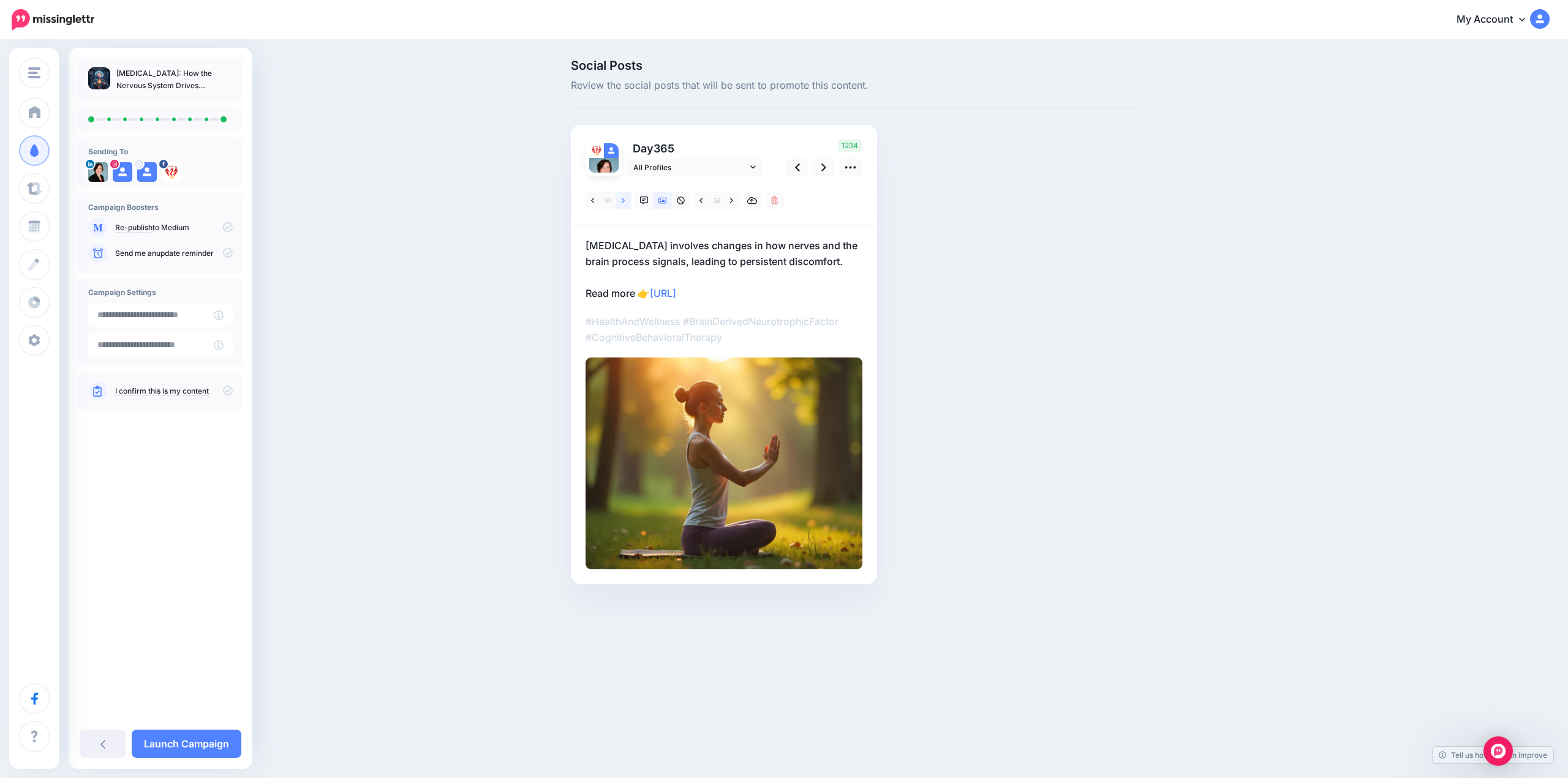
click at [626, 206] on link at bounding box center [623, 201] width 15 height 18
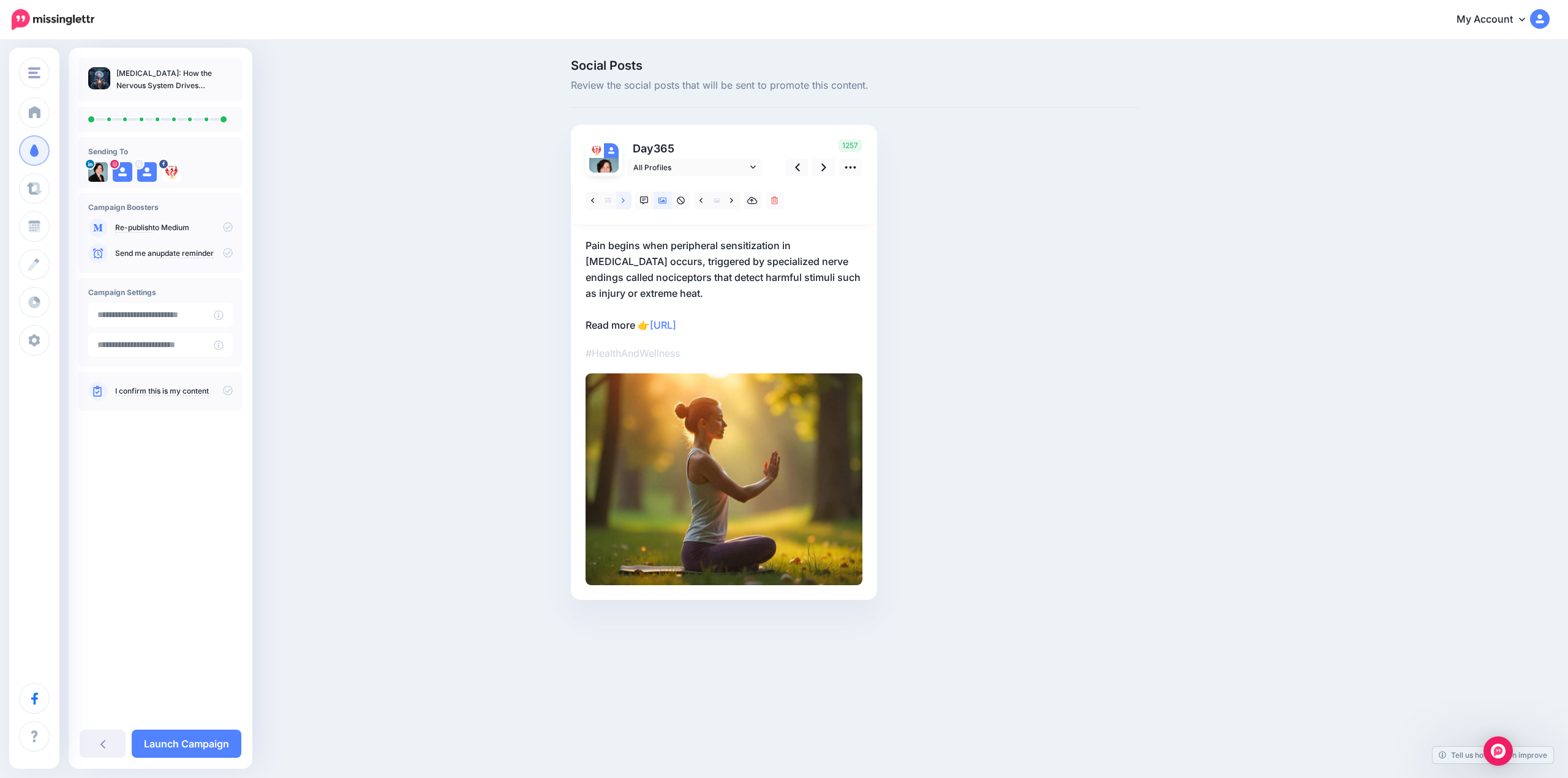
click at [626, 206] on link at bounding box center [623, 201] width 15 height 18
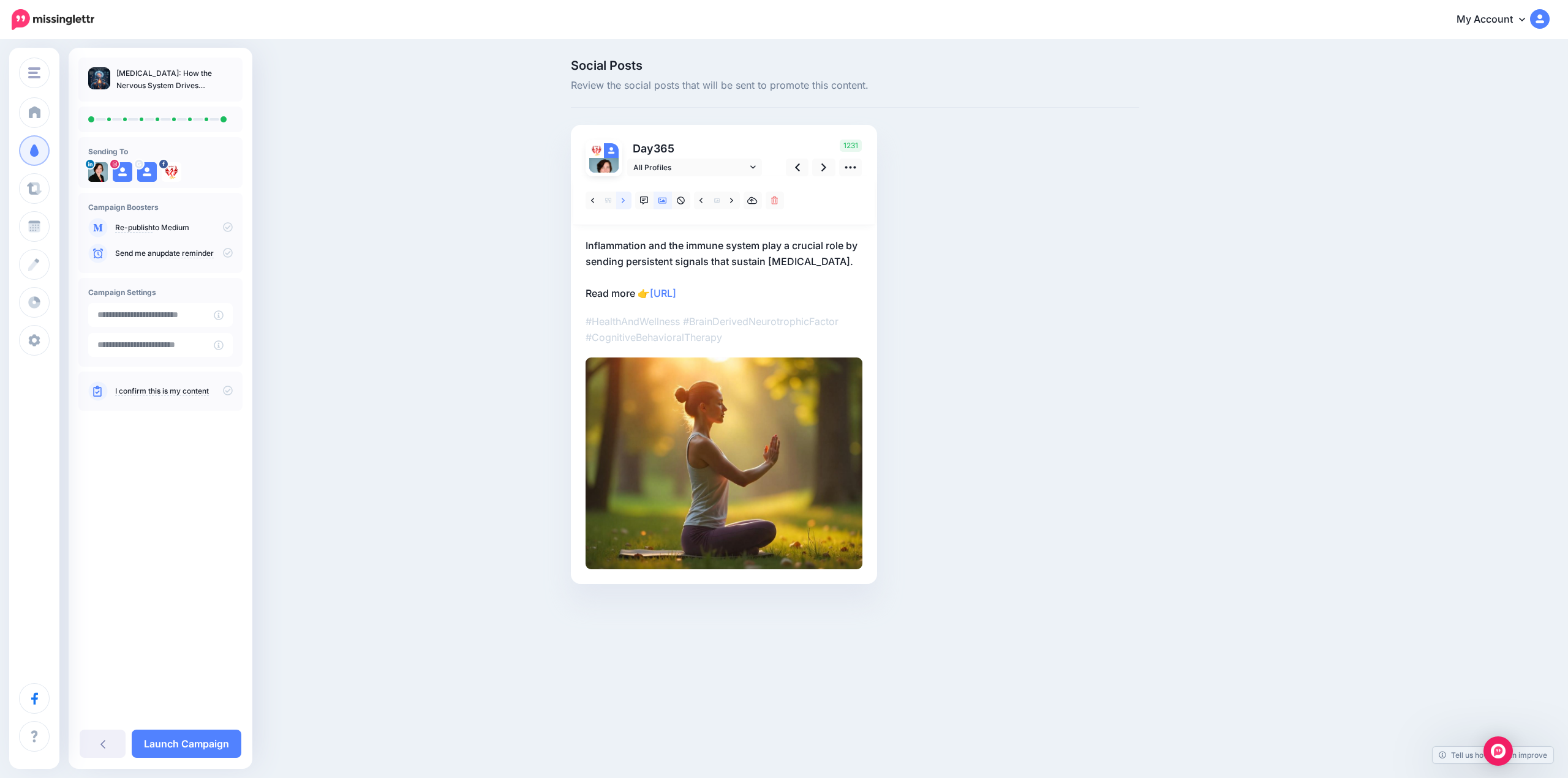
click at [626, 206] on link at bounding box center [623, 201] width 15 height 18
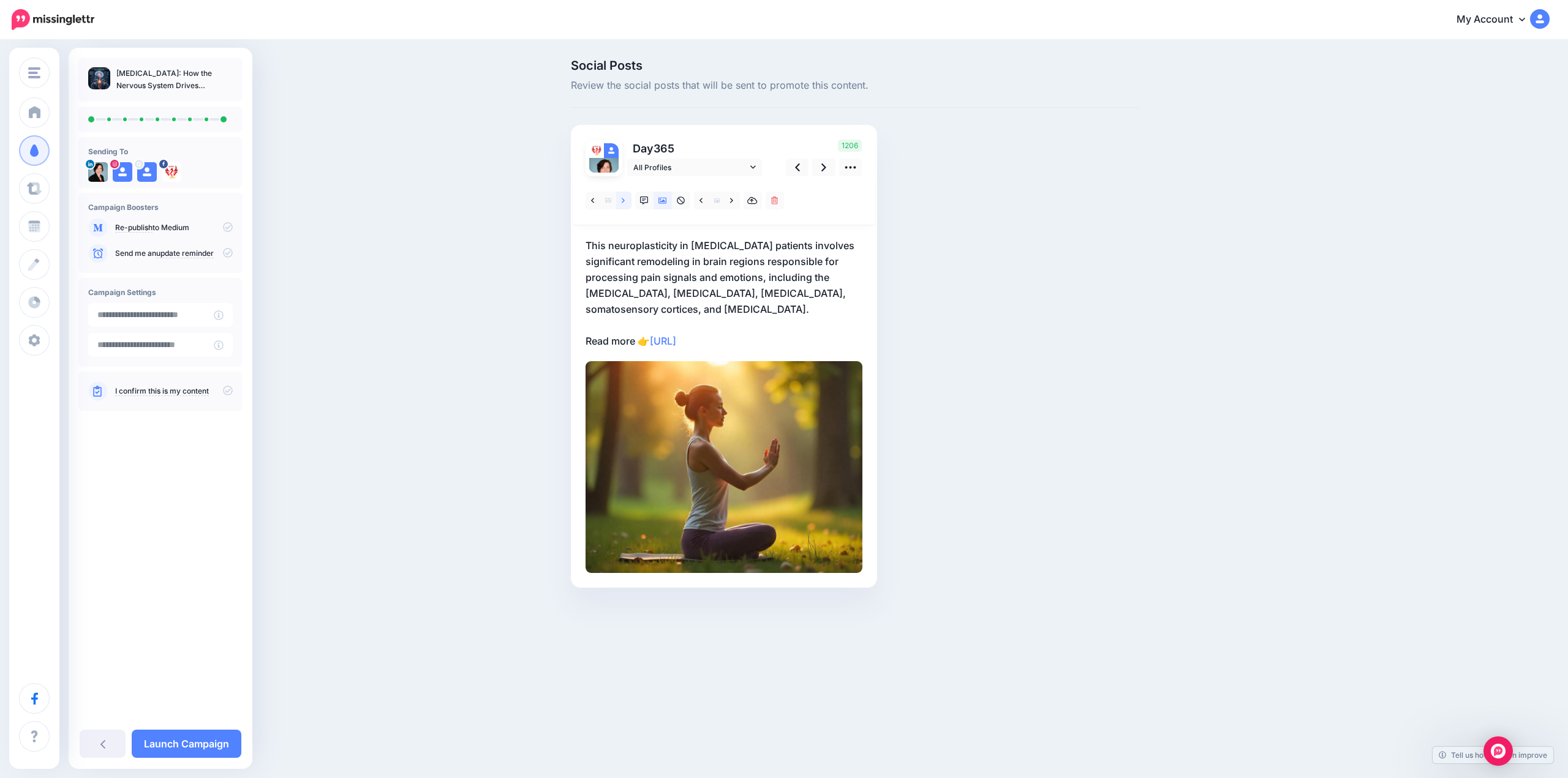
click at [626, 206] on link at bounding box center [623, 201] width 15 height 18
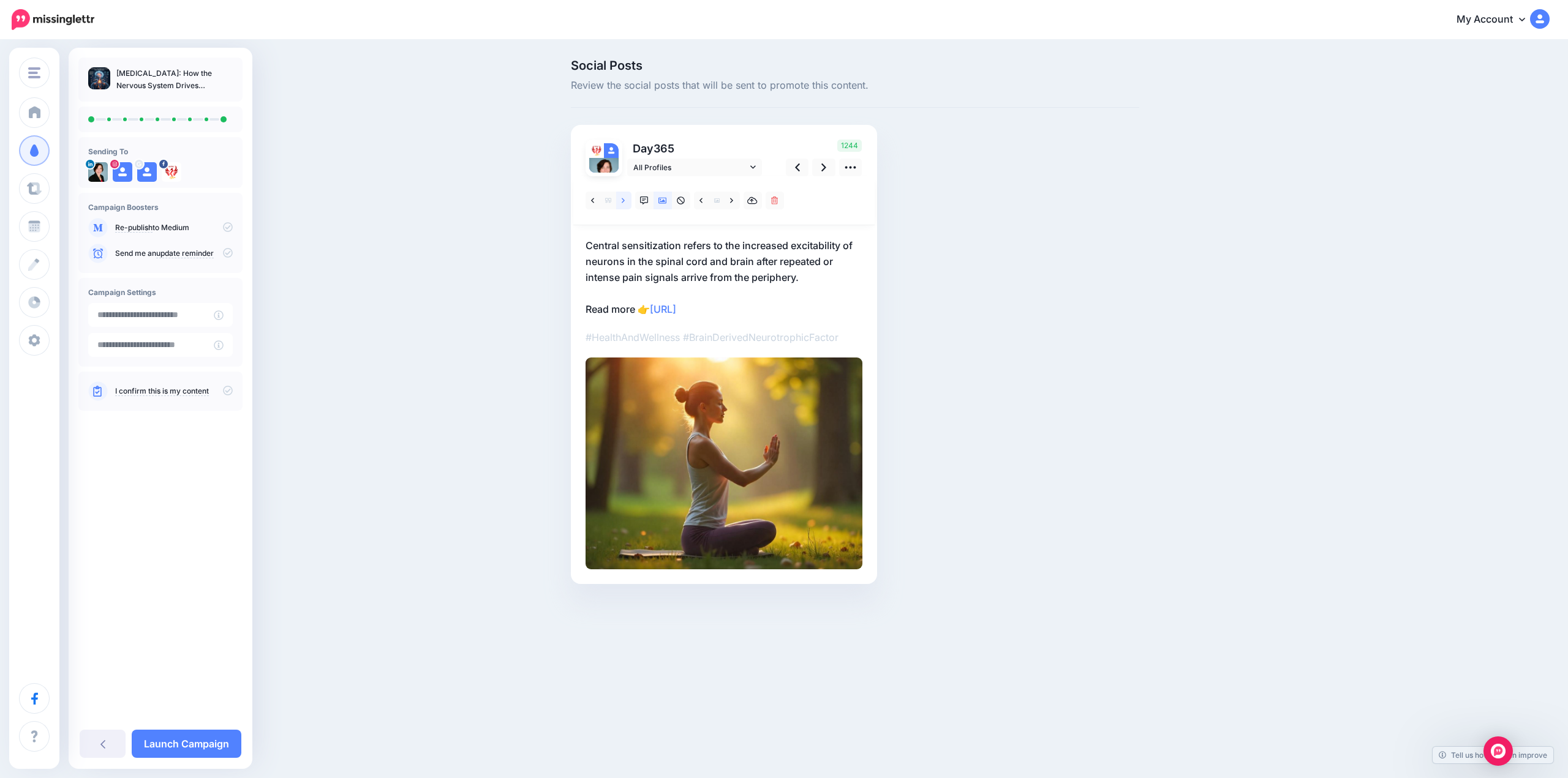
click at [626, 206] on link at bounding box center [623, 201] width 15 height 18
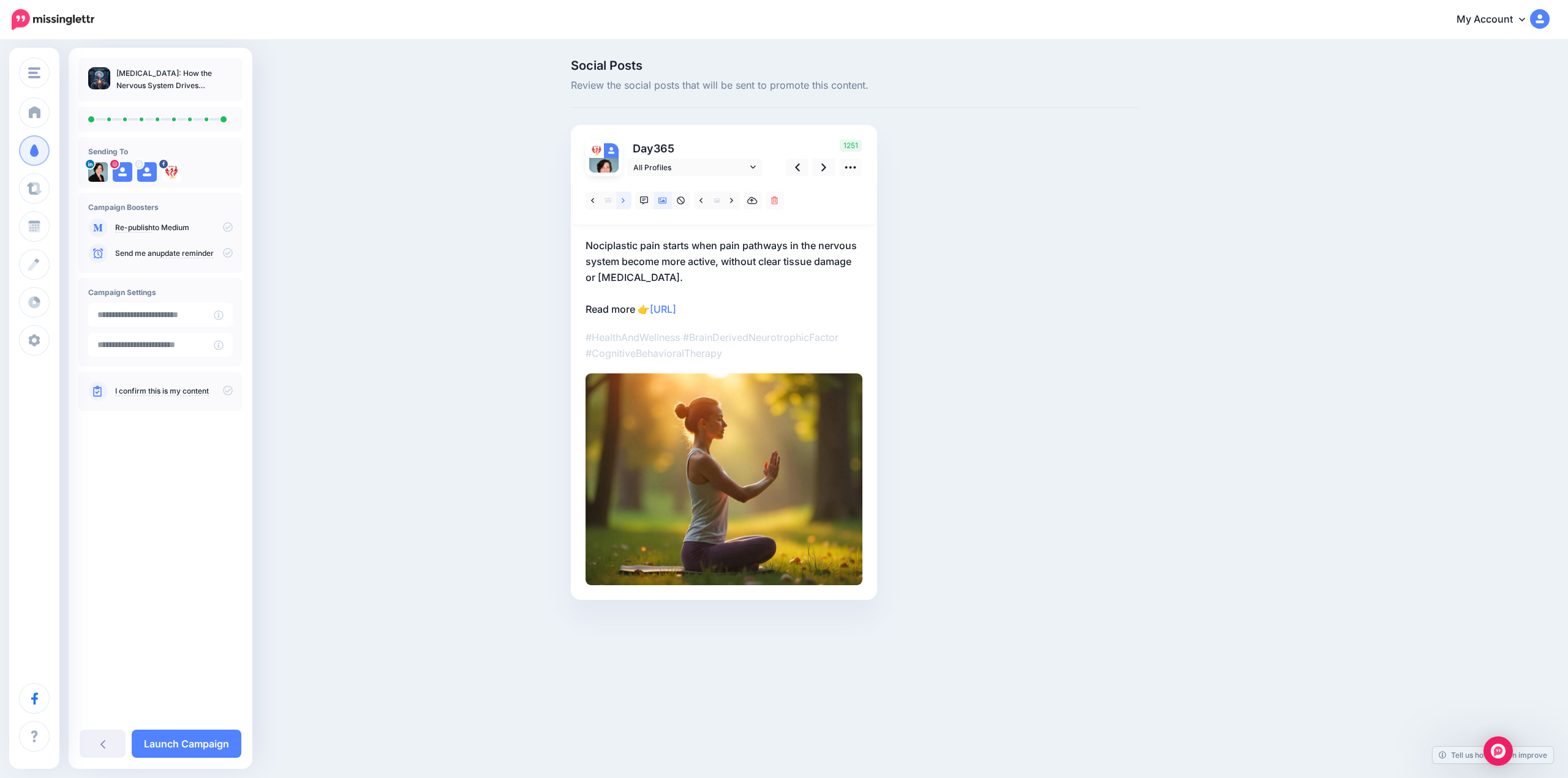
click at [626, 206] on link at bounding box center [623, 201] width 15 height 18
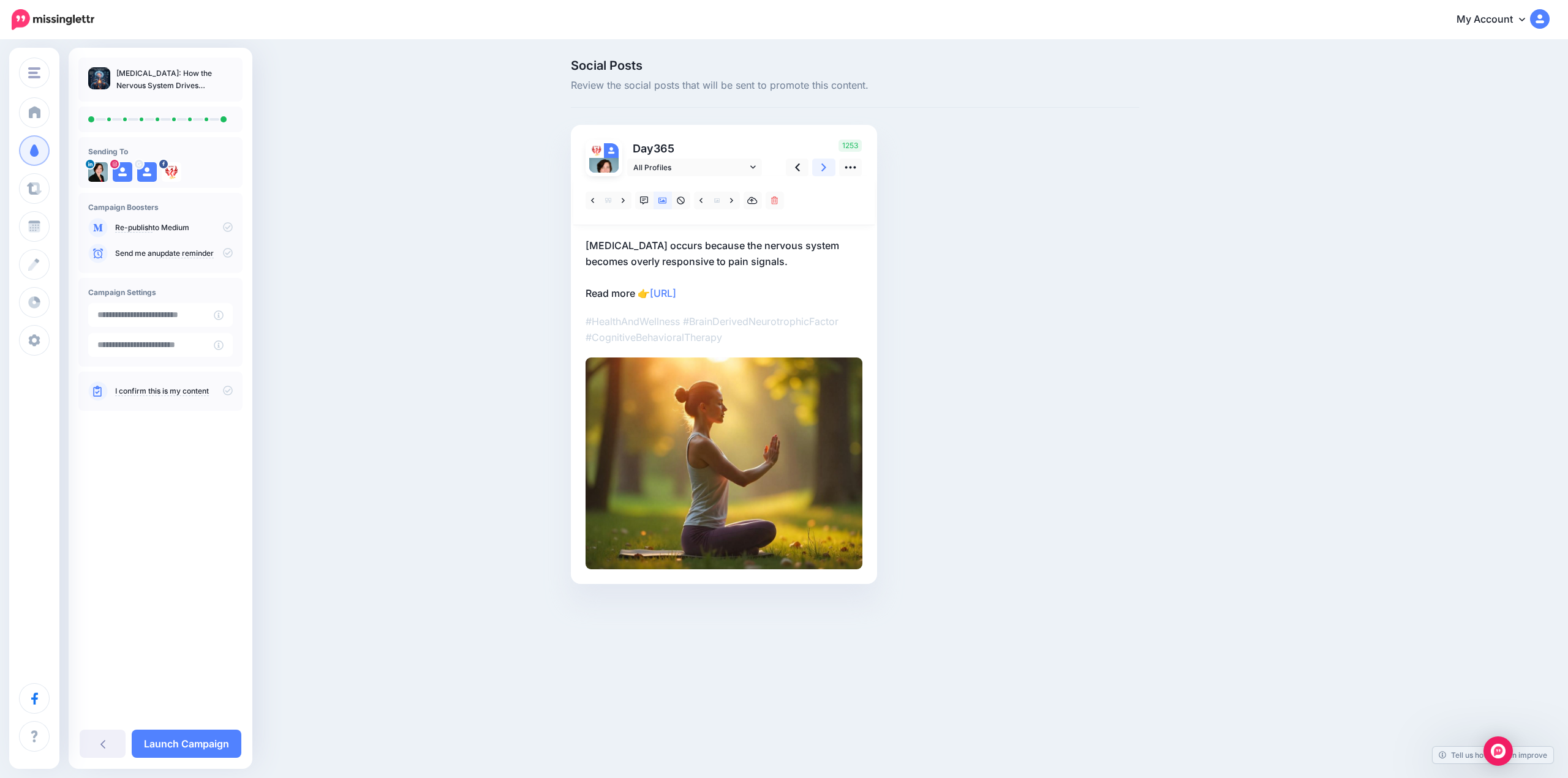
click at [830, 169] on link at bounding box center [824, 167] width 24 height 18
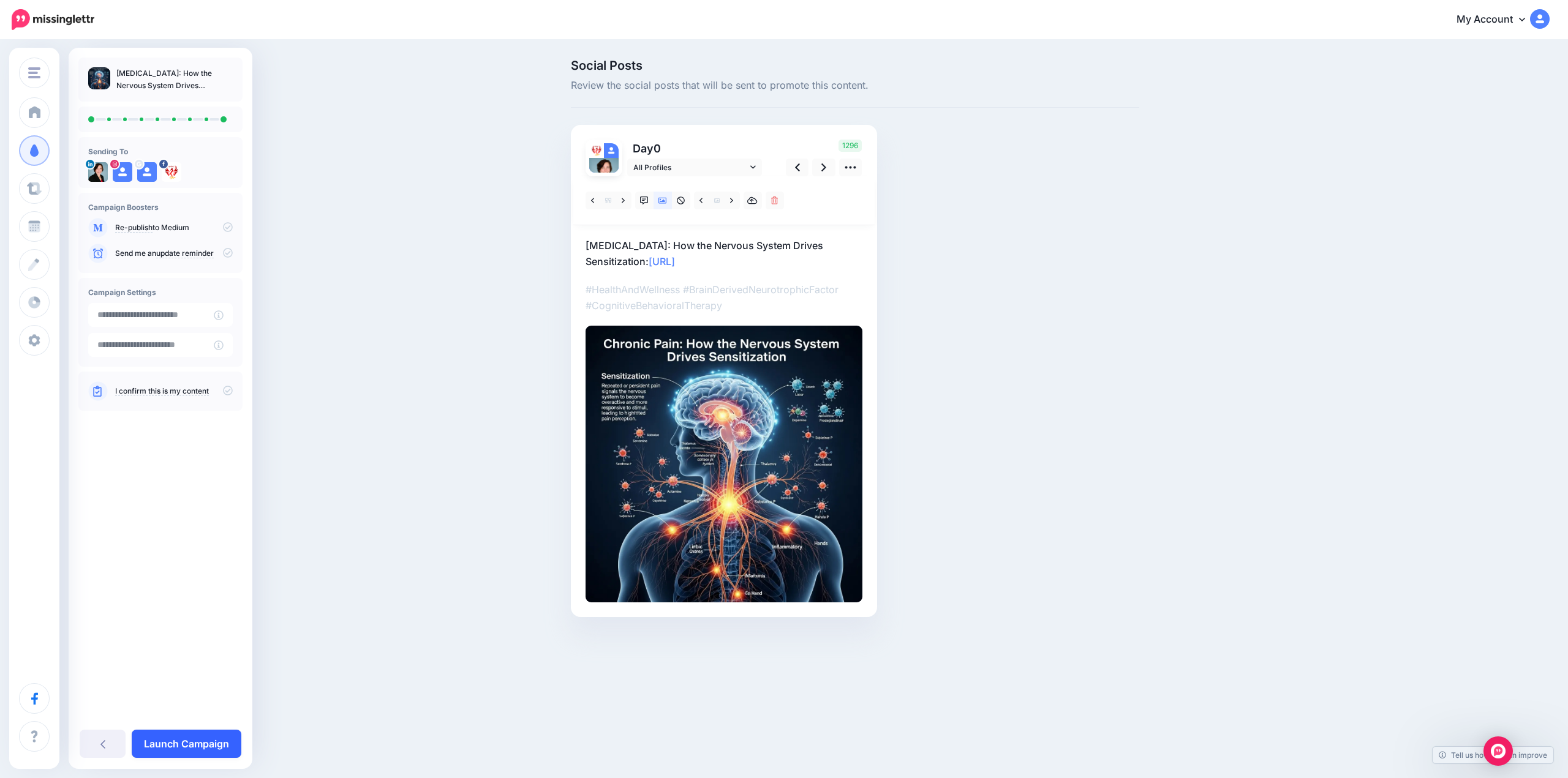
click at [177, 749] on link "Launch Campaign" at bounding box center [187, 743] width 109 height 28
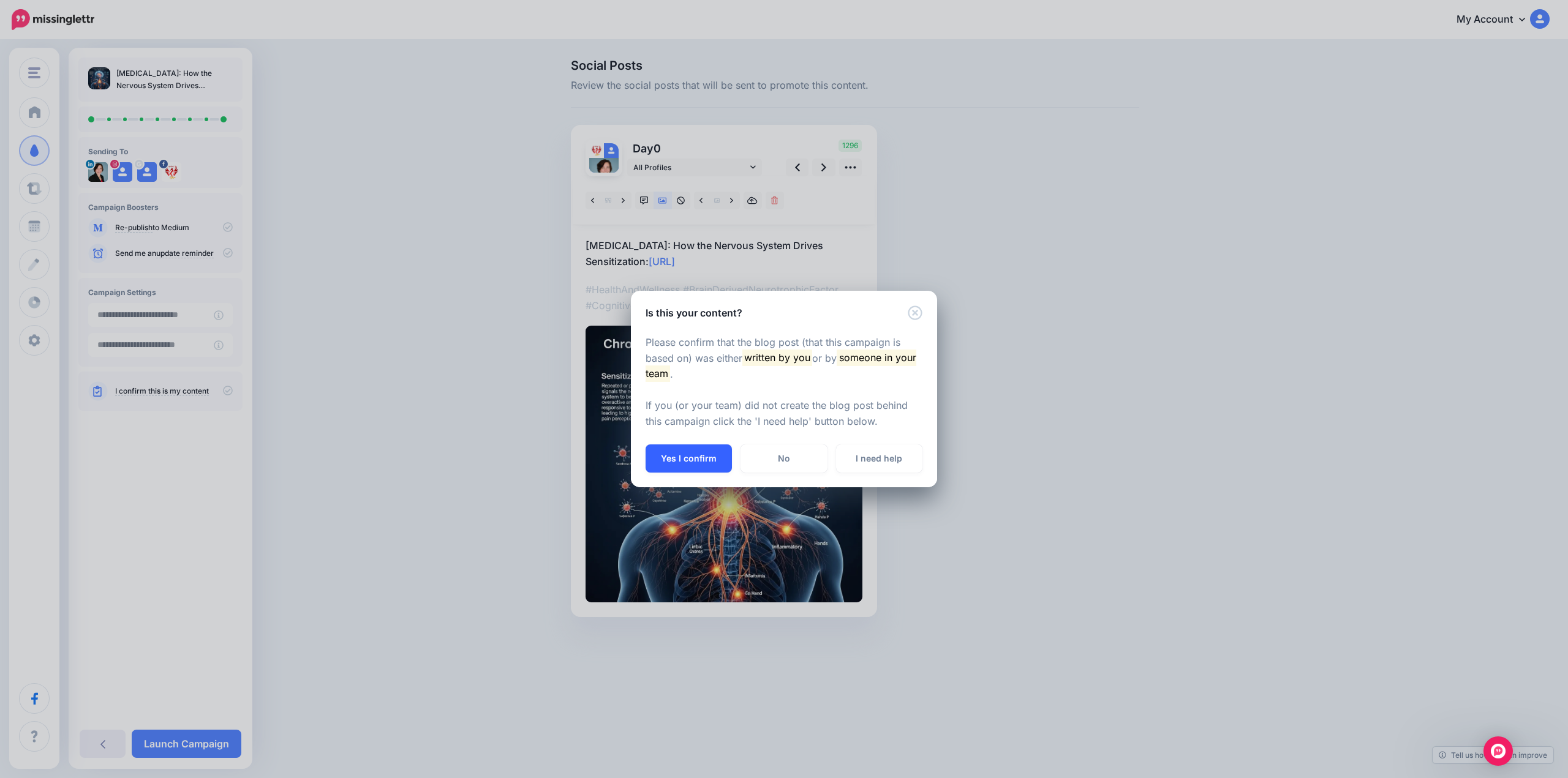
click at [672, 462] on button "Yes I confirm" at bounding box center [688, 459] width 86 height 28
